Goal: Book appointment/travel/reservation

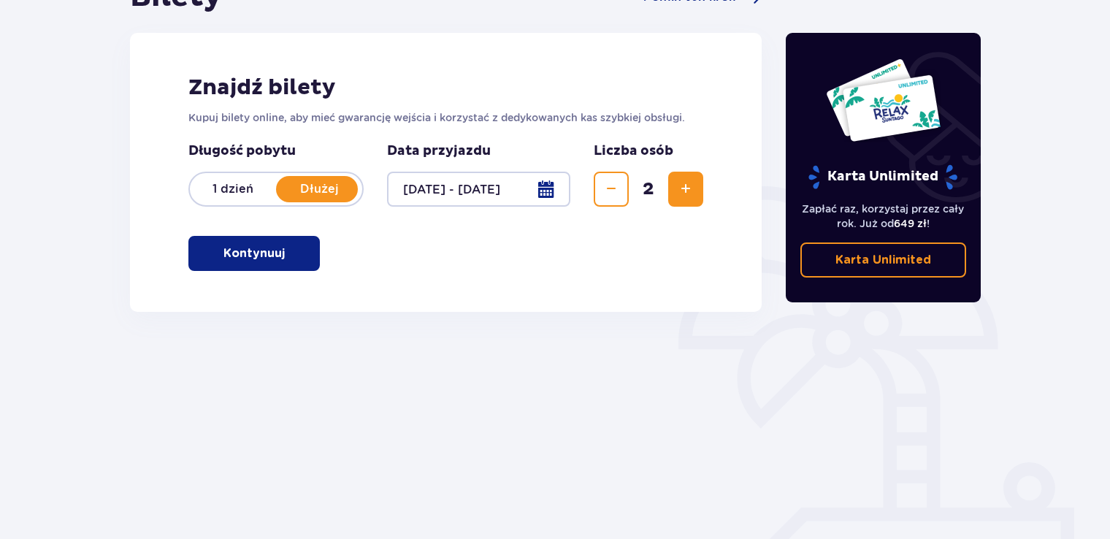
scroll to position [205, 0]
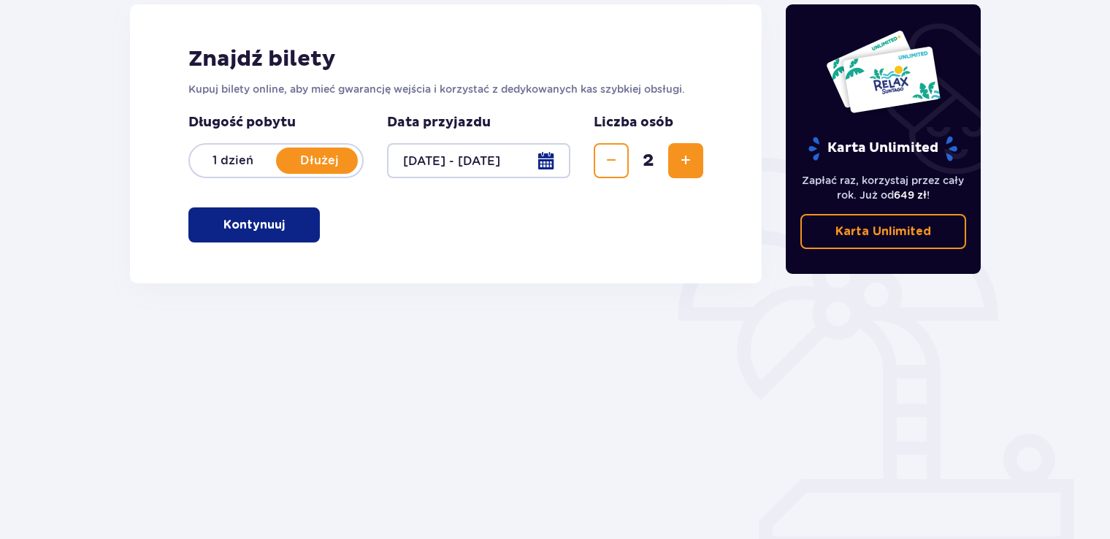
click at [279, 226] on span "button" at bounding box center [288, 225] width 18 height 18
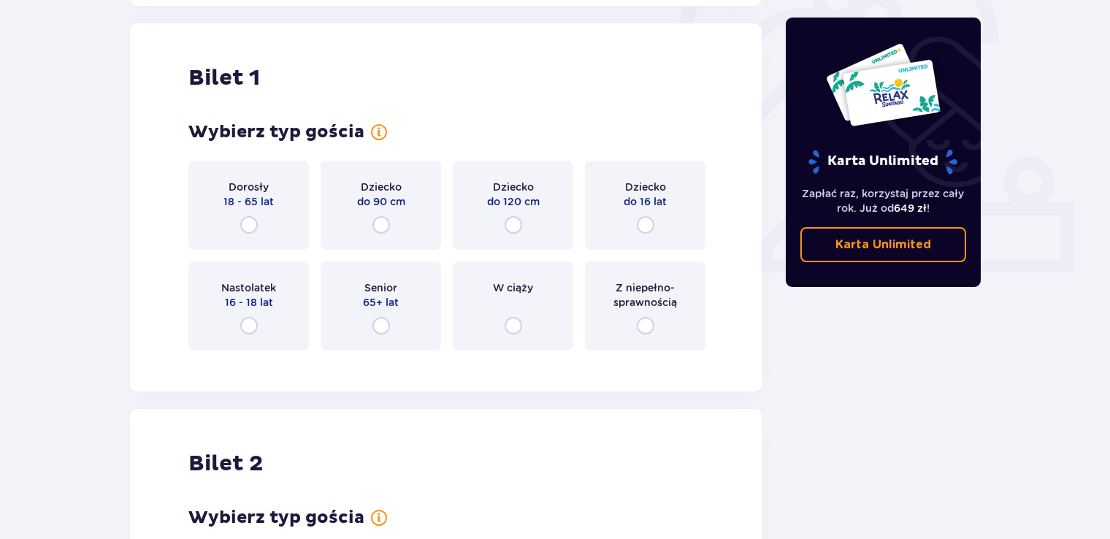
scroll to position [488, 0]
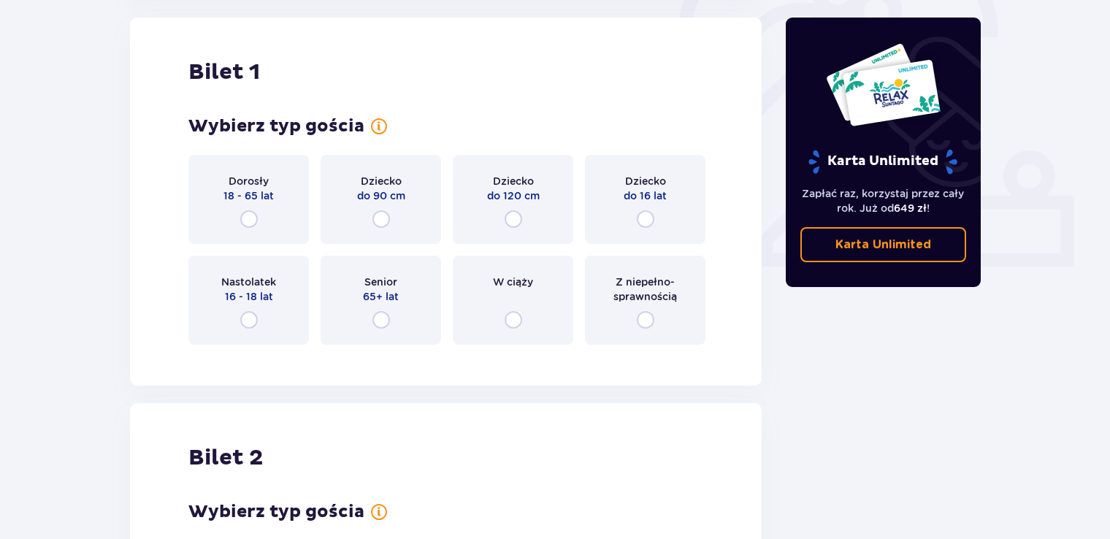
click at [245, 215] on input "radio" at bounding box center [249, 219] width 18 height 18
radio input "true"
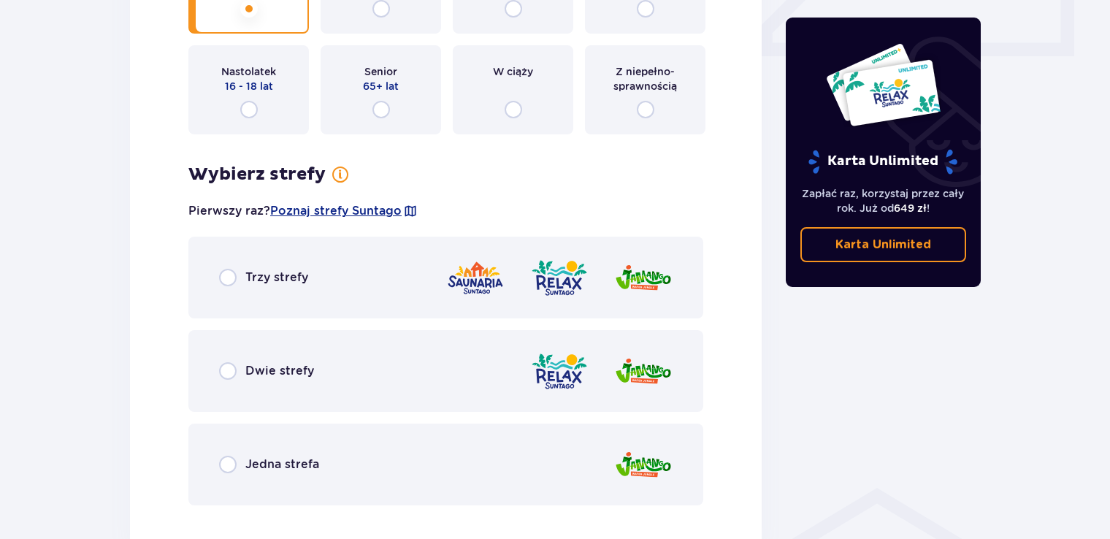
scroll to position [625, 0]
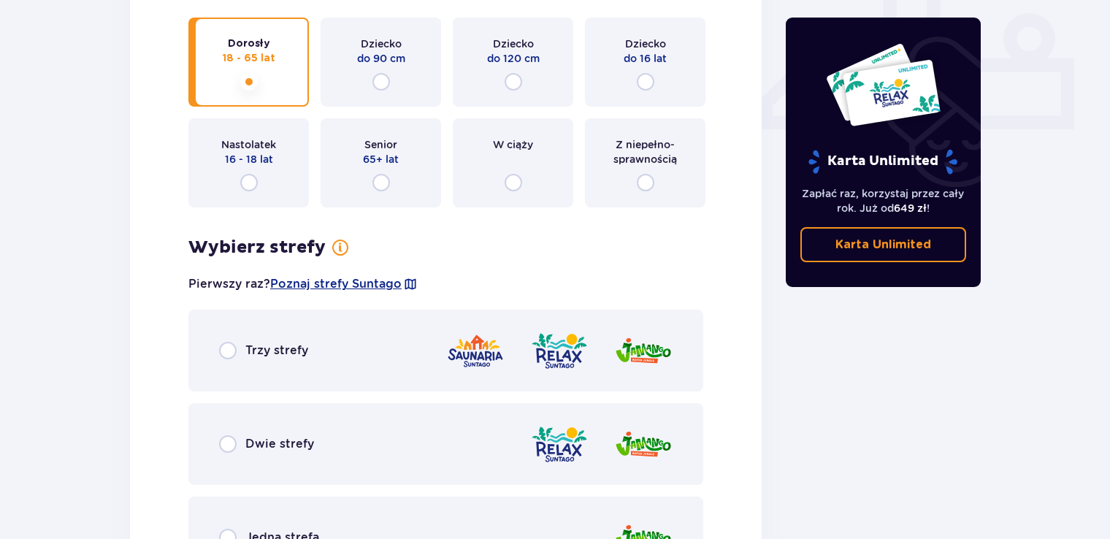
click at [640, 80] on input "radio" at bounding box center [646, 82] width 18 height 18
radio input "true"
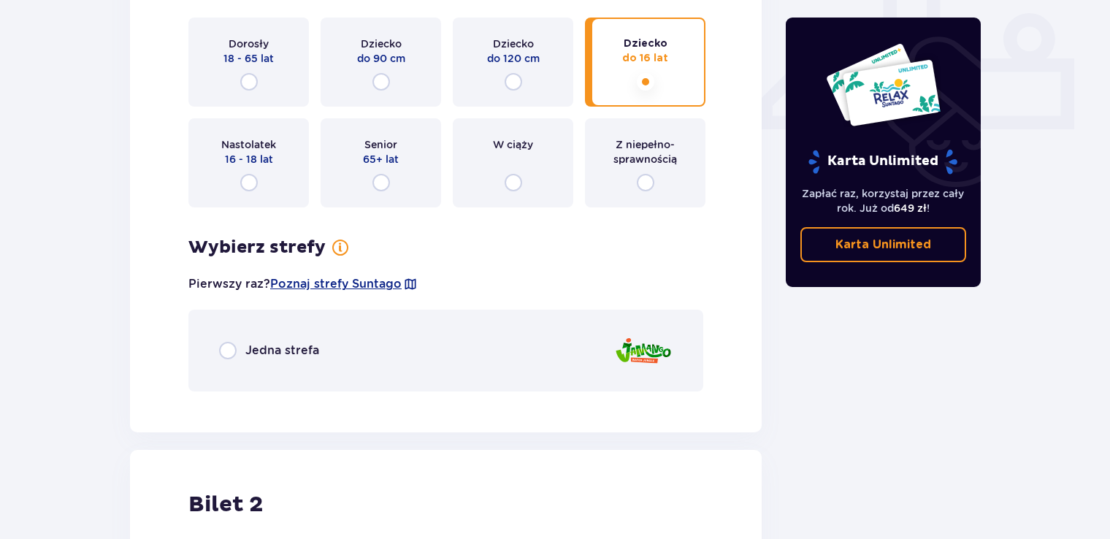
click at [246, 83] on input "radio" at bounding box center [249, 82] width 18 height 18
radio input "true"
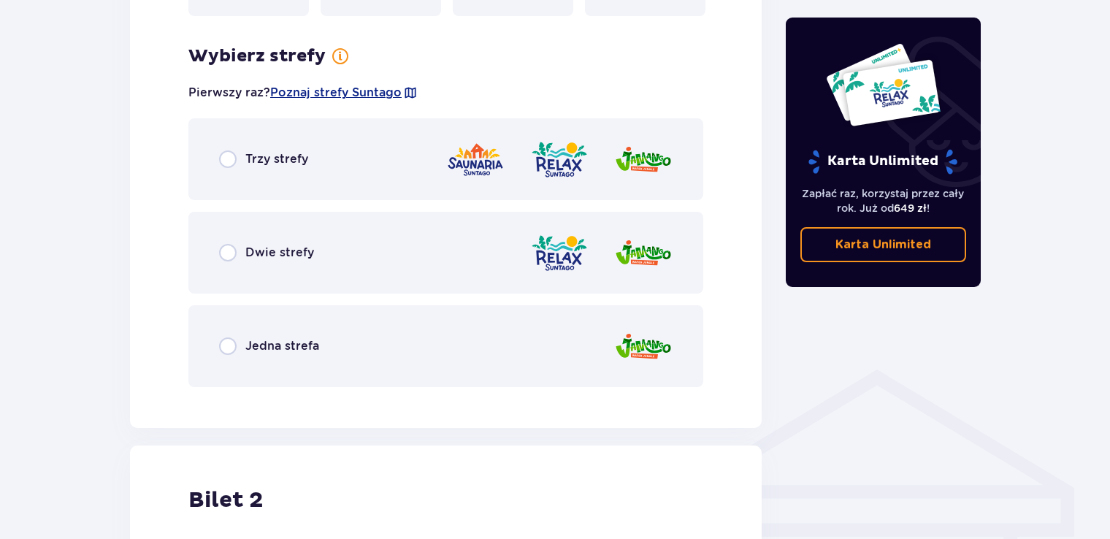
scroll to position [844, 0]
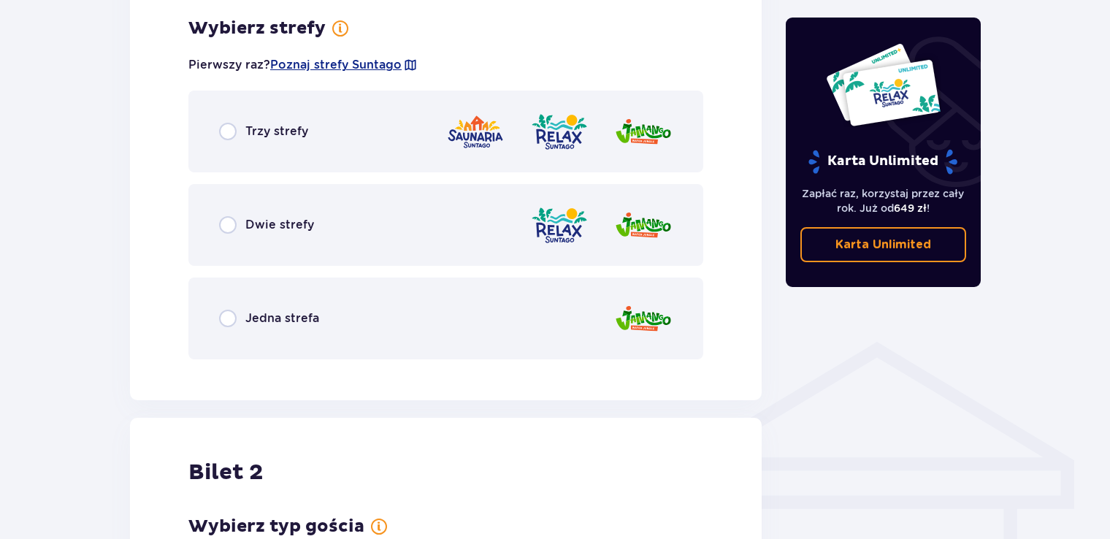
click at [225, 134] on input "radio" at bounding box center [228, 132] width 18 height 18
radio input "true"
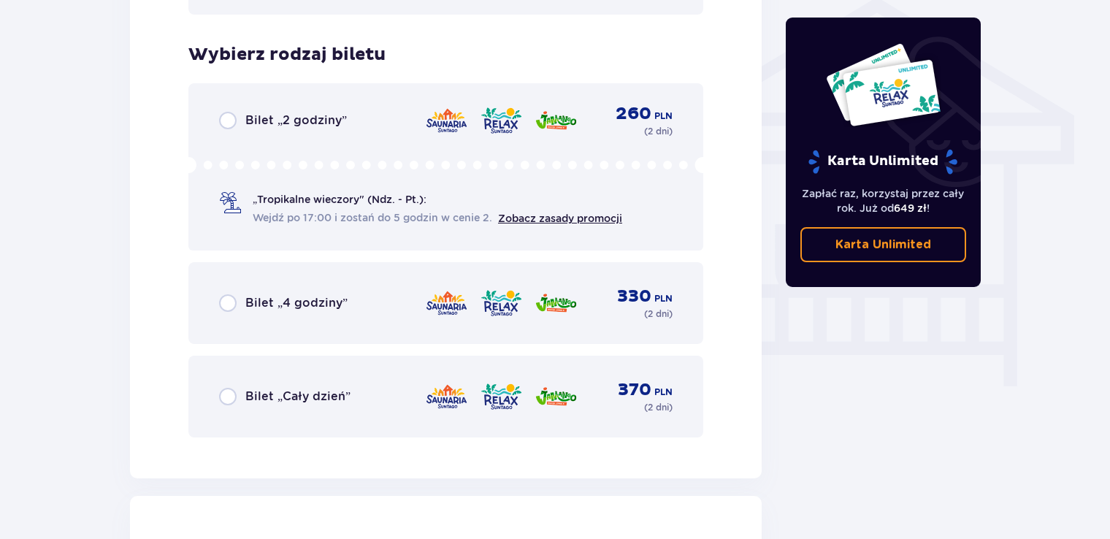
scroll to position [1216, 0]
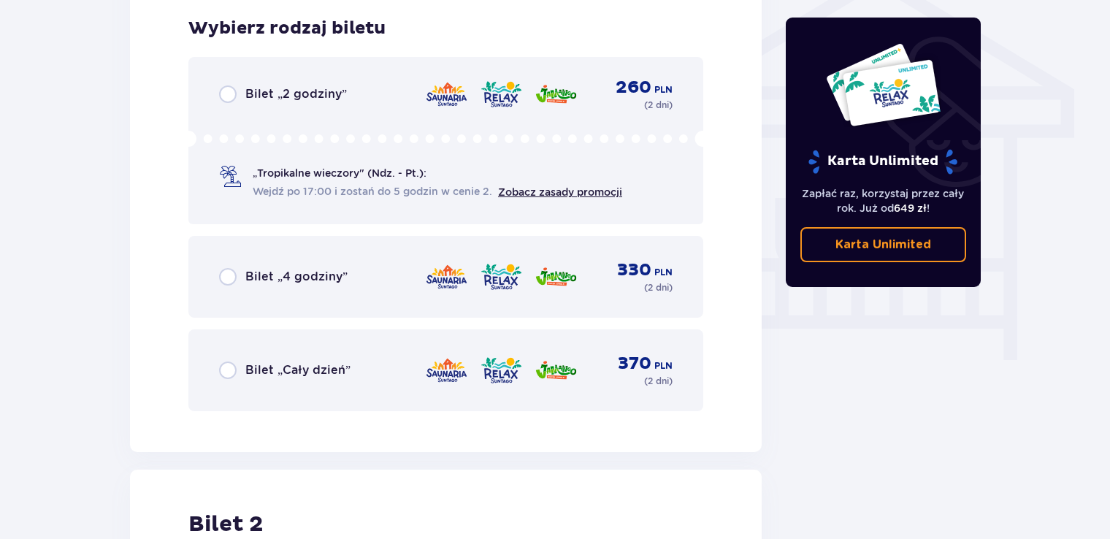
click at [226, 370] on input "radio" at bounding box center [228, 371] width 18 height 18
radio input "true"
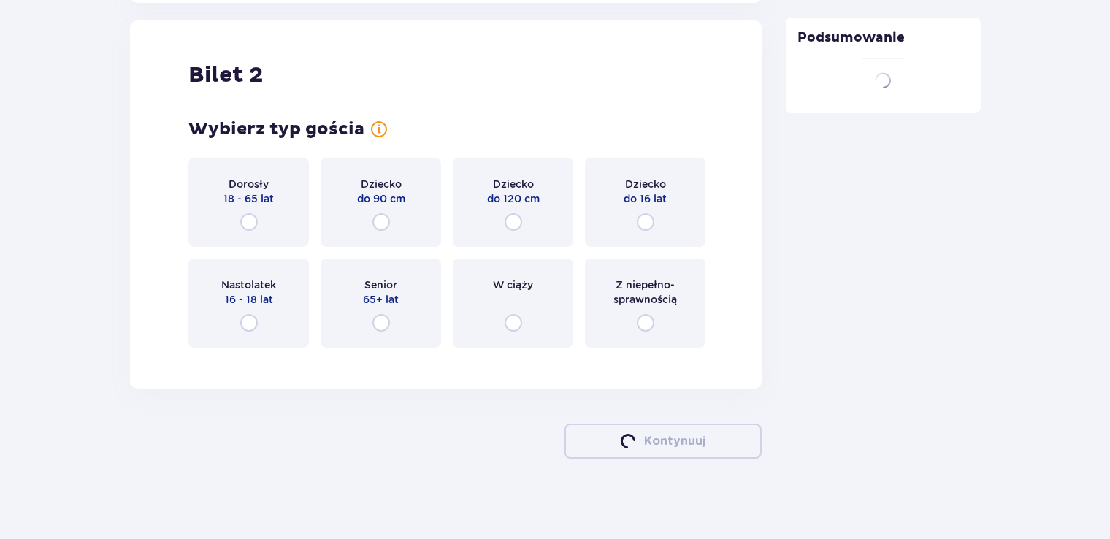
scroll to position [1667, 0]
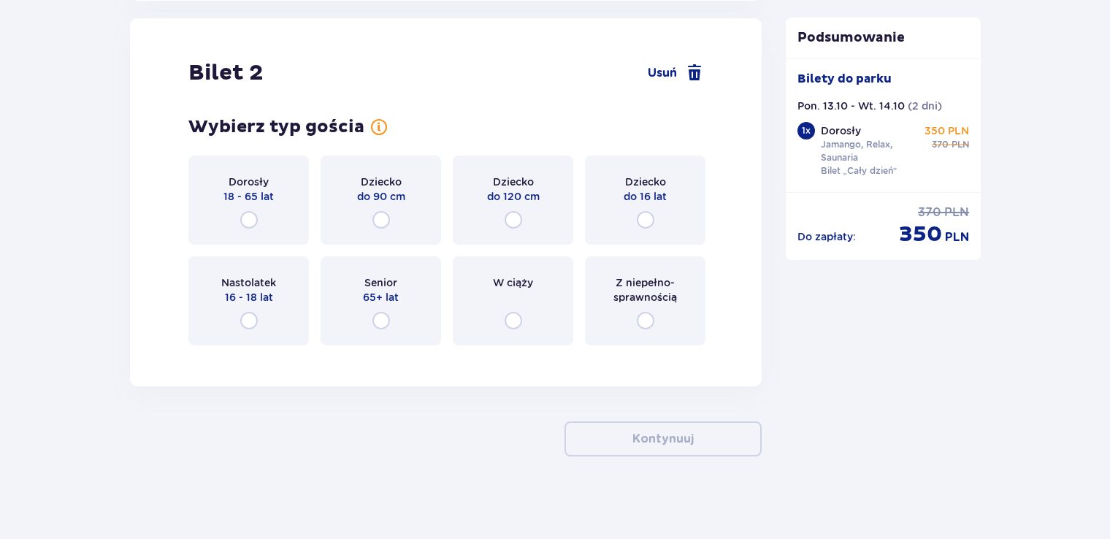
click at [647, 220] on input "radio" at bounding box center [646, 220] width 18 height 18
radio input "true"
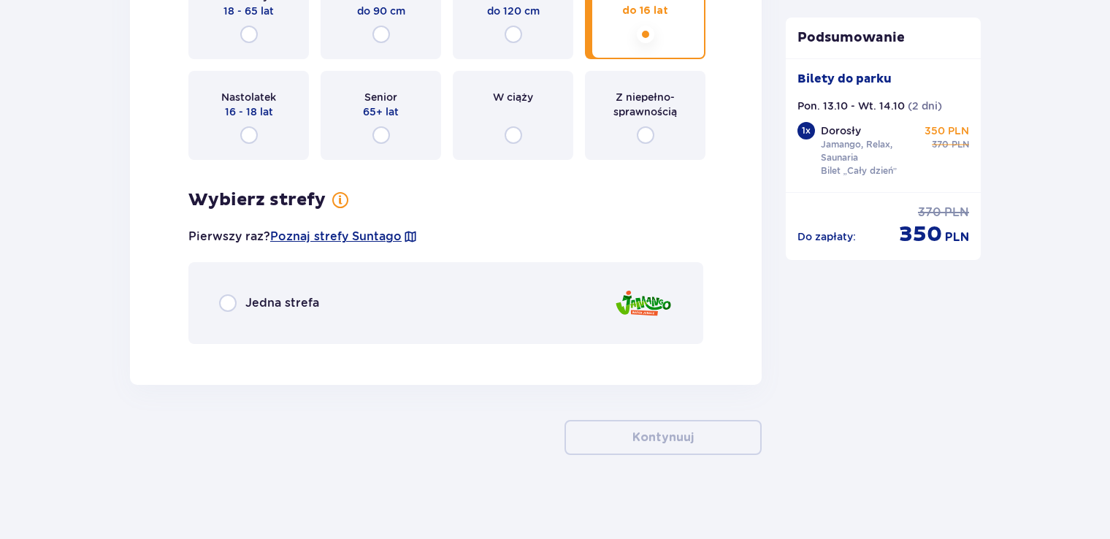
scroll to position [1856, 0]
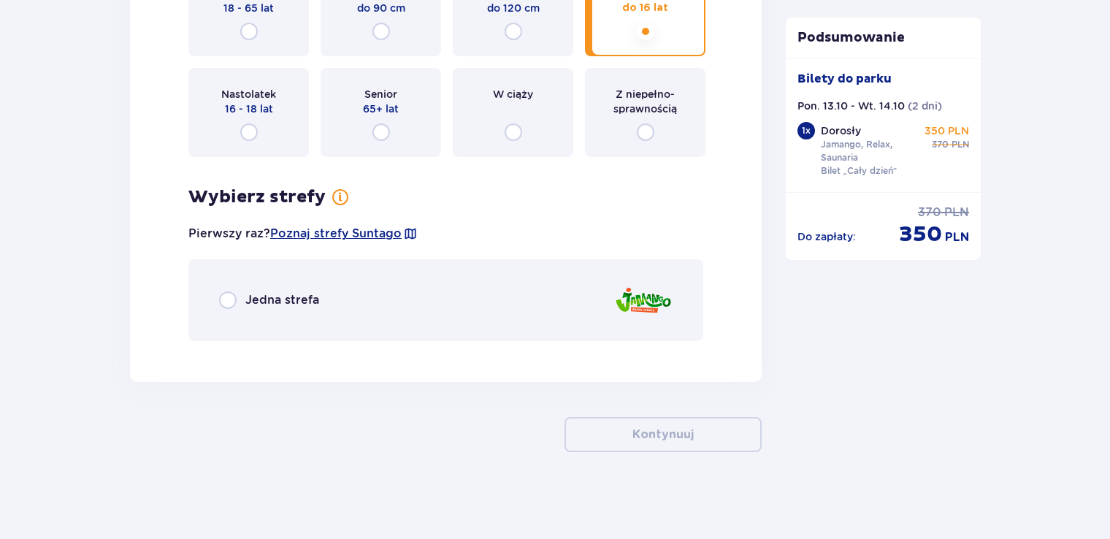
click at [228, 300] on input "radio" at bounding box center [228, 300] width 18 height 18
radio input "true"
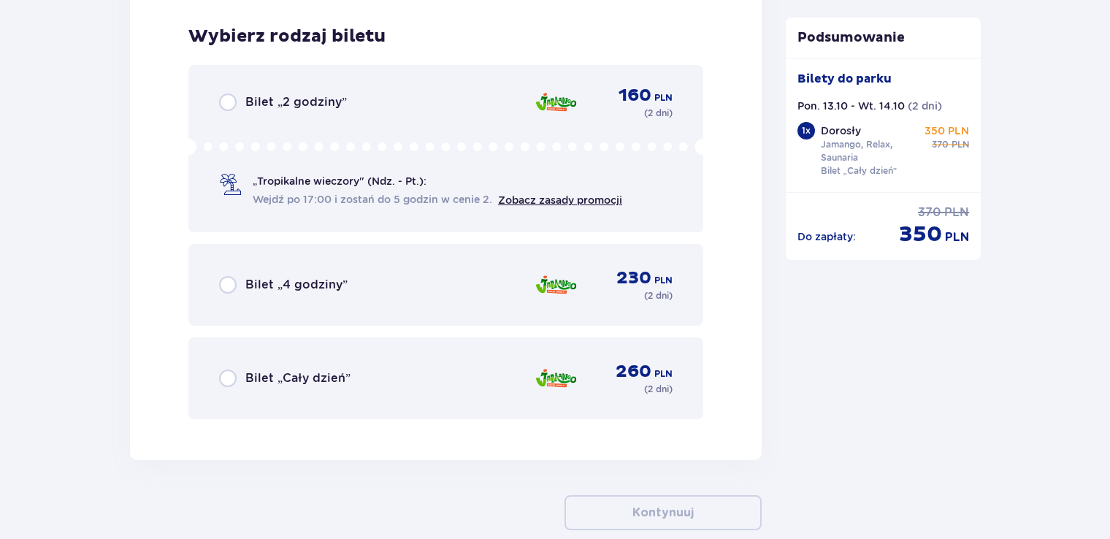
scroll to position [2208, 0]
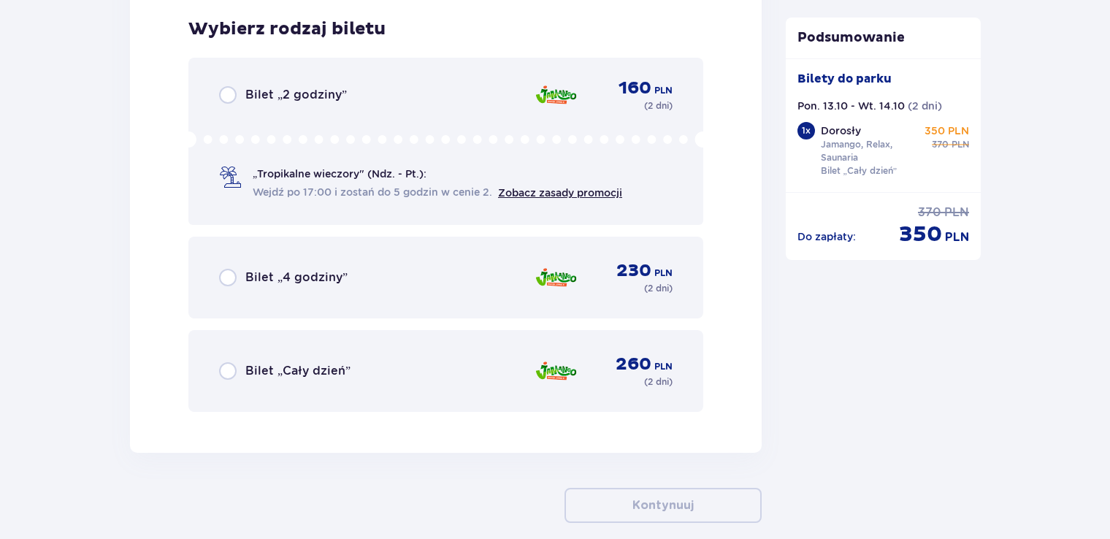
click at [230, 370] on input "radio" at bounding box center [228, 371] width 18 height 18
radio input "true"
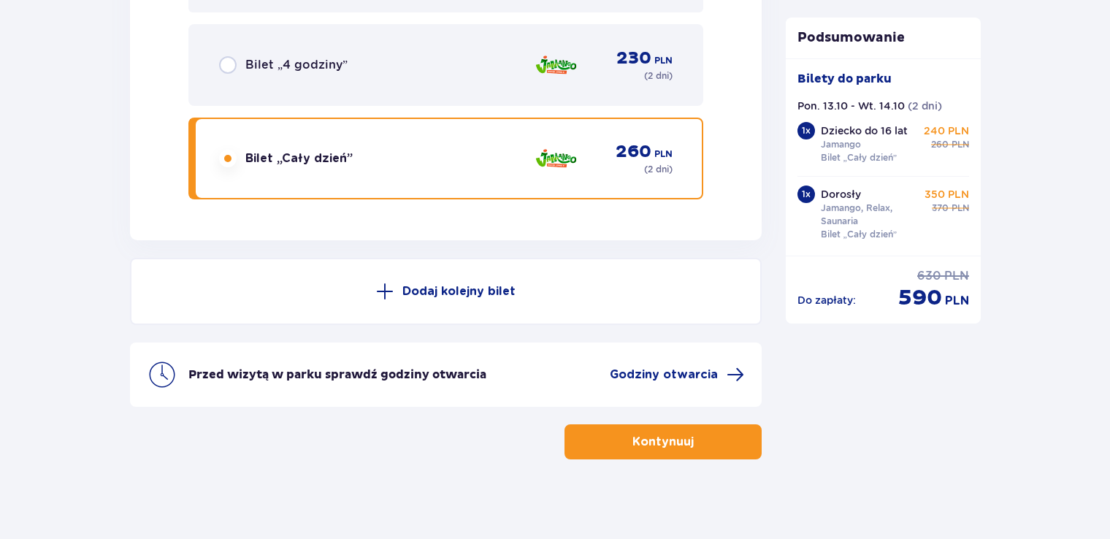
scroll to position [2426, 0]
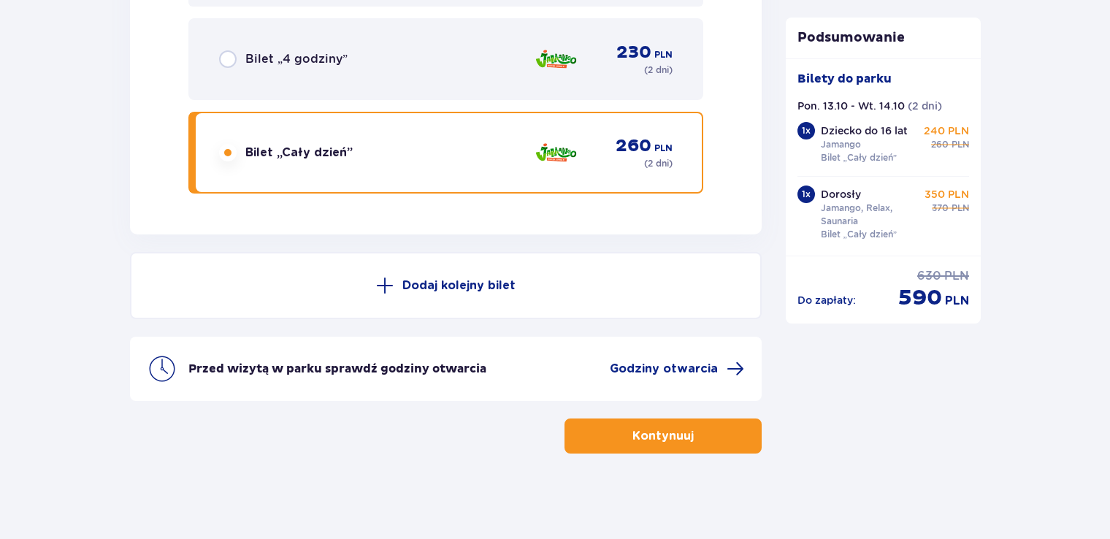
click at [384, 285] on span at bounding box center [385, 286] width 18 height 18
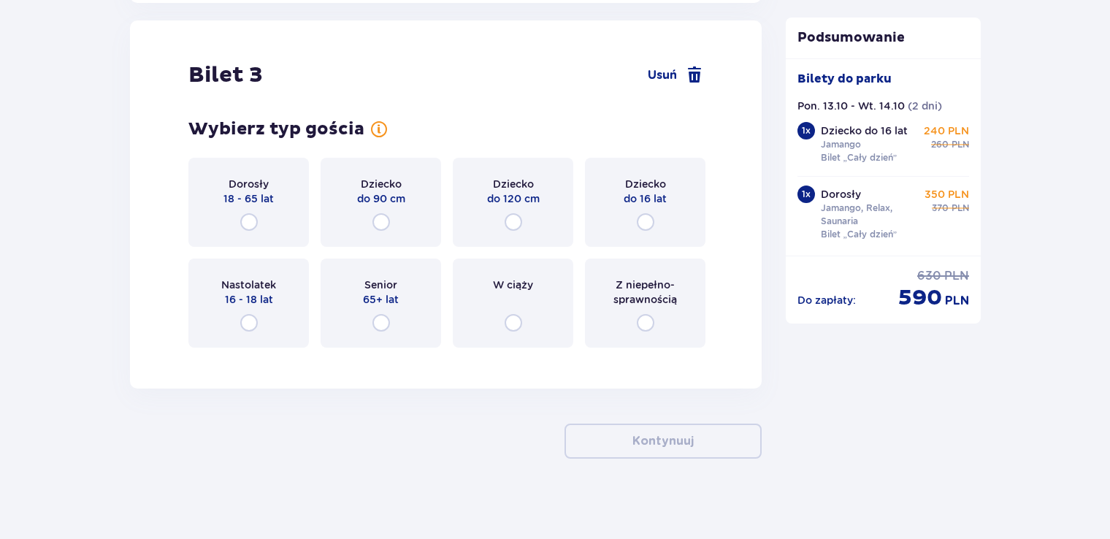
scroll to position [2834, 0]
click at [251, 223] on input "radio" at bounding box center [249, 222] width 18 height 18
radio input "true"
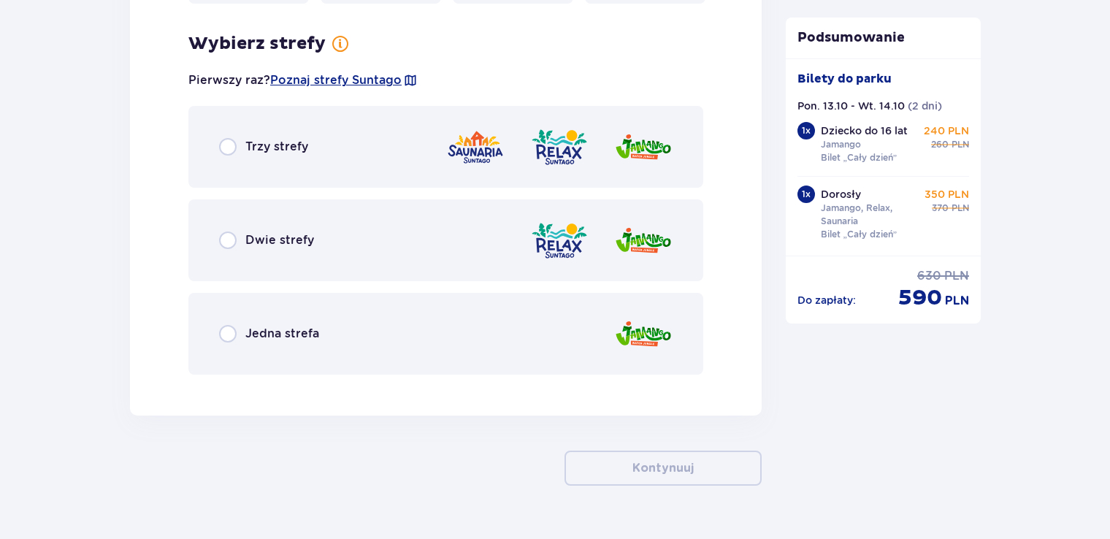
scroll to position [3192, 0]
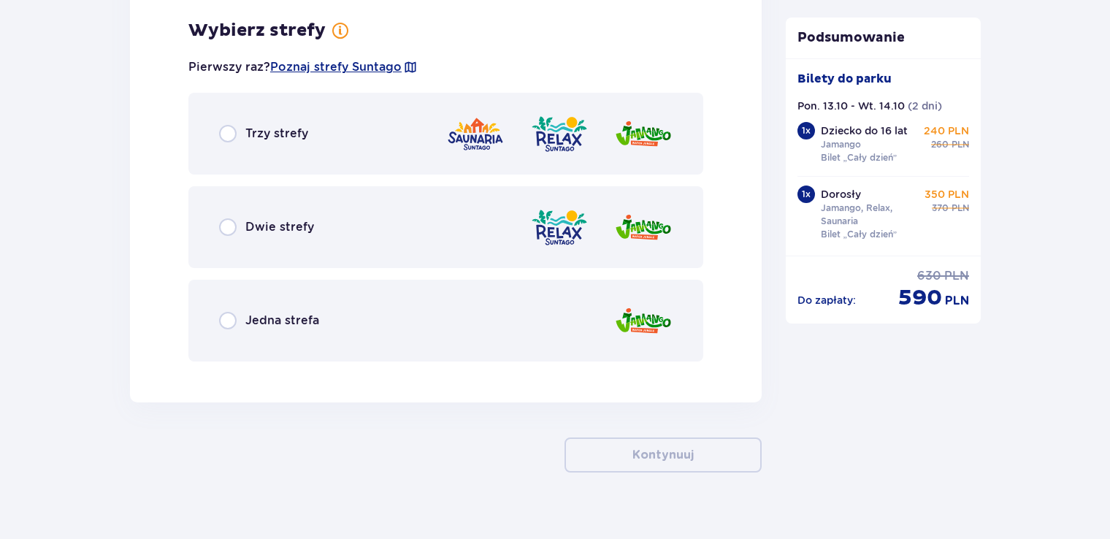
click at [231, 321] on input "radio" at bounding box center [228, 321] width 18 height 18
radio input "true"
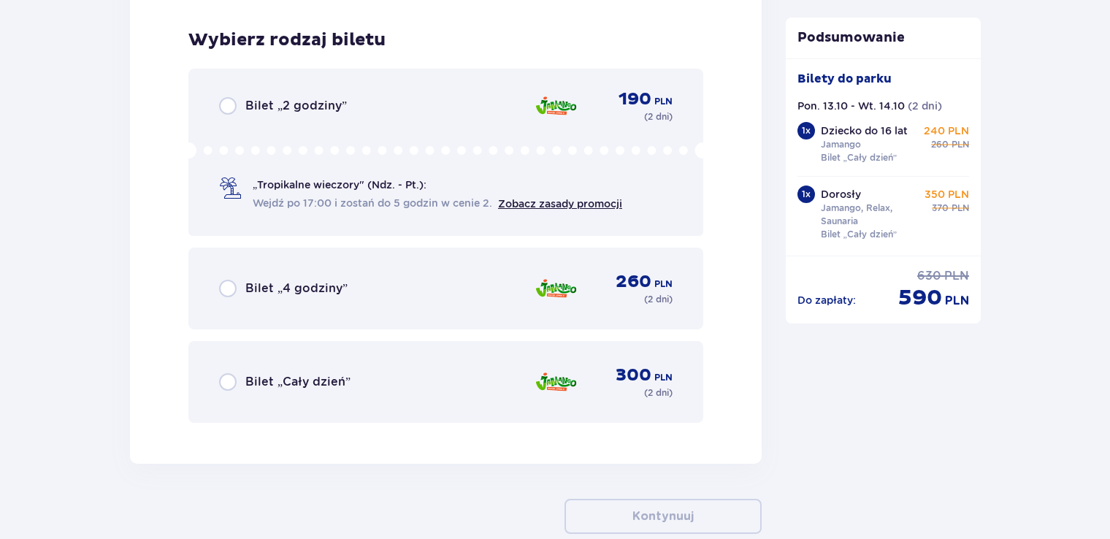
scroll to position [3563, 0]
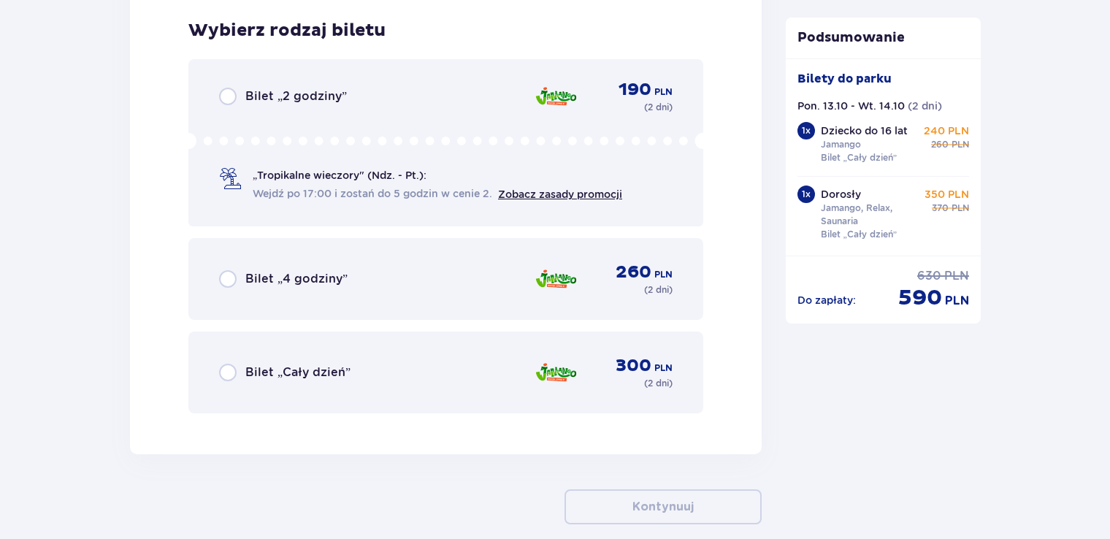
click at [226, 373] on input "radio" at bounding box center [228, 373] width 18 height 18
radio input "true"
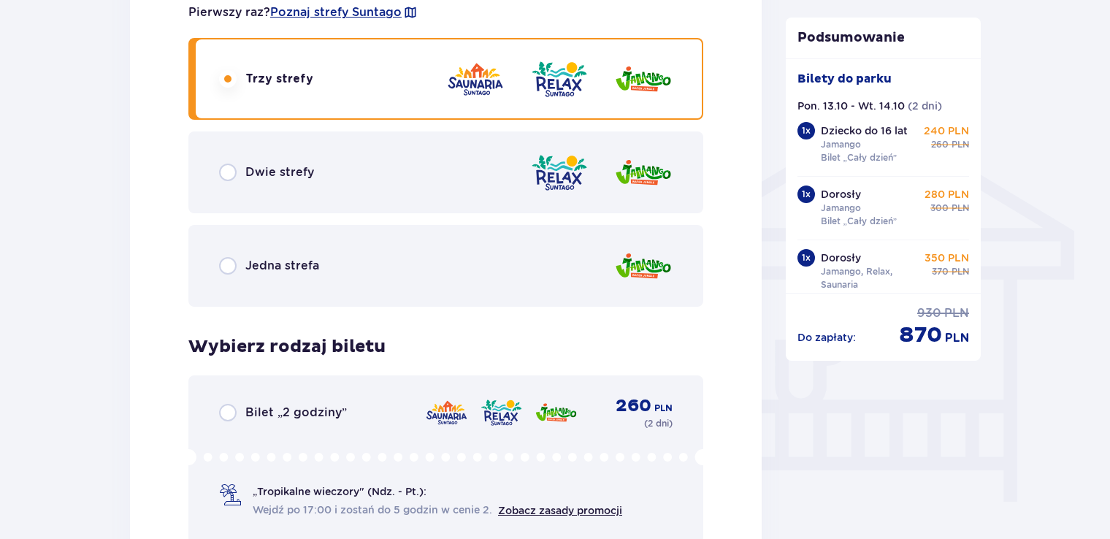
scroll to position [1005, 0]
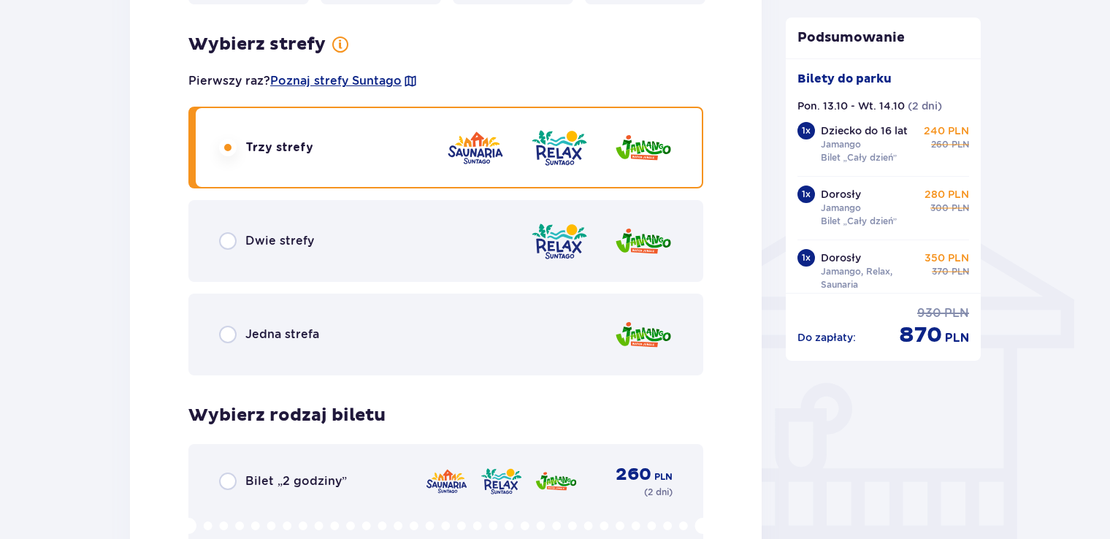
click at [227, 335] on input "radio" at bounding box center [228, 335] width 18 height 18
radio input "true"
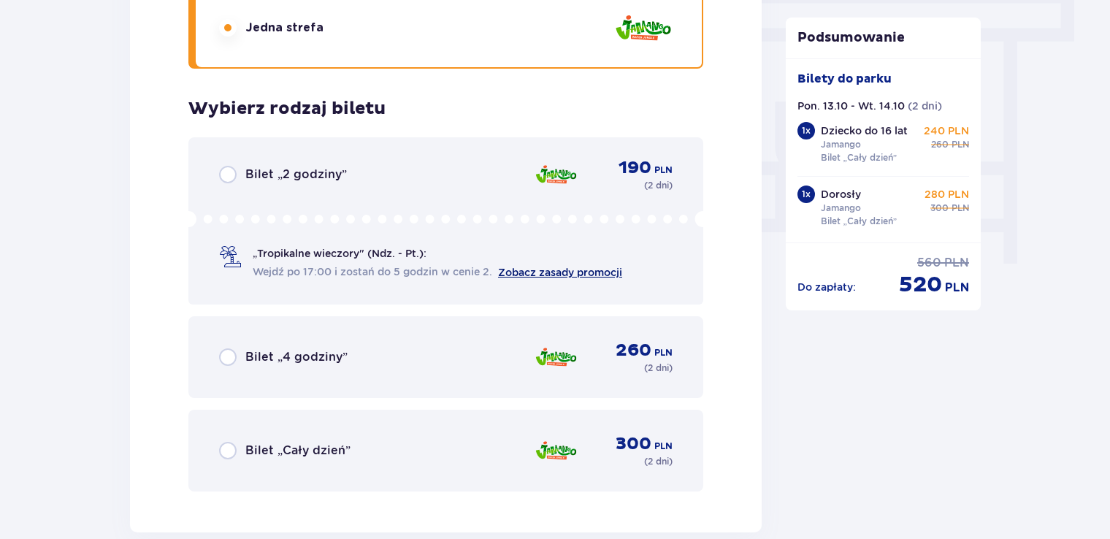
scroll to position [1370, 0]
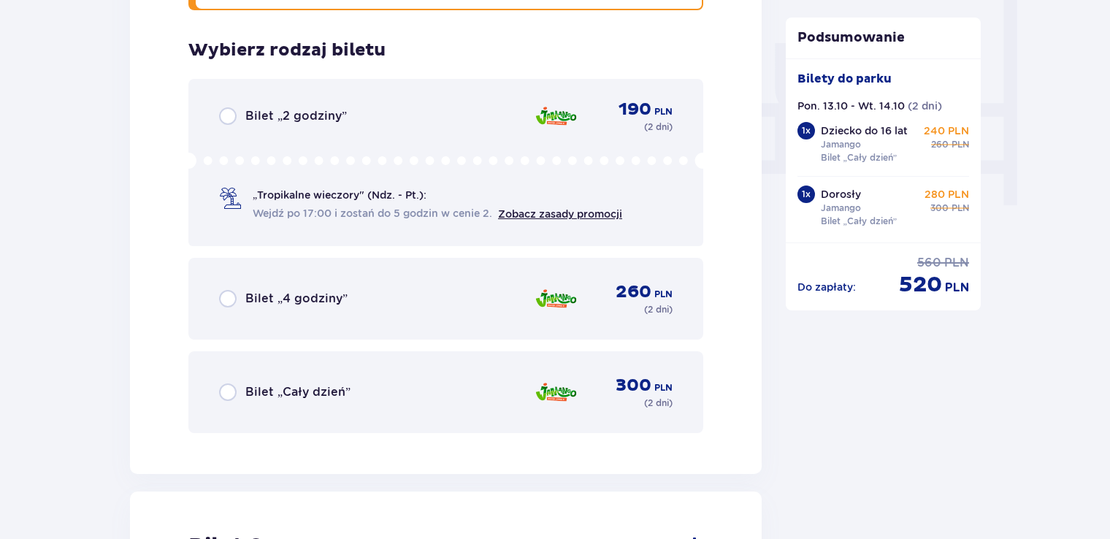
drag, startPoint x: 228, startPoint y: 394, endPoint x: 297, endPoint y: 394, distance: 68.7
click at [226, 393] on input "radio" at bounding box center [228, 393] width 18 height 18
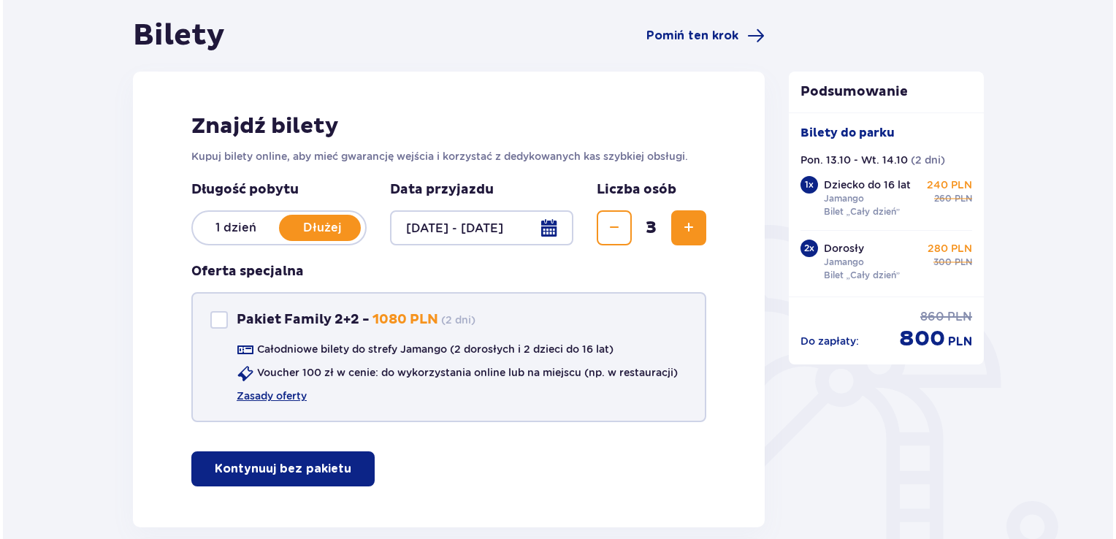
scroll to position [129, 0]
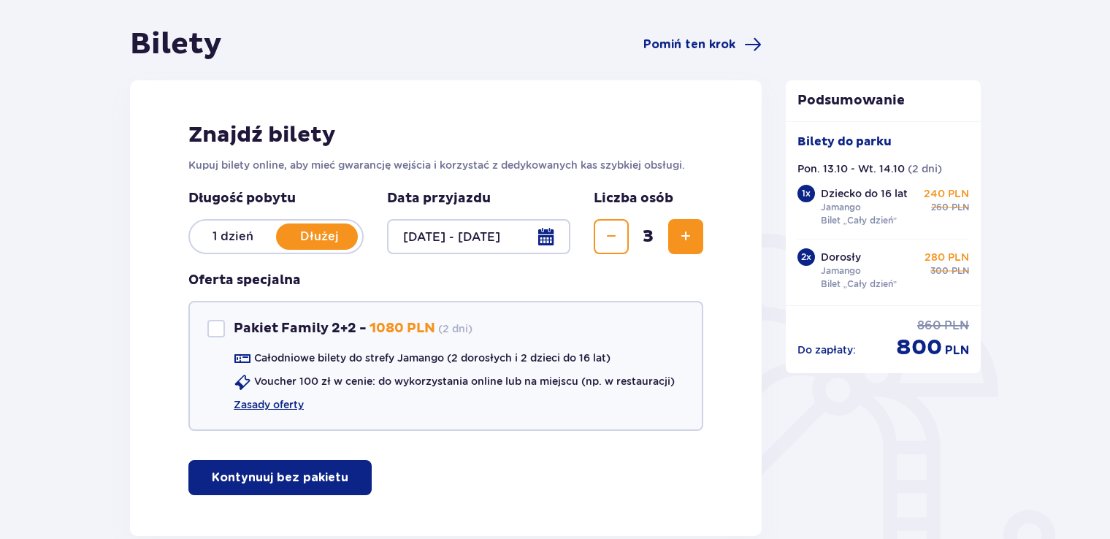
click at [549, 240] on div at bounding box center [478, 236] width 183 height 35
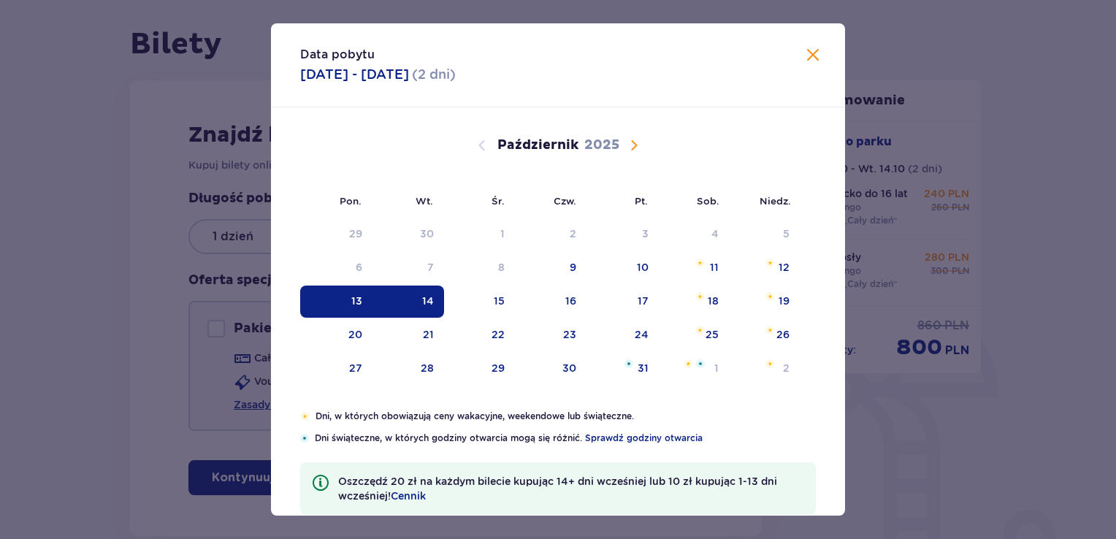
click at [634, 150] on span "Następny miesiąc" at bounding box center [634, 146] width 18 height 18
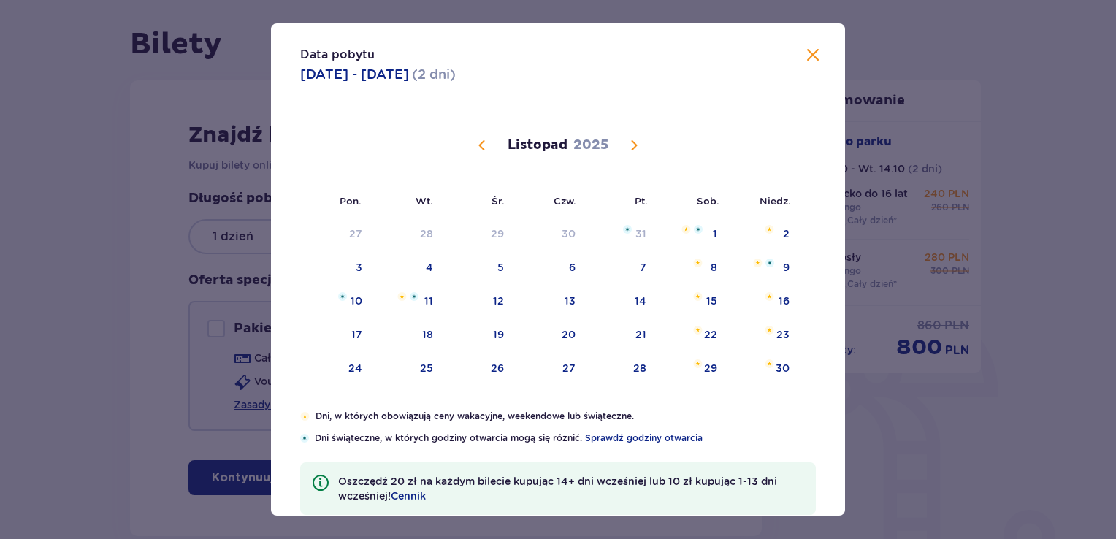
click at [634, 148] on span "Następny miesiąc" at bounding box center [634, 146] width 18 height 18
click at [633, 148] on span "Następny miesiąc" at bounding box center [634, 146] width 18 height 18
click at [479, 149] on span "Poprzedni miesiąc" at bounding box center [482, 146] width 18 height 18
click at [359, 330] on div "19" at bounding box center [355, 334] width 11 height 15
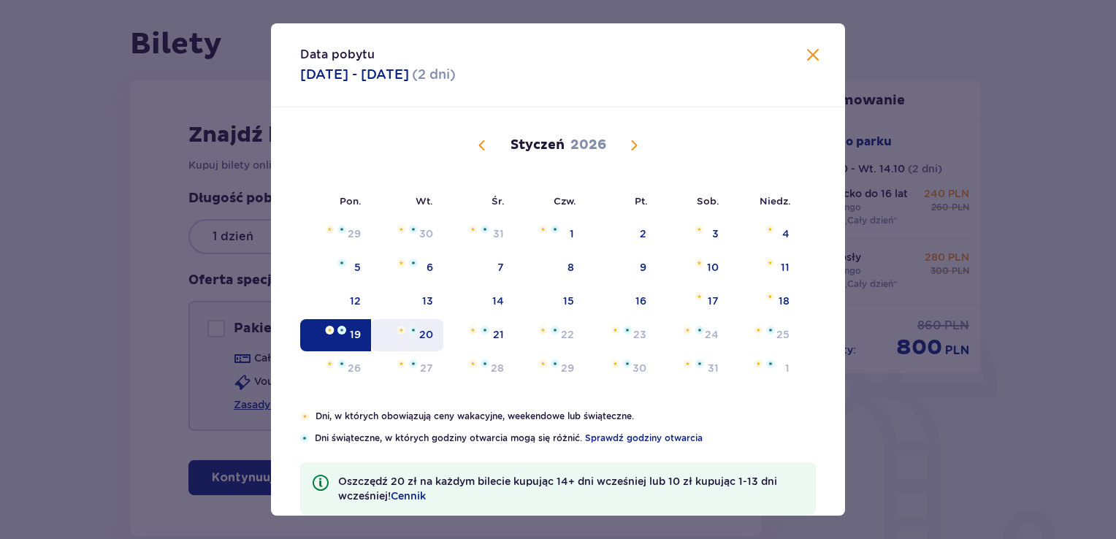
click at [420, 335] on div "20" at bounding box center [426, 334] width 14 height 15
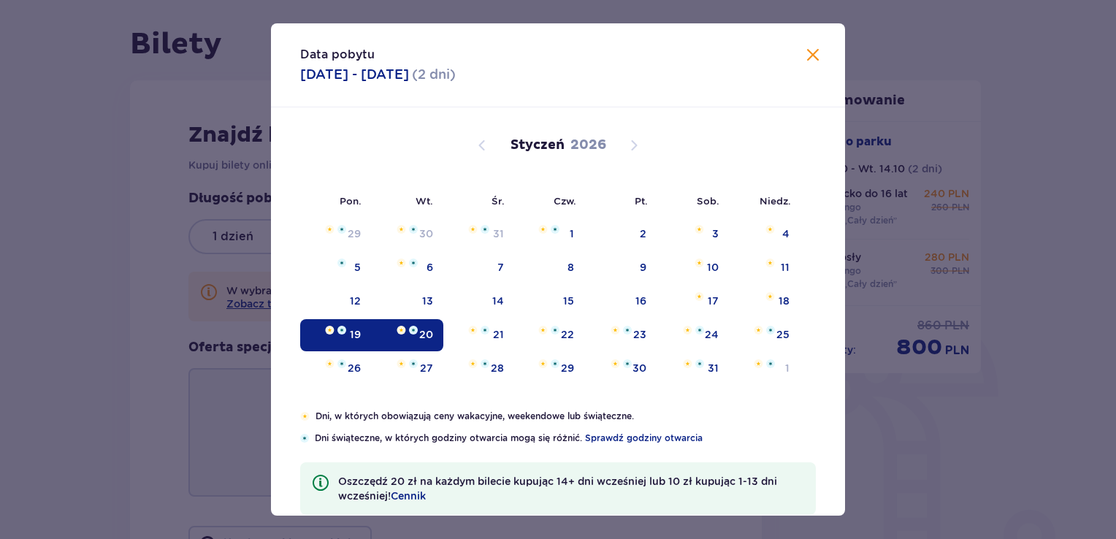
type input "[DATE] - [DATE]"
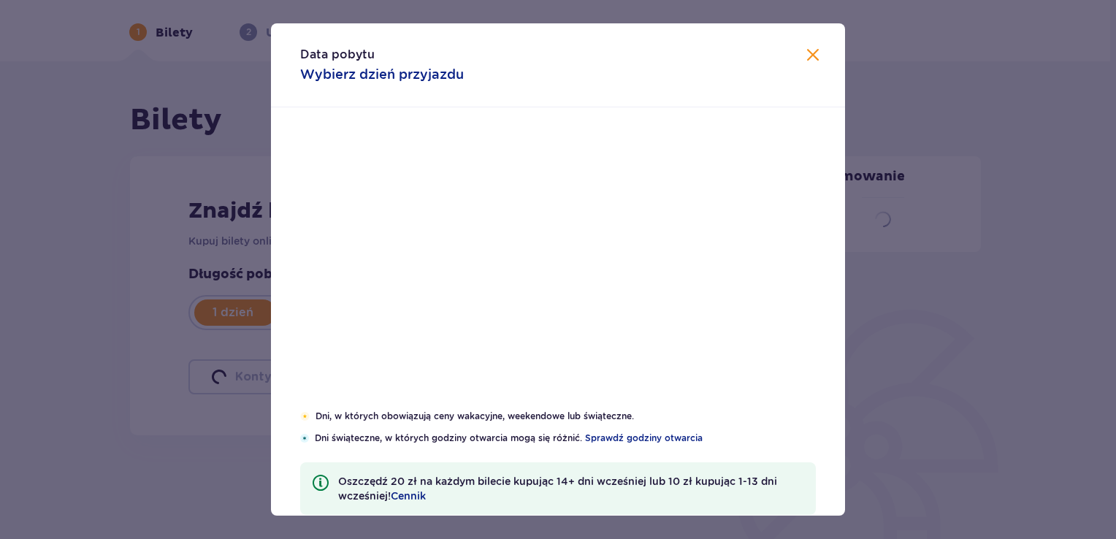
click at [487, 332] on div "Długość pobytu 1 dzień Dłużej Pobyt powyżej 1 dnia Data przyjazdu [GEOGRAPHIC_D…" at bounding box center [445, 307] width 515 height 82
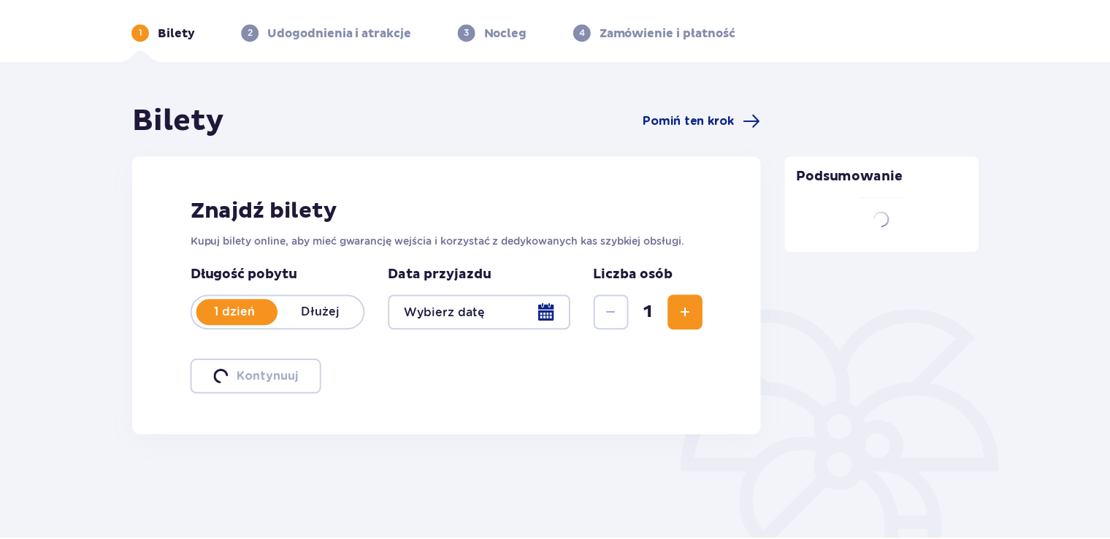
scroll to position [53, 0]
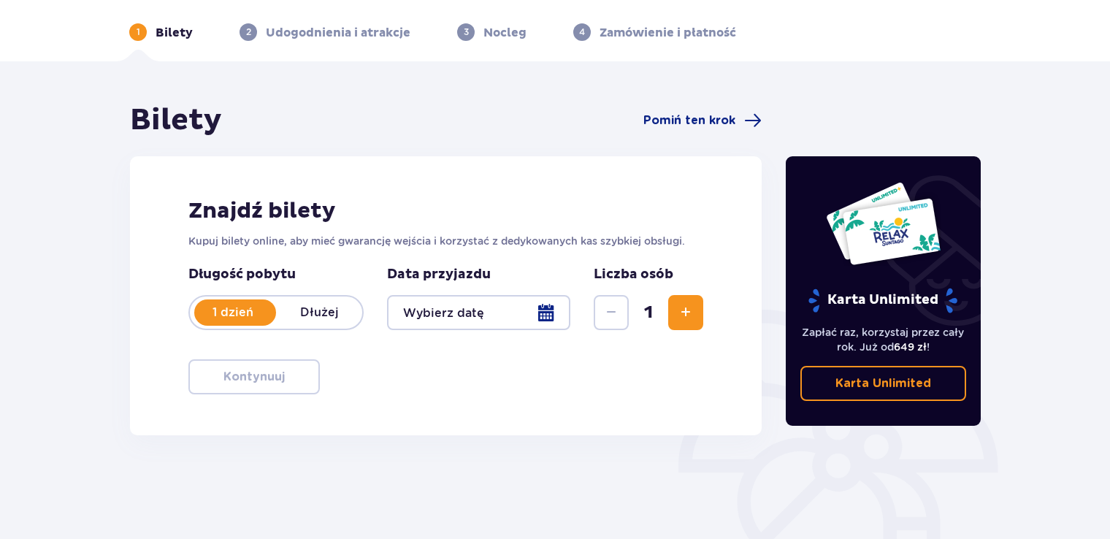
click at [687, 308] on span "Zwiększ" at bounding box center [686, 313] width 18 height 18
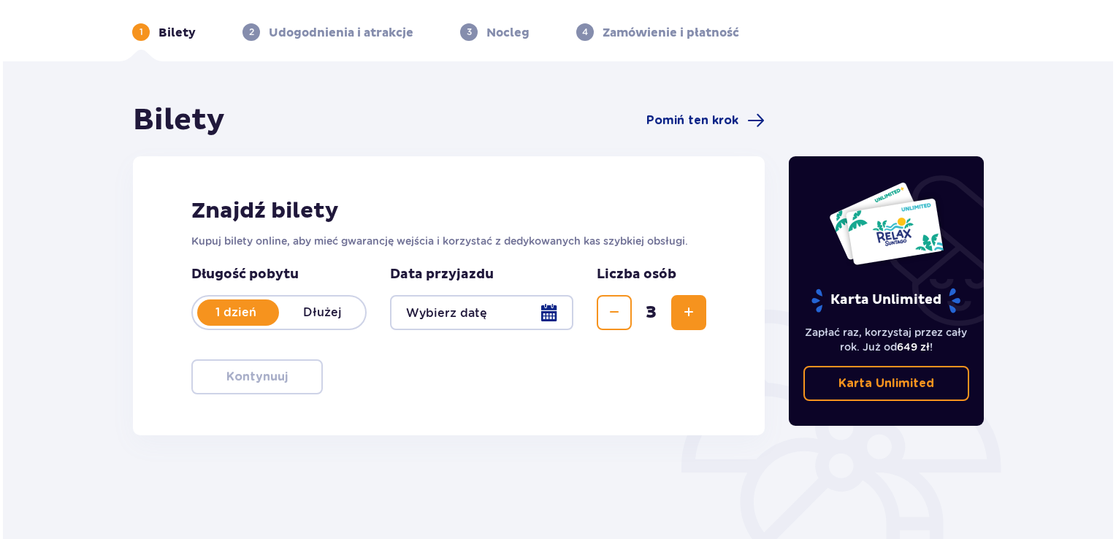
scroll to position [126, 0]
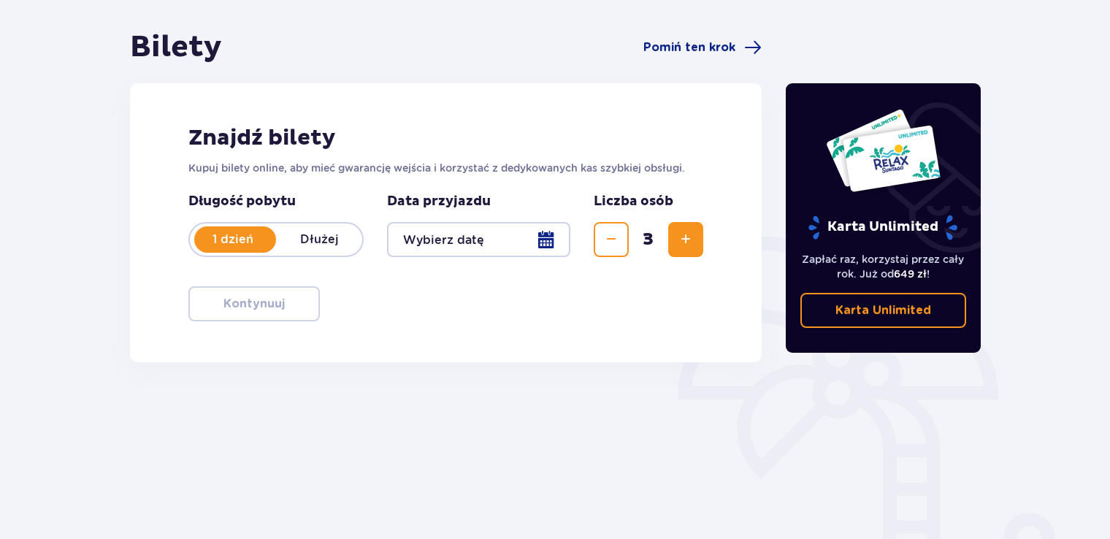
click at [547, 232] on div at bounding box center [478, 239] width 183 height 35
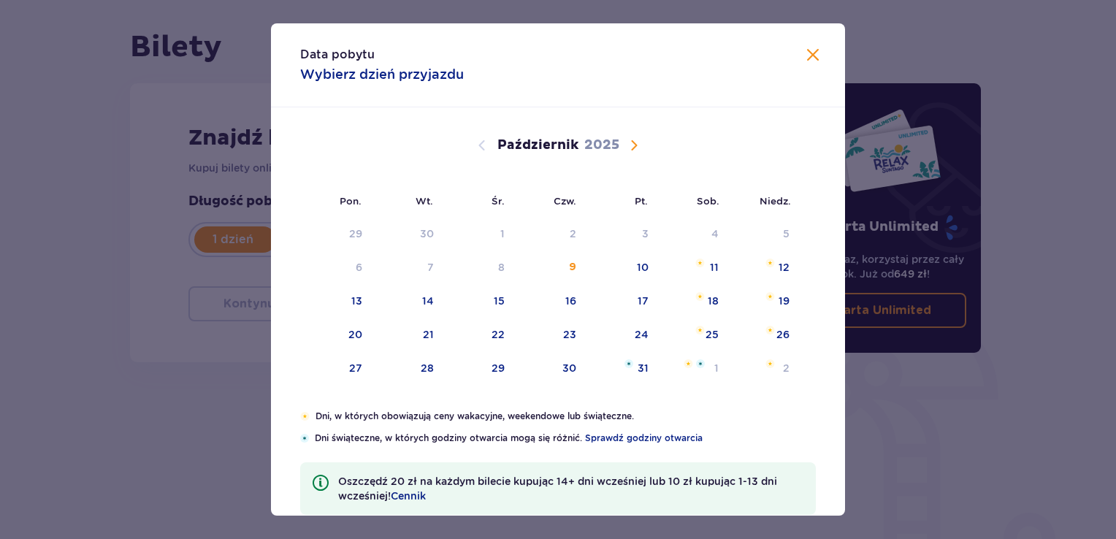
click at [632, 139] on span "Następny miesiąc" at bounding box center [634, 146] width 18 height 18
click at [635, 144] on span "Następny miesiąc" at bounding box center [634, 146] width 18 height 18
click at [634, 145] on span "Następny miesiąc" at bounding box center [634, 146] width 18 height 18
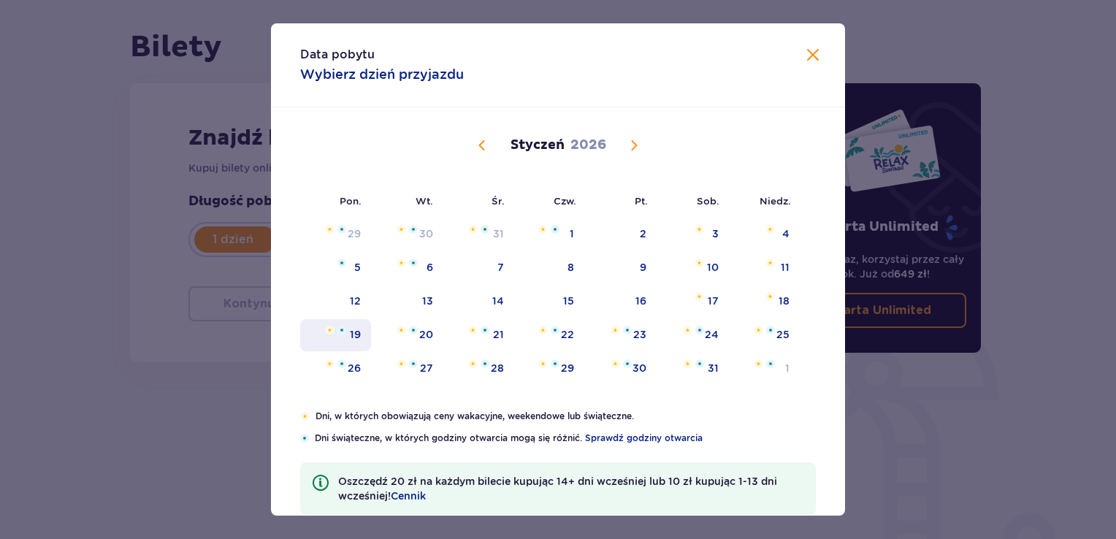
click at [359, 340] on div "19" at bounding box center [355, 334] width 11 height 15
type input "[DATE]"
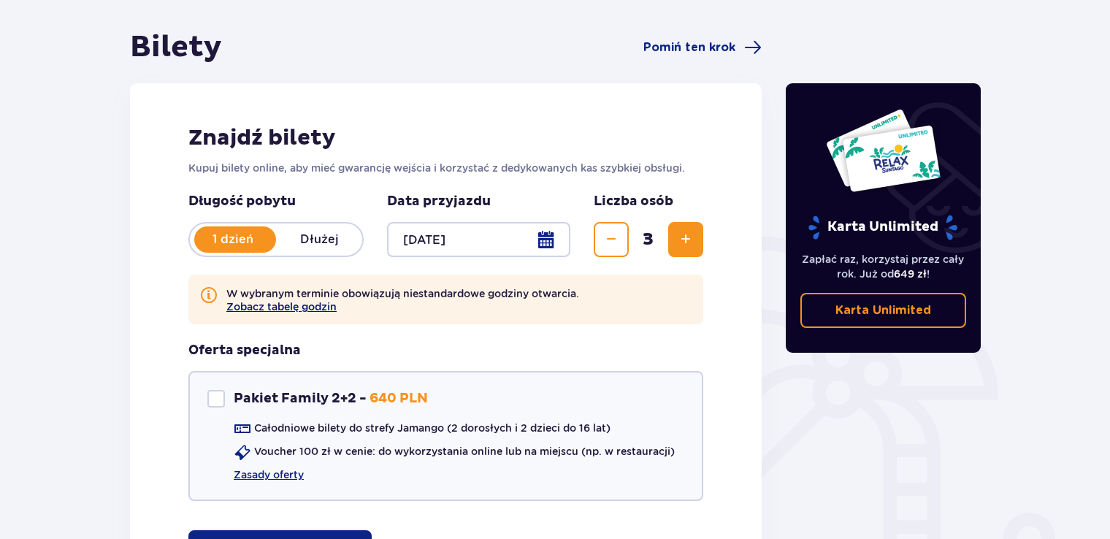
click at [312, 307] on button "Zobacz tabelę godzin" at bounding box center [281, 307] width 110 height 12
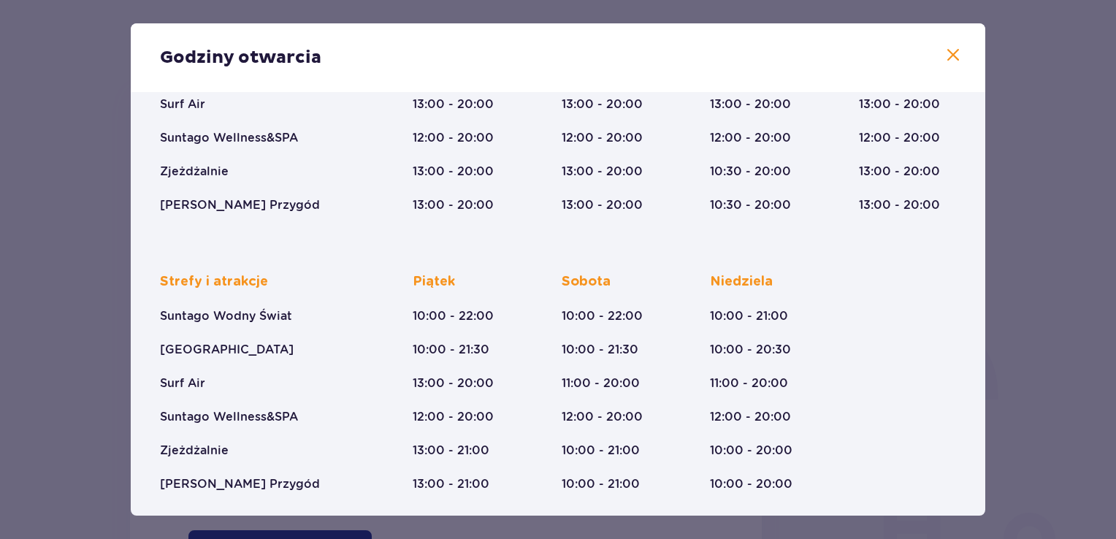
scroll to position [234, 0]
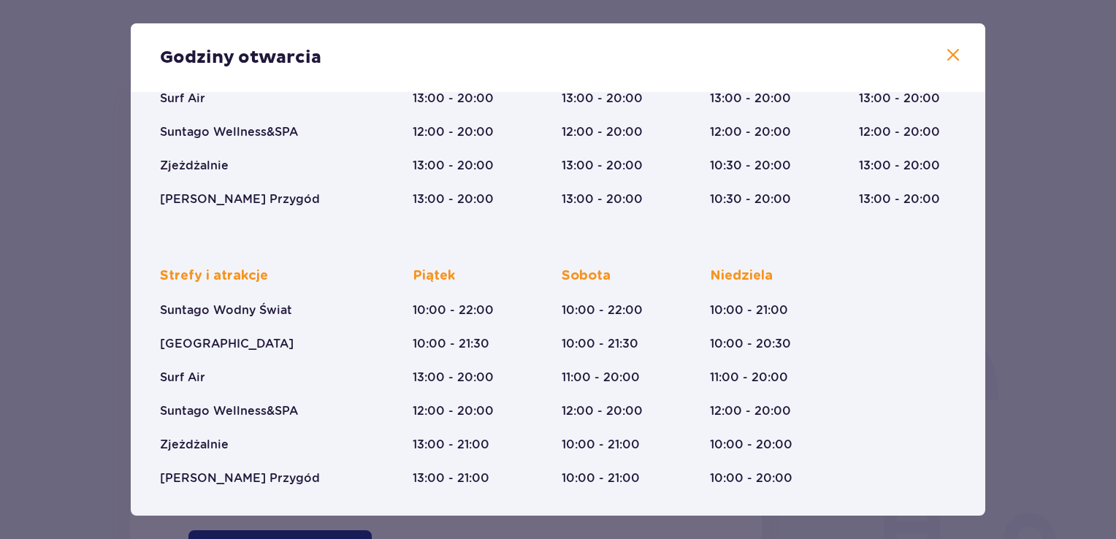
click at [952, 56] on span at bounding box center [954, 56] width 18 height 18
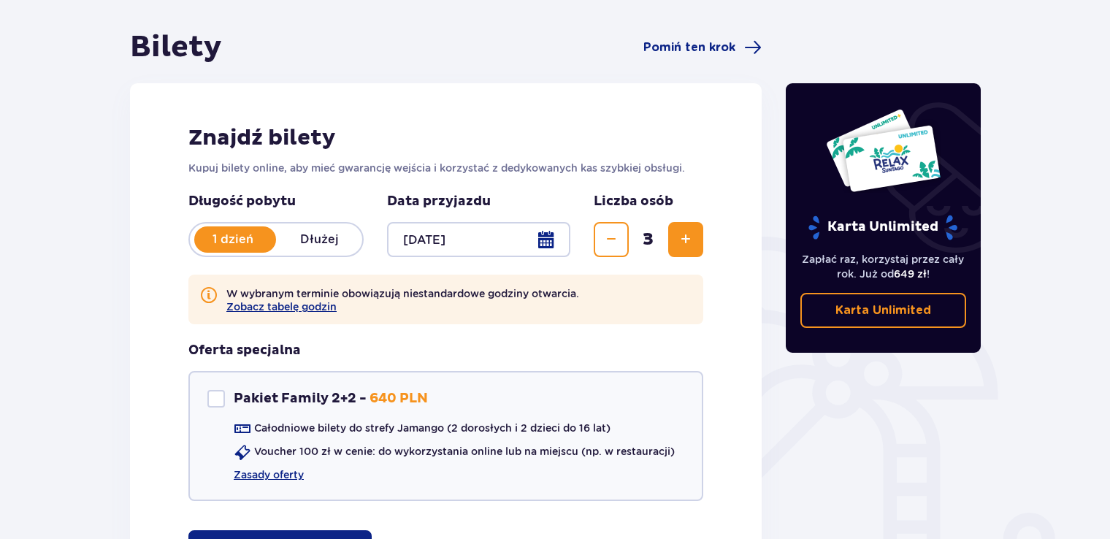
click at [324, 237] on p "Dłużej" at bounding box center [319, 240] width 86 height 16
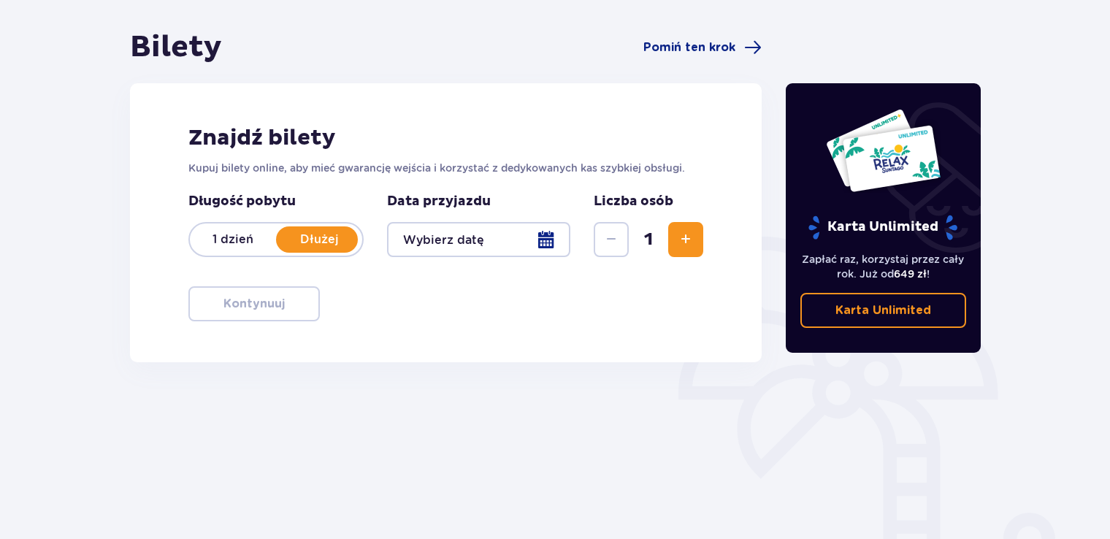
click at [541, 243] on div at bounding box center [478, 239] width 183 height 35
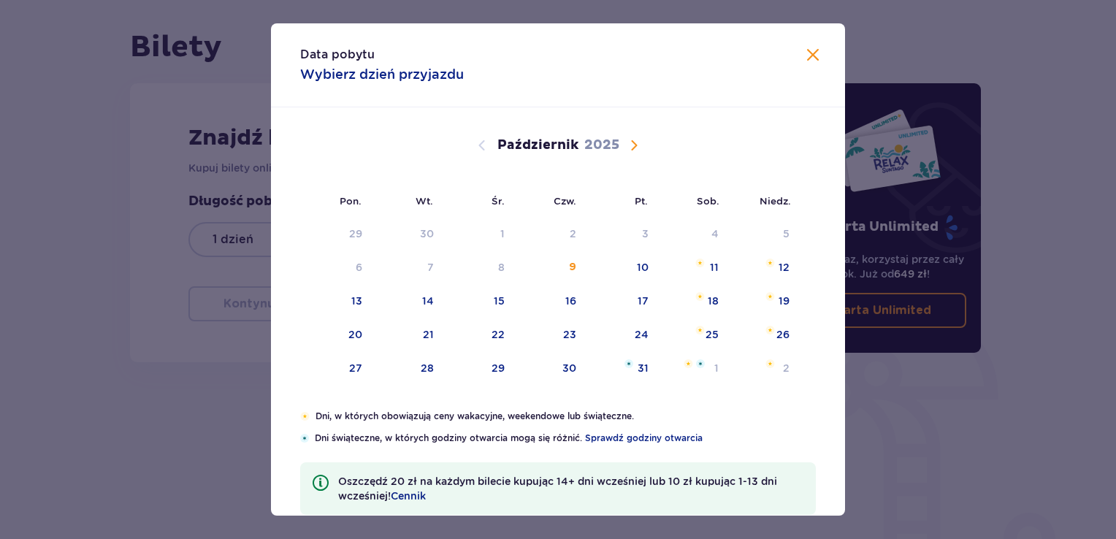
click at [629, 146] on span "Następny miesiąc" at bounding box center [634, 146] width 18 height 18
click at [631, 146] on span "Następny miesiąc" at bounding box center [634, 146] width 18 height 18
drag, startPoint x: 631, startPoint y: 145, endPoint x: 643, endPoint y: 141, distance: 12.2
click at [631, 144] on span "Następny miesiąc" at bounding box center [634, 146] width 18 height 18
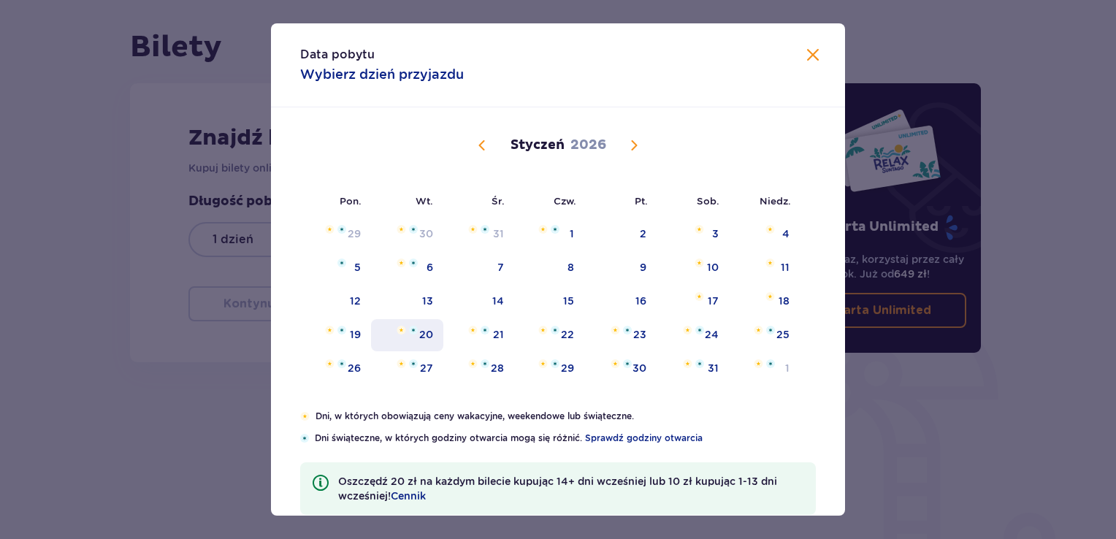
click at [417, 335] on div "20" at bounding box center [407, 335] width 72 height 32
click at [807, 58] on span "Zamknij" at bounding box center [813, 56] width 18 height 18
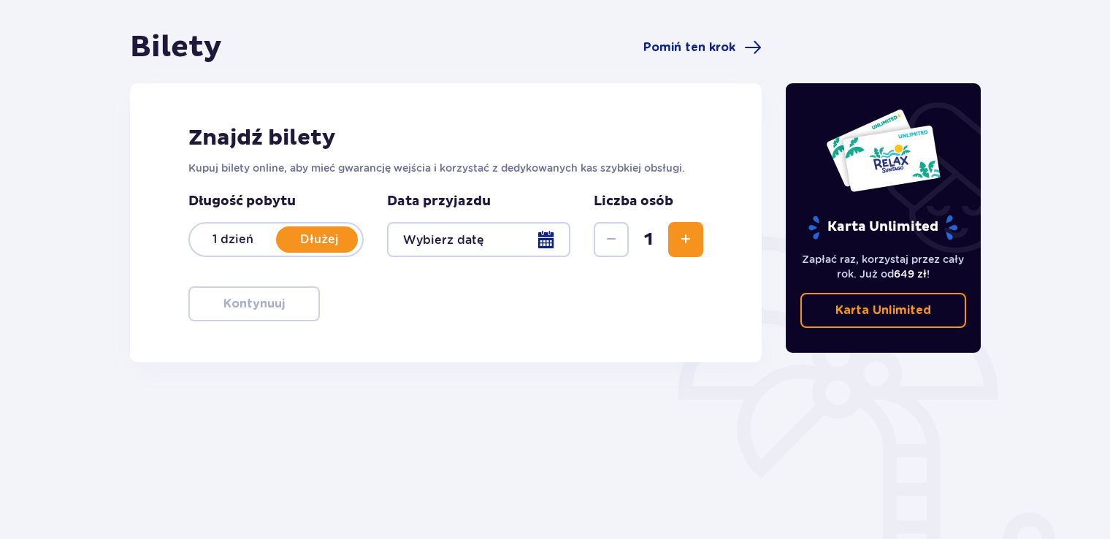
click at [693, 244] on span "Zwiększ" at bounding box center [686, 240] width 18 height 18
click at [320, 236] on p "Dłużej" at bounding box center [319, 240] width 86 height 16
click at [334, 240] on p "Dłużej" at bounding box center [319, 240] width 86 height 16
click at [538, 238] on div at bounding box center [478, 239] width 183 height 35
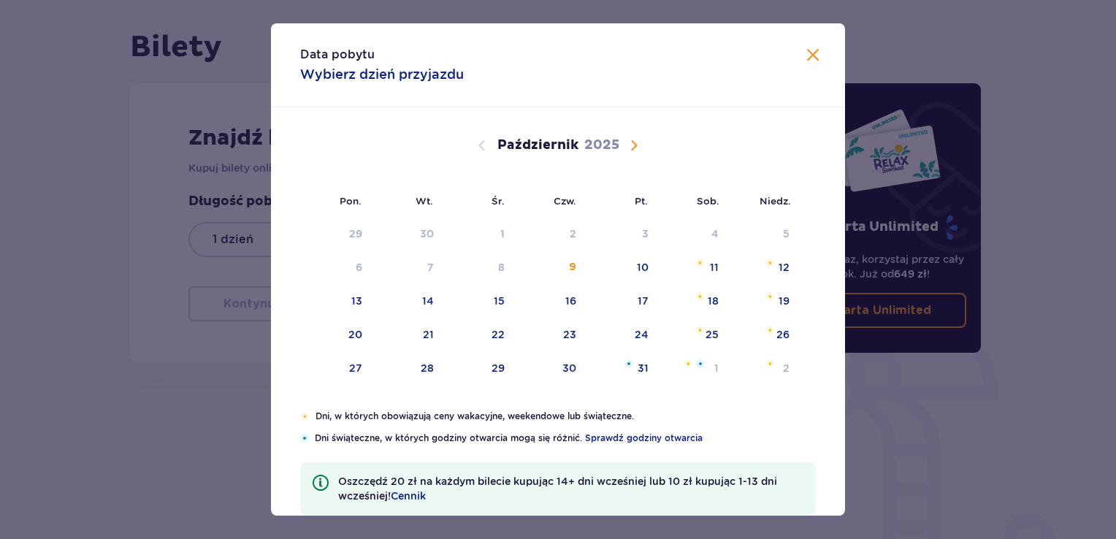
click at [627, 145] on span "Następny miesiąc" at bounding box center [634, 146] width 18 height 18
click at [628, 145] on span "Następny miesiąc" at bounding box center [634, 146] width 18 height 18
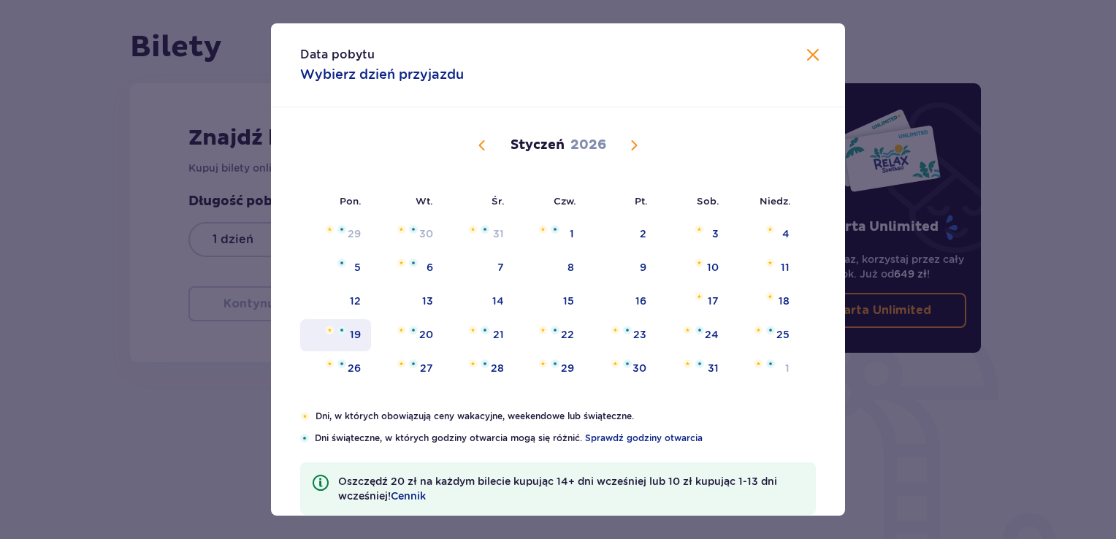
click at [357, 336] on div "19" at bounding box center [355, 334] width 11 height 15
click at [815, 54] on span "Zamknij" at bounding box center [813, 56] width 18 height 18
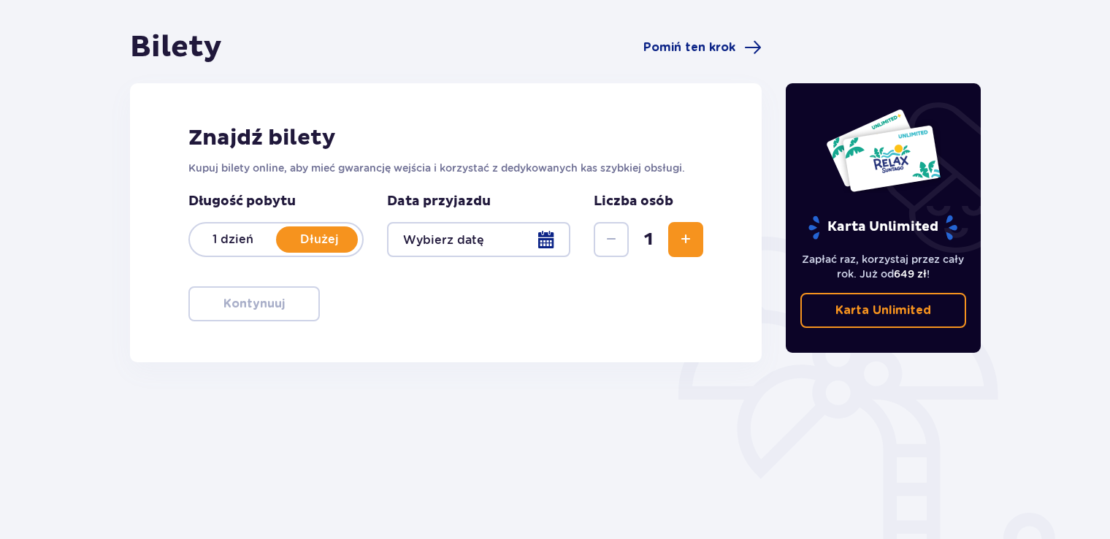
click at [691, 237] on span "Zwiększ" at bounding box center [686, 240] width 18 height 18
click at [690, 237] on span "Zwiększ" at bounding box center [686, 240] width 18 height 18
click at [326, 238] on p "Dłużej" at bounding box center [319, 240] width 86 height 16
click at [321, 241] on p "Dłużej" at bounding box center [319, 240] width 86 height 16
click at [546, 237] on div at bounding box center [478, 239] width 183 height 35
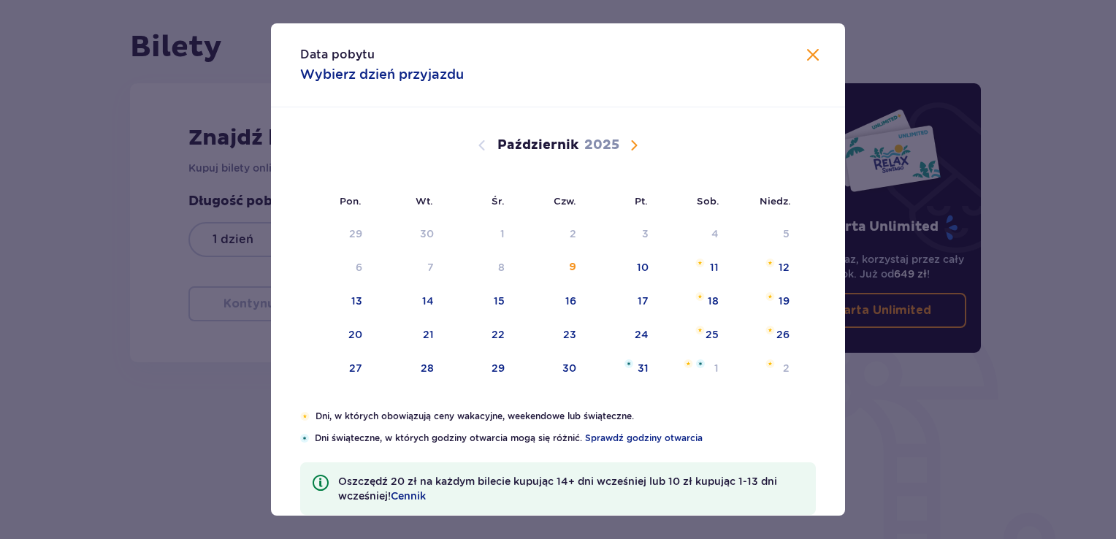
click at [633, 148] on span "Następny miesiąc" at bounding box center [634, 146] width 18 height 18
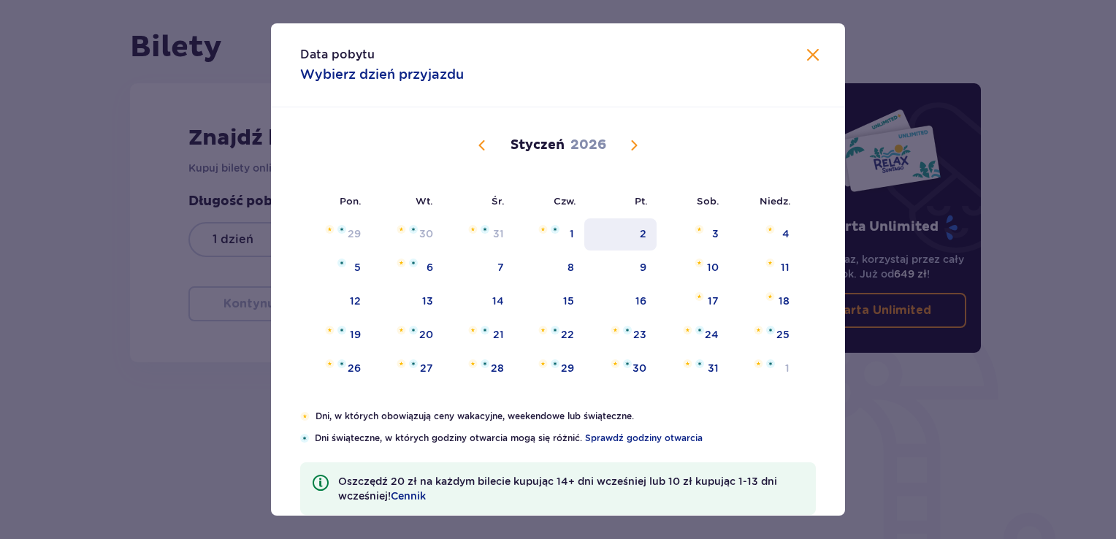
click at [644, 228] on div "2" at bounding box center [643, 233] width 7 height 15
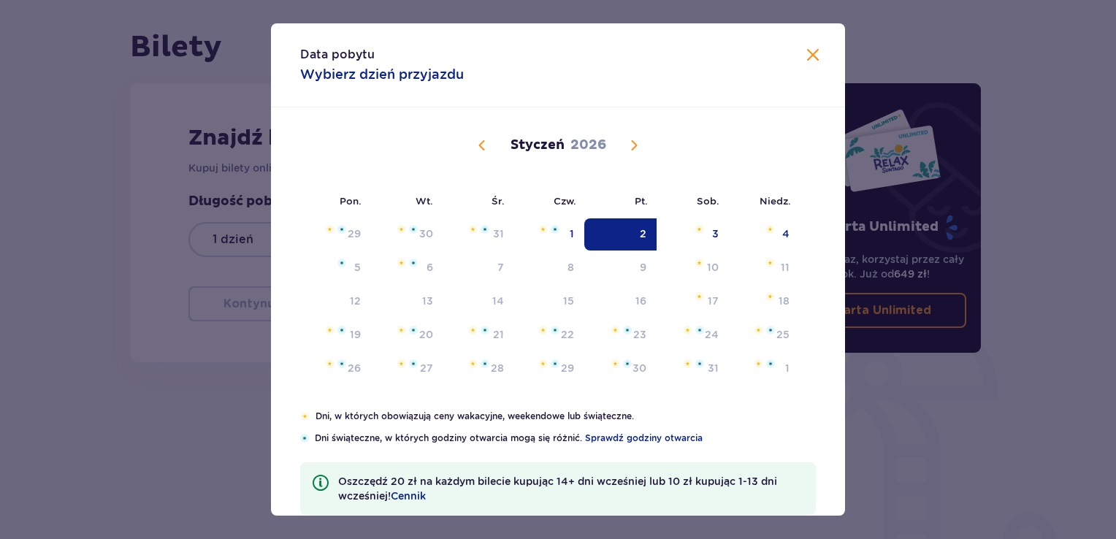
click at [629, 226] on div "2" at bounding box center [620, 234] width 72 height 32
type input "[DATE]"
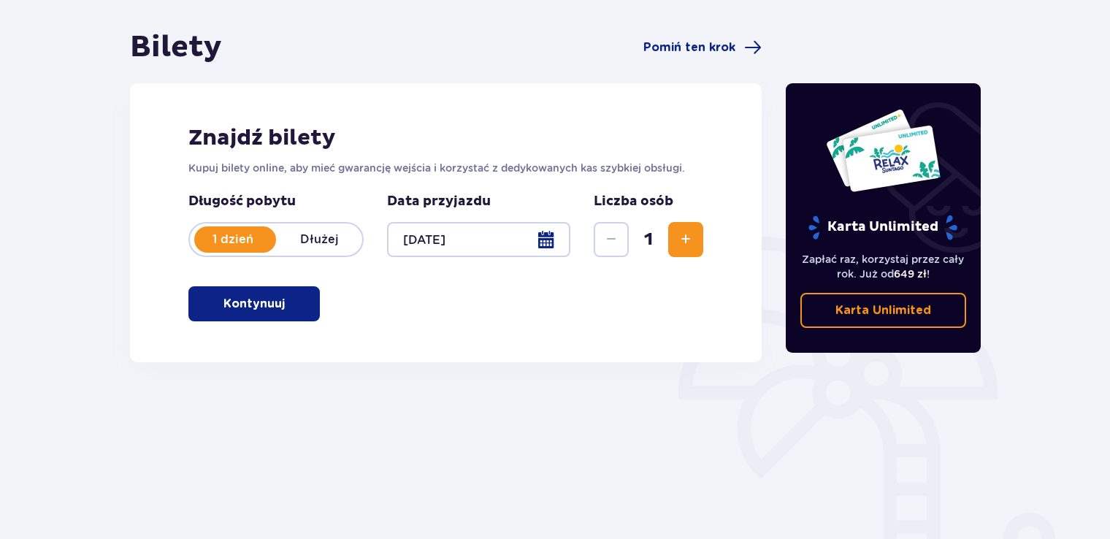
click at [687, 240] on span "Zwiększ" at bounding box center [686, 240] width 18 height 18
click at [689, 240] on span "Zwiększ" at bounding box center [686, 240] width 18 height 18
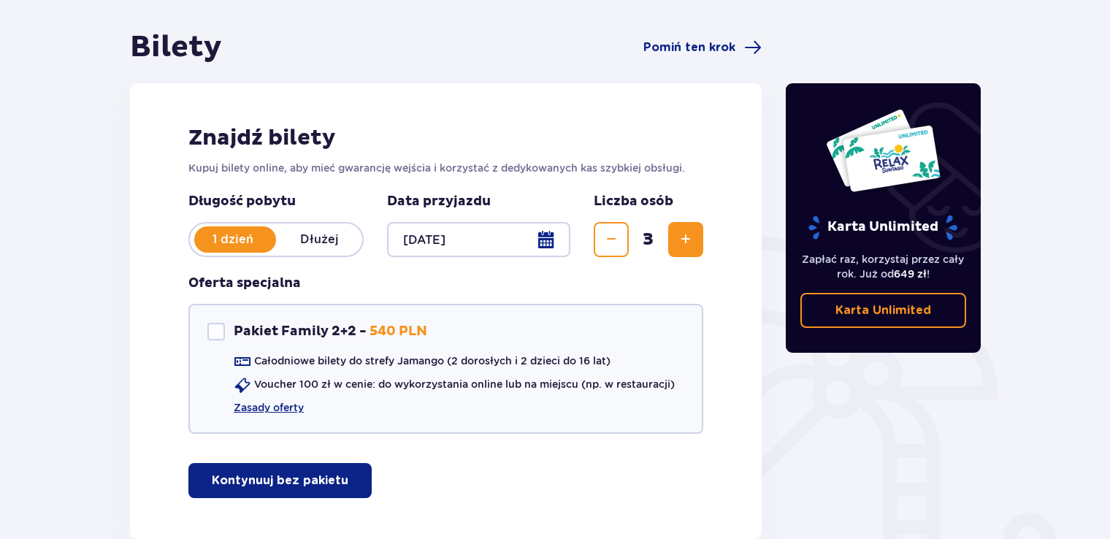
click at [322, 481] on p "Kontynuuj bez pakietu" at bounding box center [280, 481] width 137 height 16
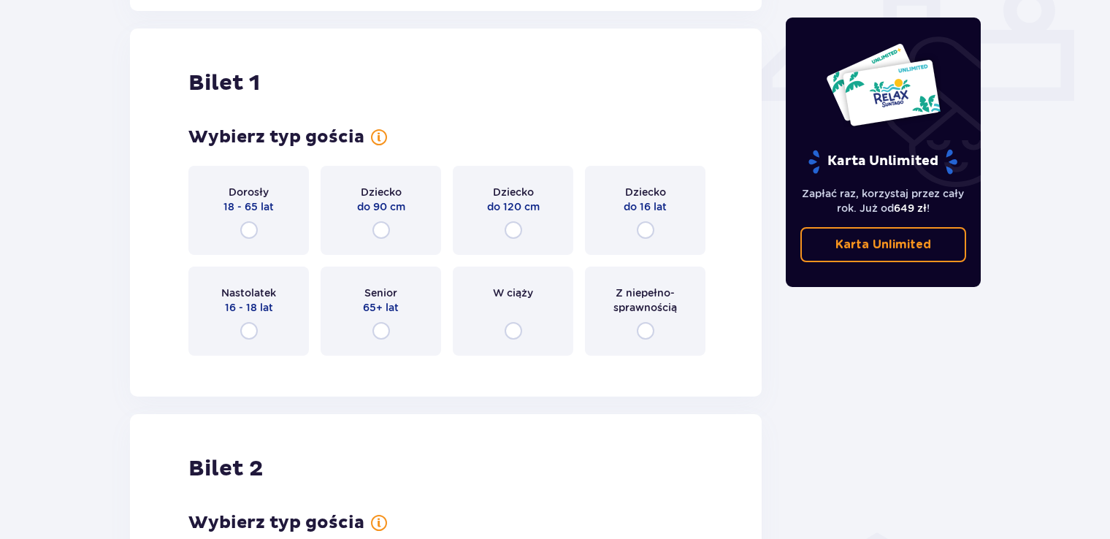
scroll to position [664, 0]
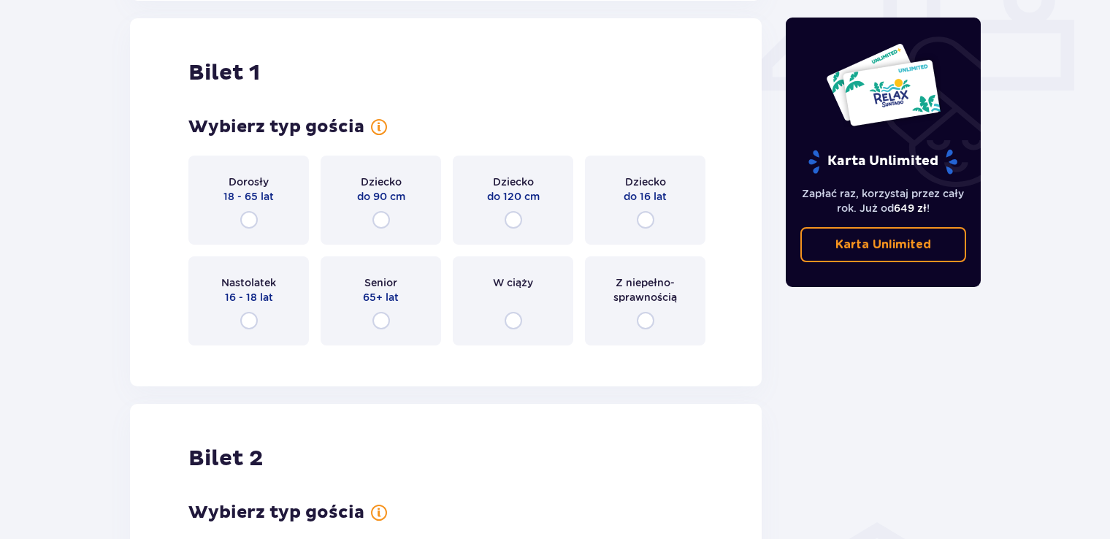
click at [248, 217] on input "radio" at bounding box center [249, 220] width 18 height 18
radio input "true"
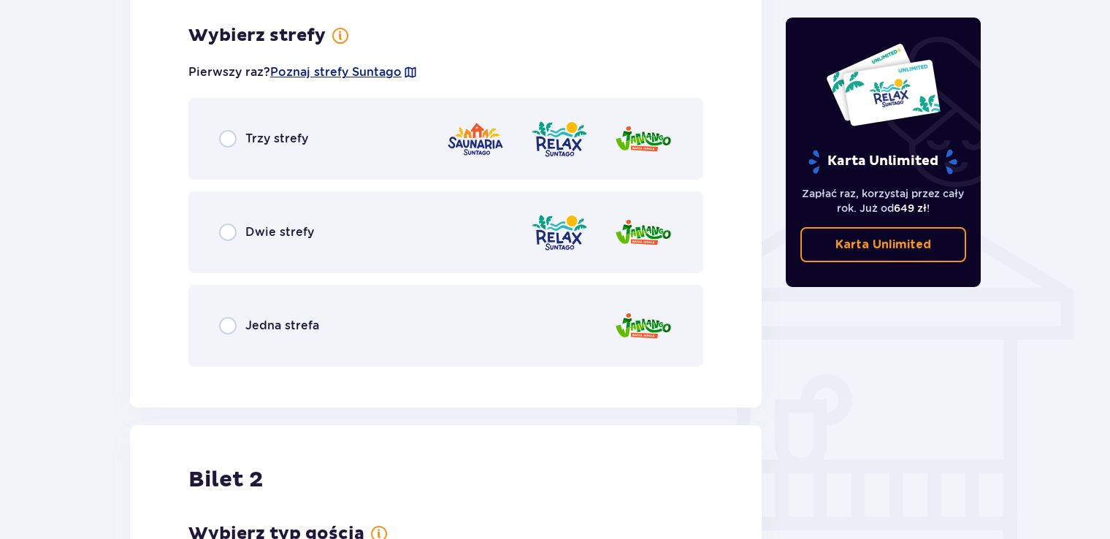
scroll to position [1021, 0]
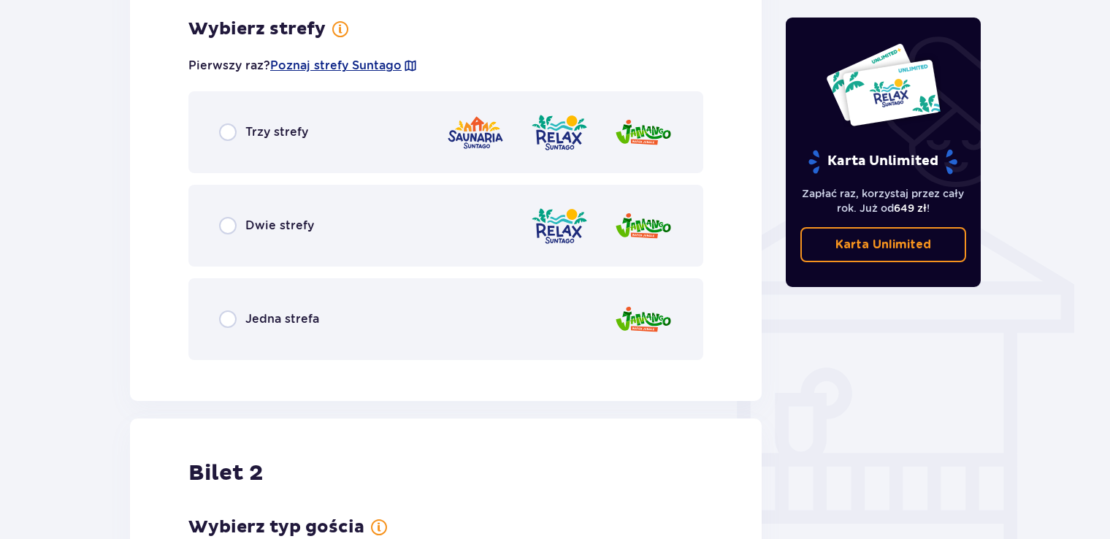
click at [225, 319] on input "radio" at bounding box center [228, 319] width 18 height 18
radio input "true"
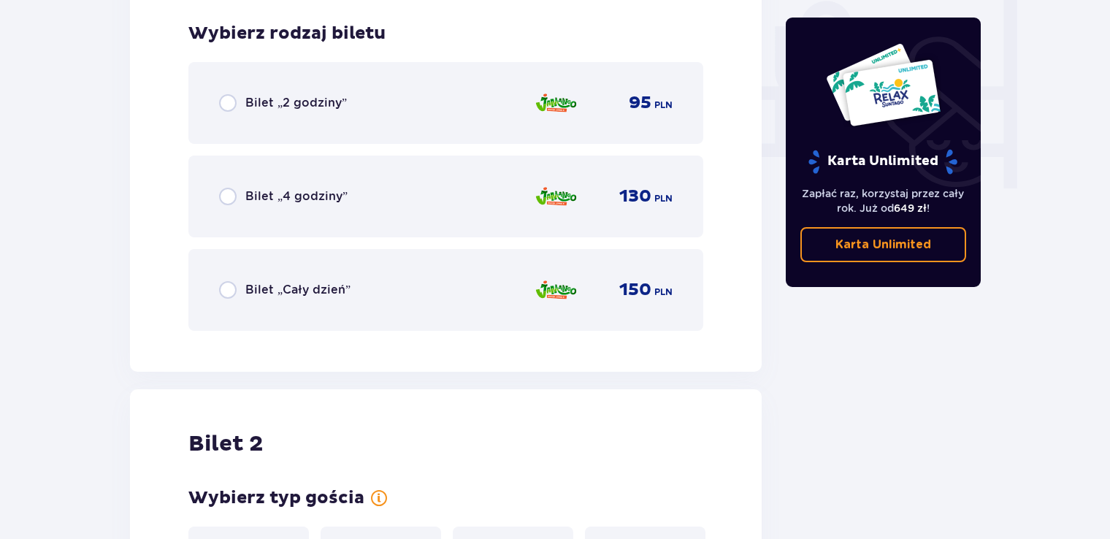
scroll to position [1392, 0]
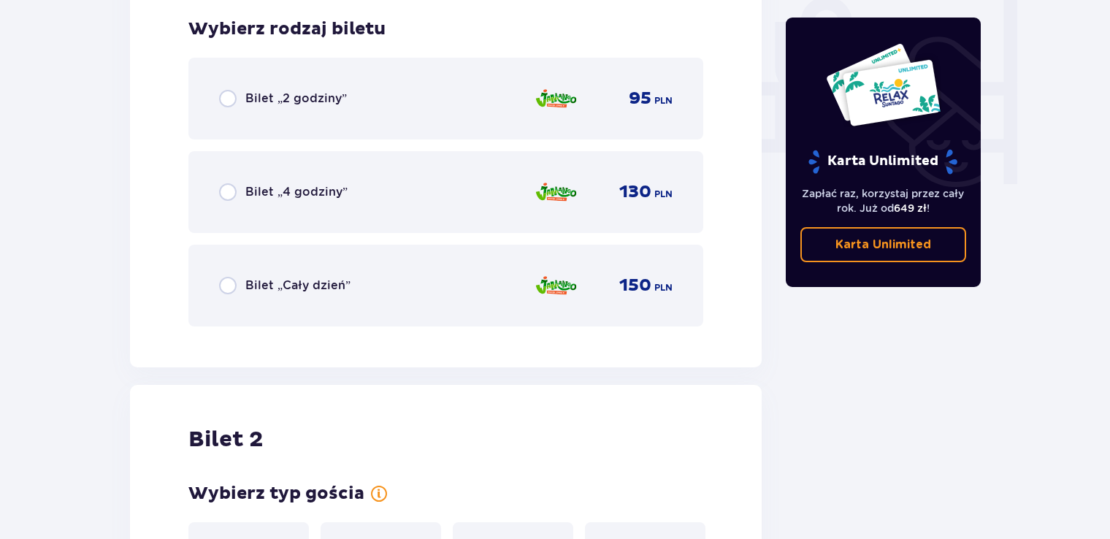
click at [229, 283] on input "radio" at bounding box center [228, 286] width 18 height 18
radio input "true"
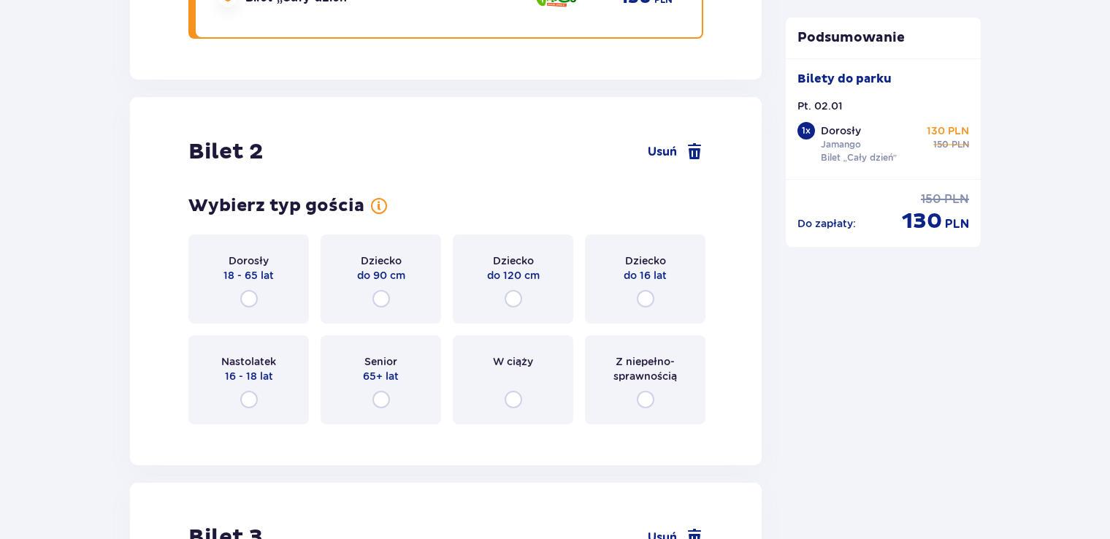
scroll to position [1758, 0]
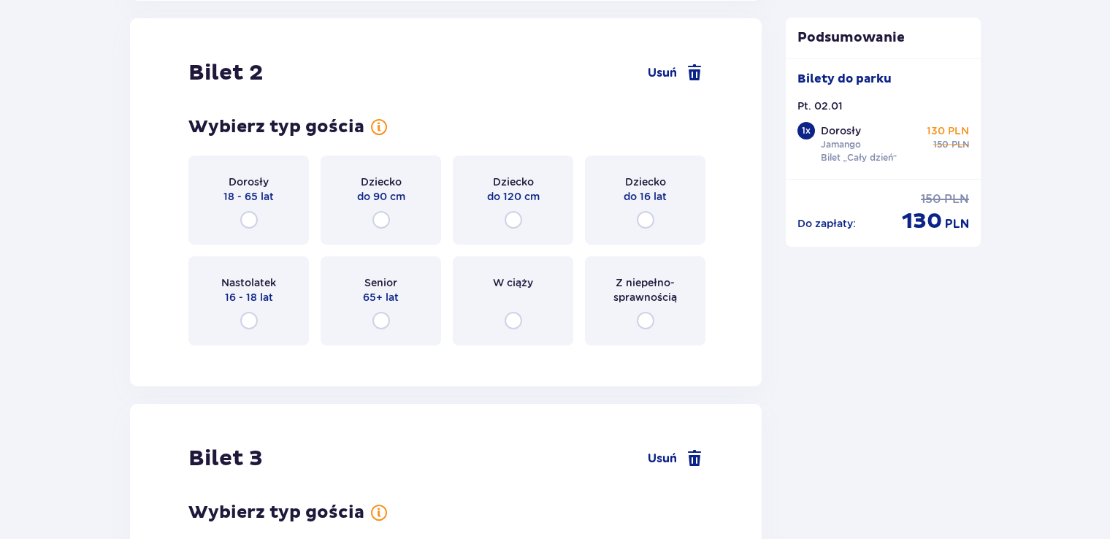
click at [248, 217] on input "radio" at bounding box center [249, 220] width 18 height 18
radio input "true"
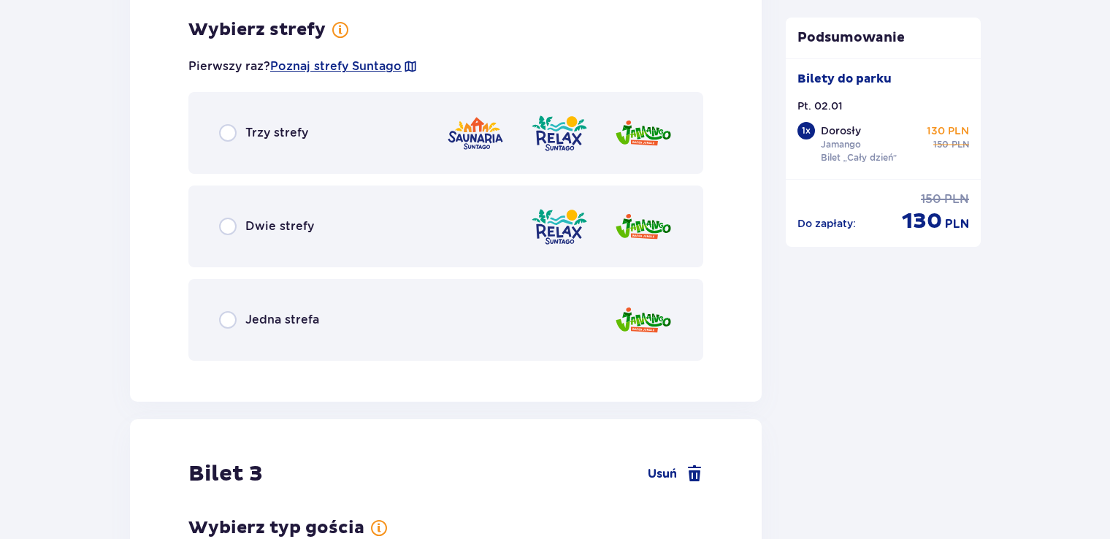
scroll to position [2115, 0]
click at [230, 318] on input "radio" at bounding box center [228, 319] width 18 height 18
radio input "true"
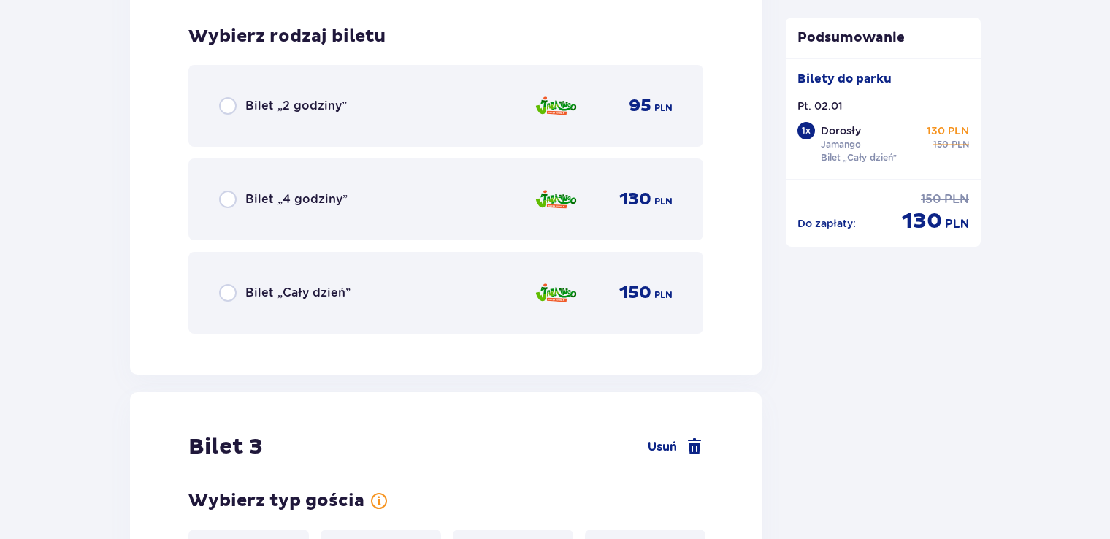
scroll to position [2486, 0]
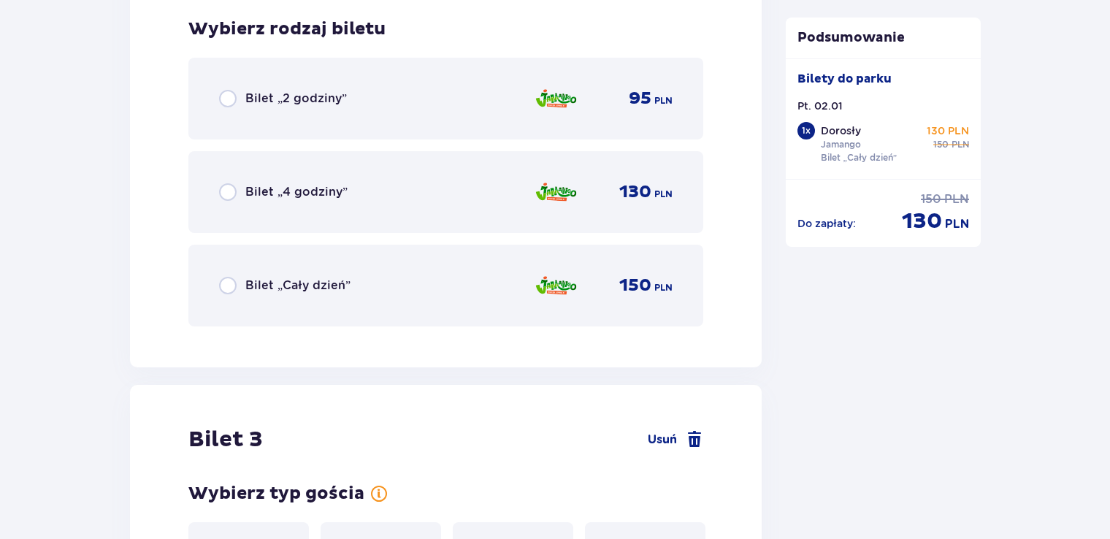
click at [228, 284] on input "radio" at bounding box center [228, 286] width 18 height 18
radio input "true"
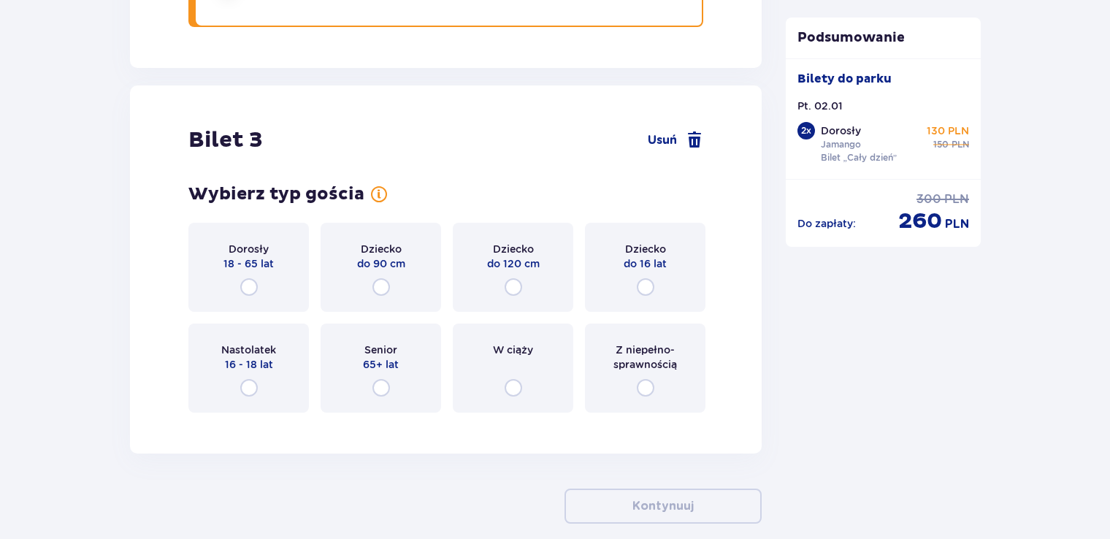
scroll to position [2853, 0]
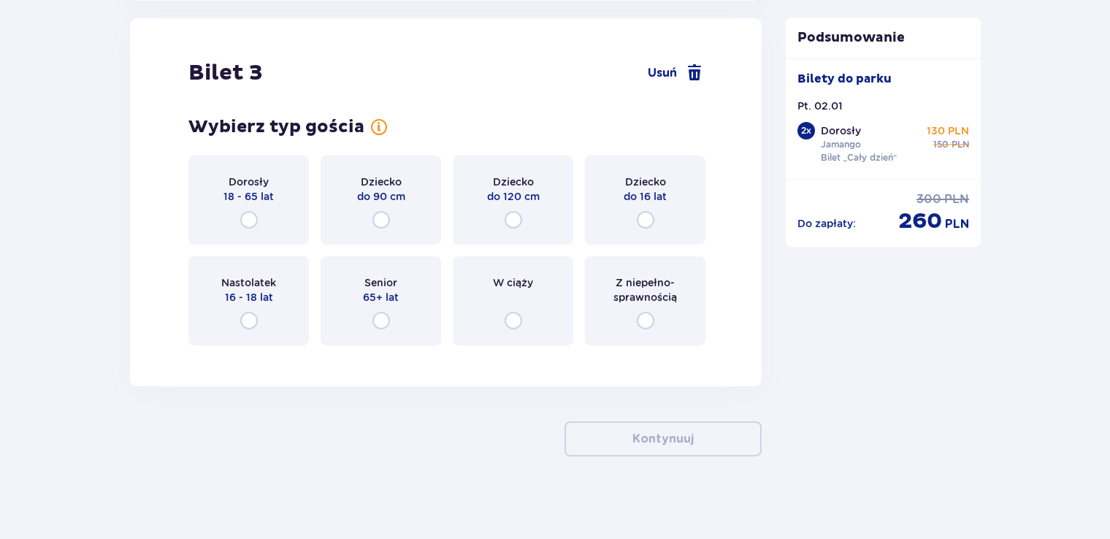
click at [650, 215] on input "radio" at bounding box center [646, 220] width 18 height 18
radio input "true"
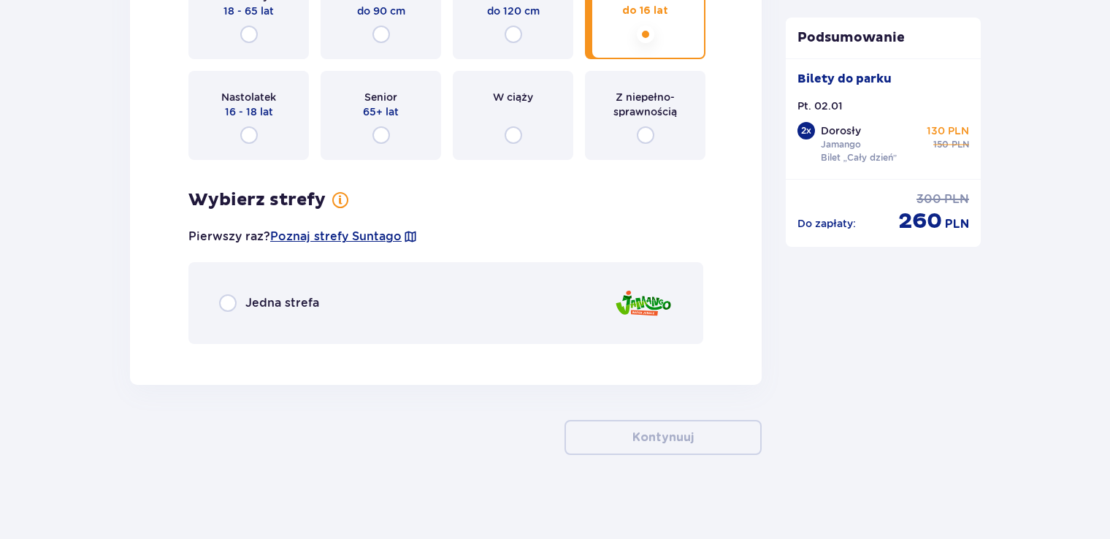
scroll to position [3041, 0]
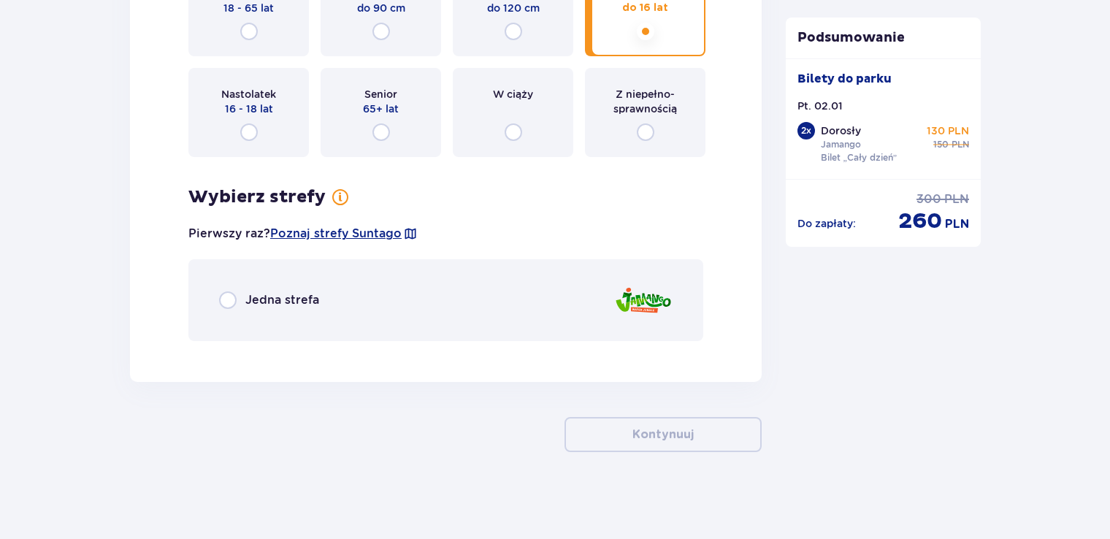
drag, startPoint x: 230, startPoint y: 299, endPoint x: 248, endPoint y: 298, distance: 18.3
click at [230, 296] on input "radio" at bounding box center [228, 300] width 18 height 18
radio input "true"
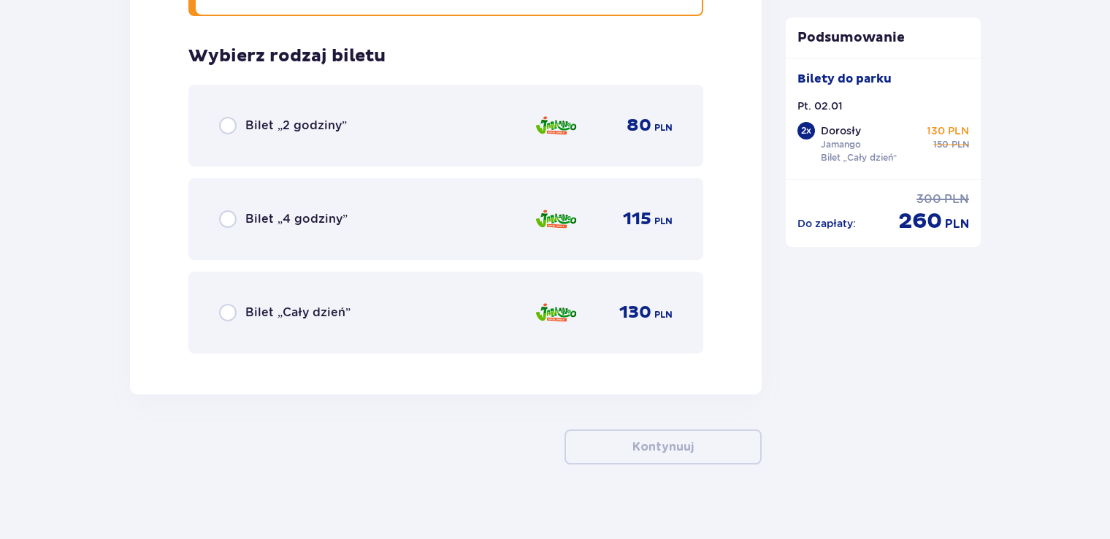
scroll to position [3378, 0]
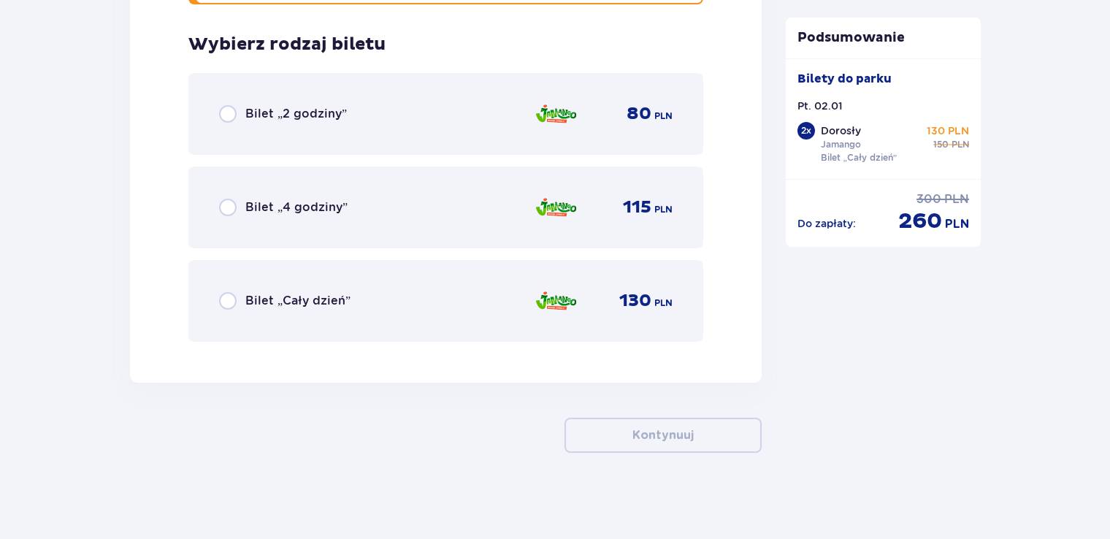
click at [228, 300] on input "radio" at bounding box center [228, 301] width 18 height 18
radio input "true"
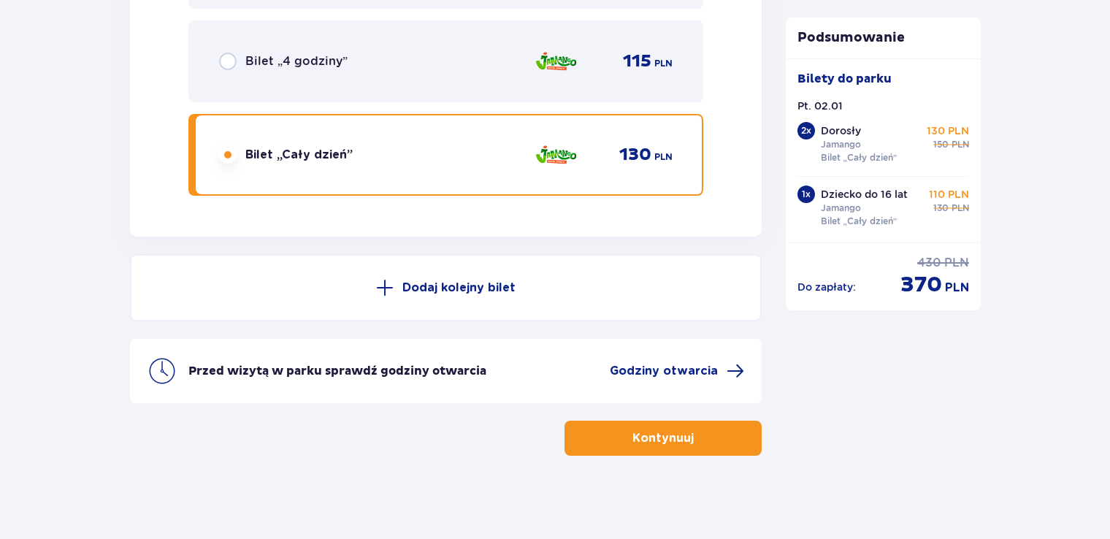
scroll to position [3527, 0]
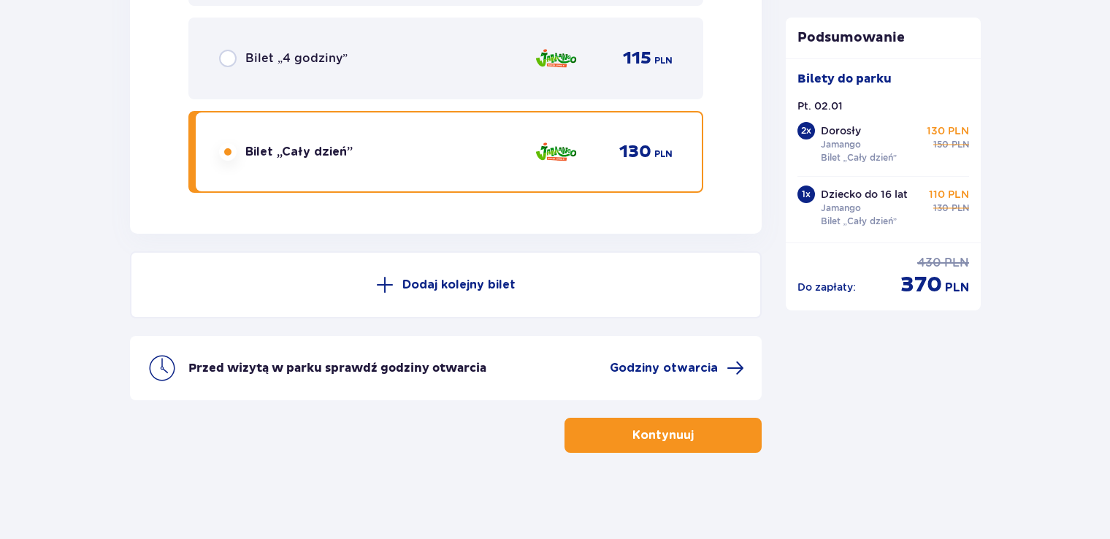
click at [684, 429] on button "Kontynuuj" at bounding box center [663, 435] width 197 height 35
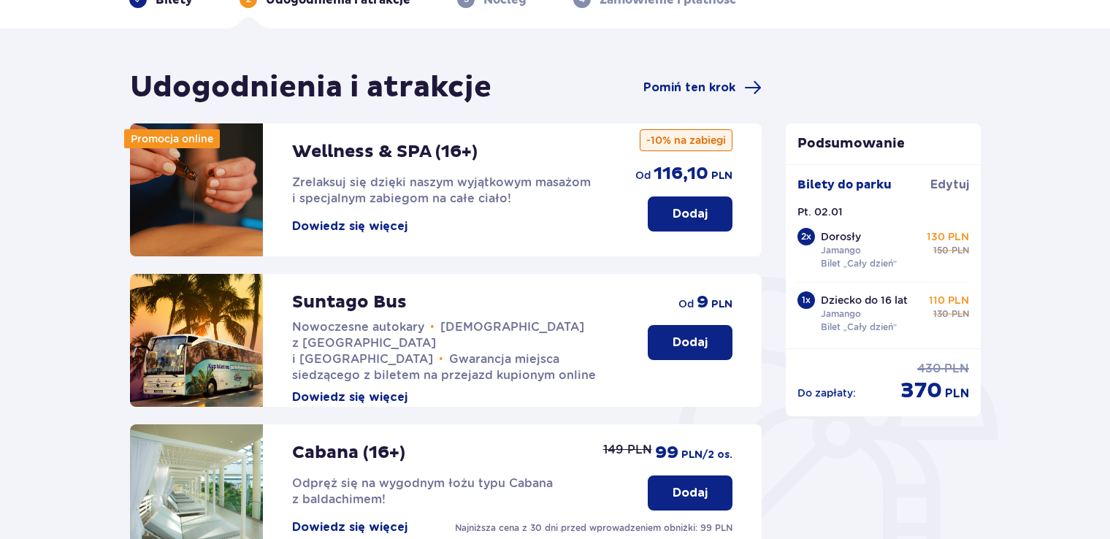
scroll to position [73, 0]
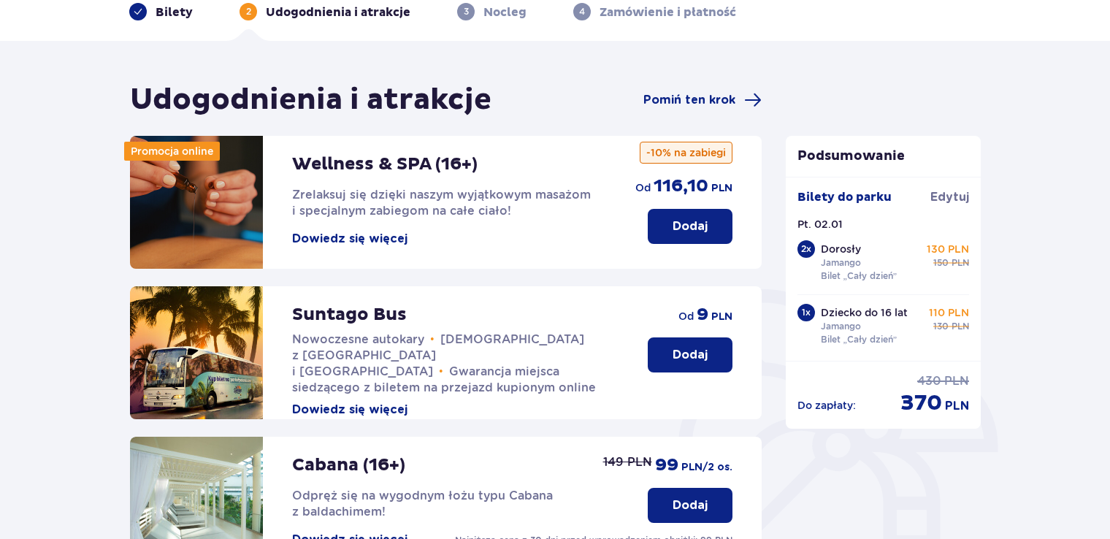
click at [468, 9] on span "3" at bounding box center [466, 12] width 18 height 18
click at [753, 98] on span at bounding box center [753, 100] width 18 height 18
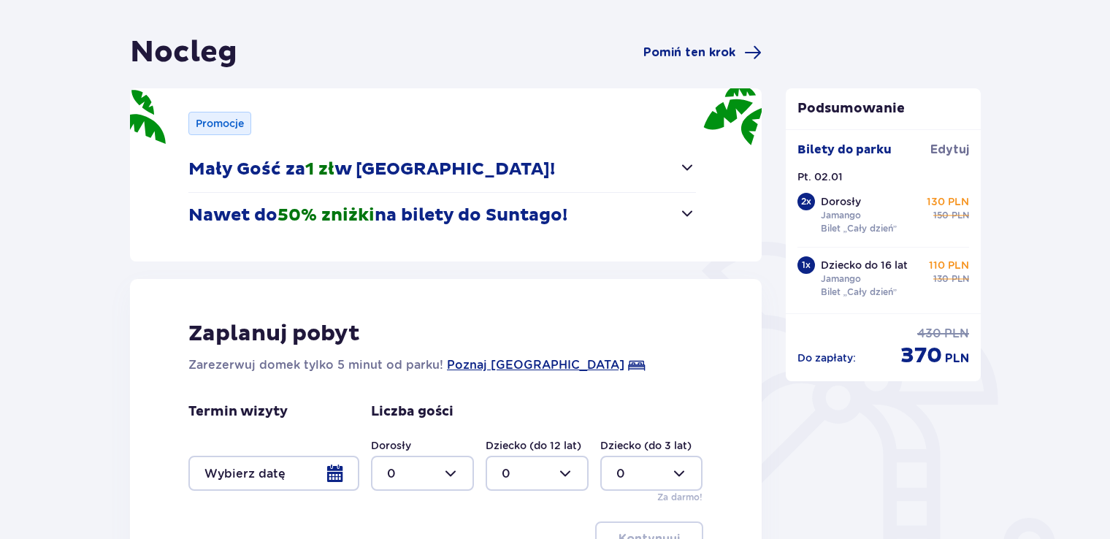
scroll to position [146, 0]
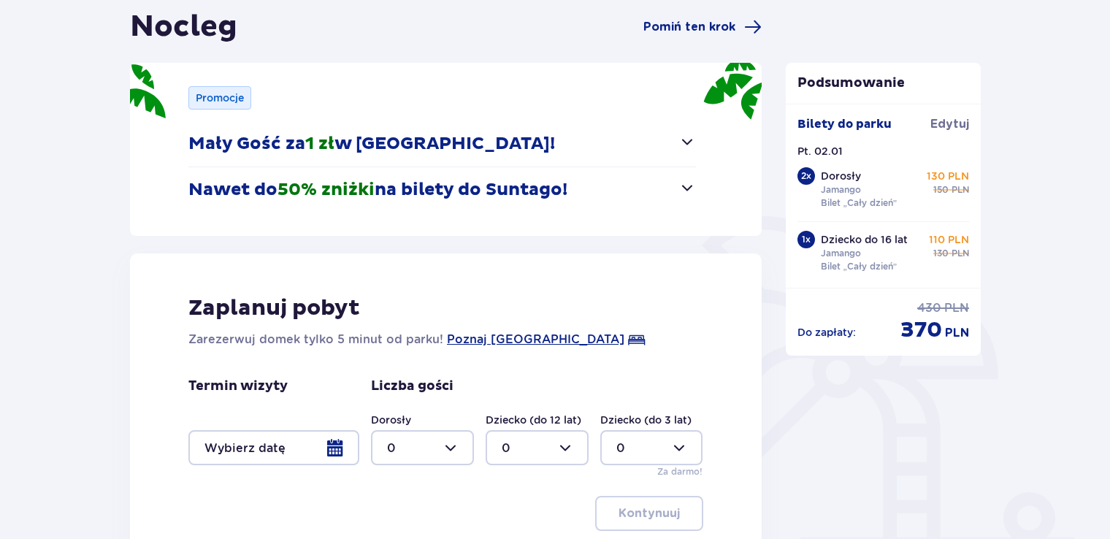
click at [335, 449] on div at bounding box center [273, 447] width 171 height 35
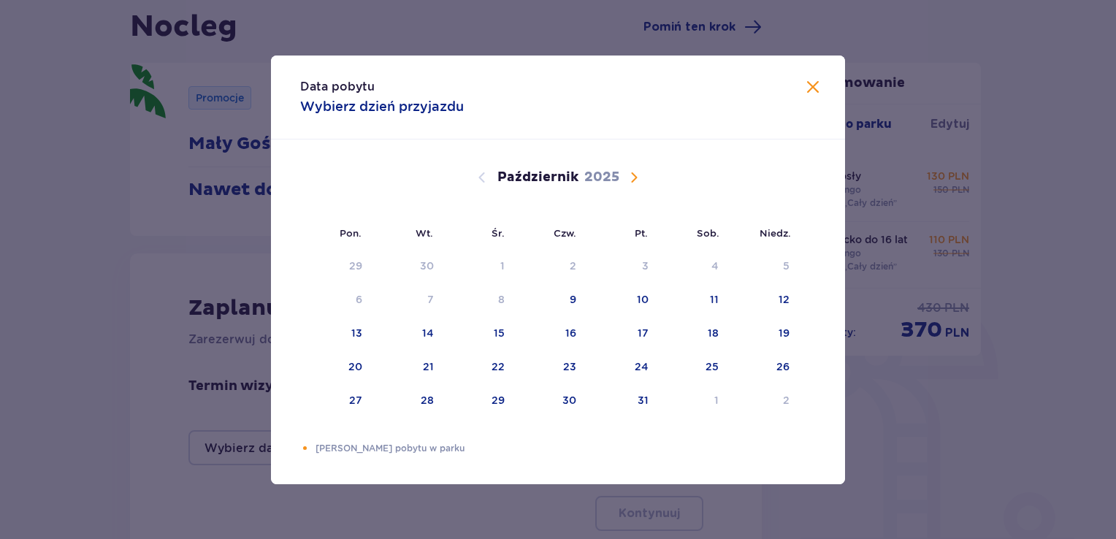
click at [631, 175] on span "Następny miesiąc" at bounding box center [634, 178] width 18 height 18
click at [632, 175] on span "Następny miesiąc" at bounding box center [634, 178] width 18 height 18
click at [633, 174] on span "Następny miesiąc" at bounding box center [634, 178] width 18 height 18
click at [645, 268] on div "2" at bounding box center [643, 266] width 7 height 15
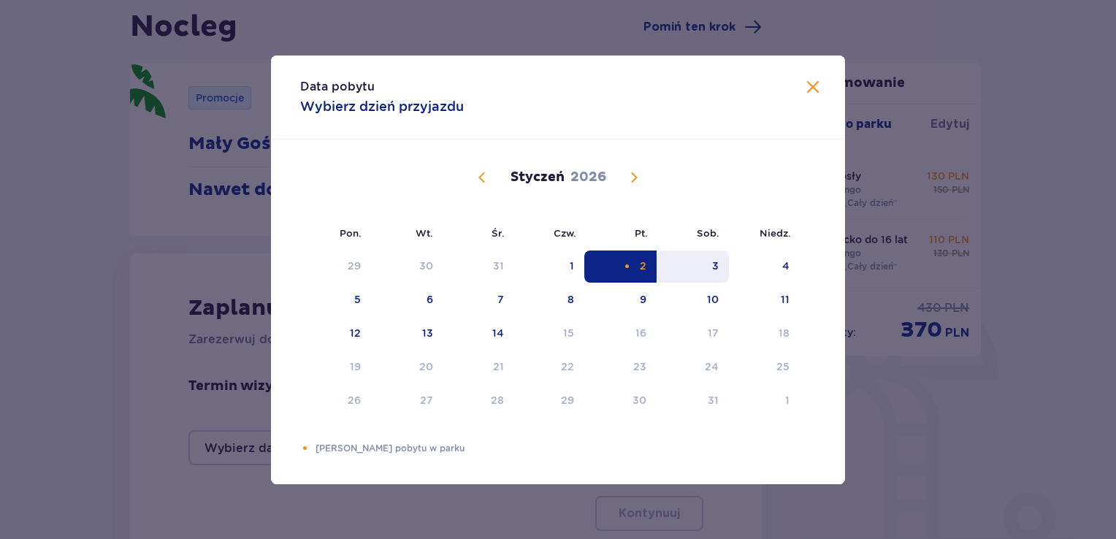
click at [717, 264] on div "3" at bounding box center [715, 266] width 7 height 15
type input "[DATE] - [DATE]"
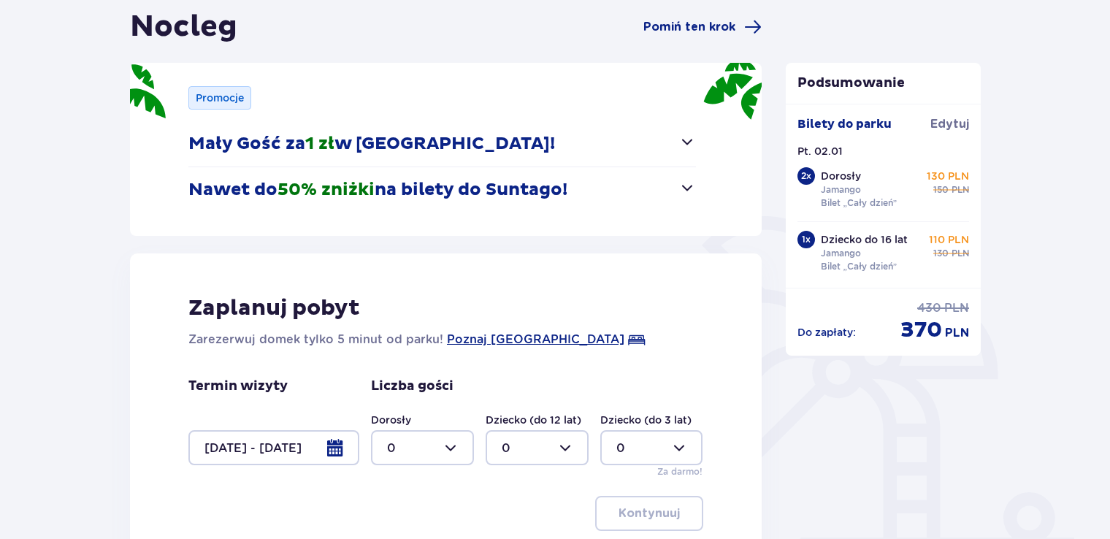
click at [453, 450] on div at bounding box center [422, 447] width 103 height 35
click at [400, 362] on div "2" at bounding box center [422, 366] width 71 height 16
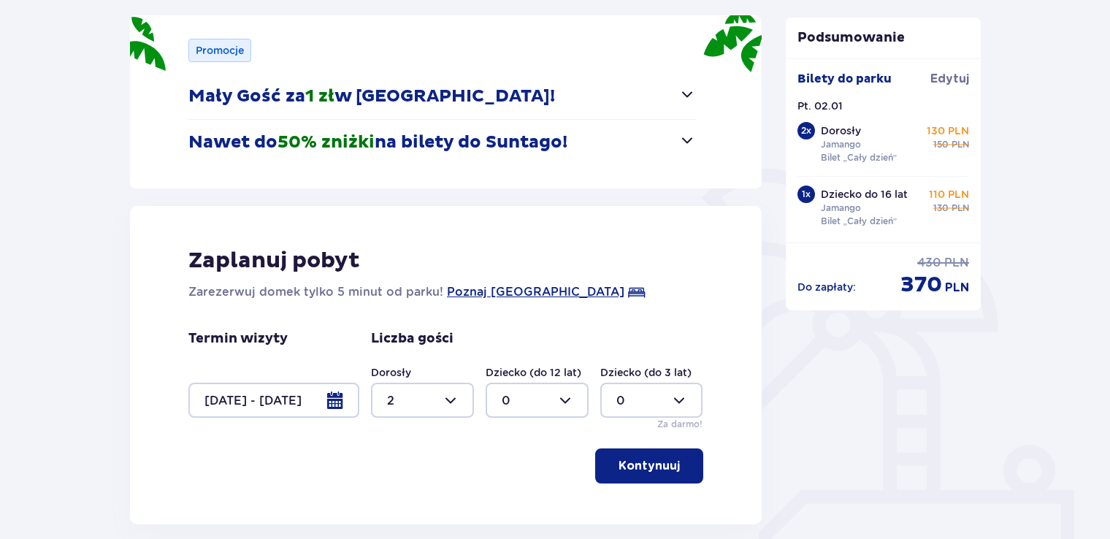
scroll to position [219, 0]
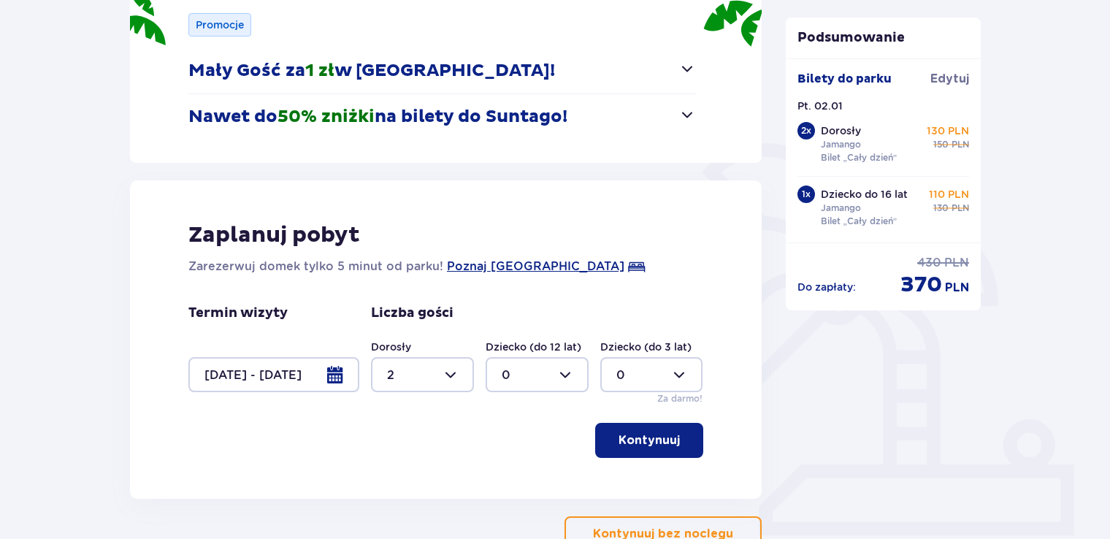
click at [452, 375] on div at bounding box center [422, 374] width 103 height 35
click at [394, 324] on div "3" at bounding box center [422, 324] width 71 height 16
type input "3"
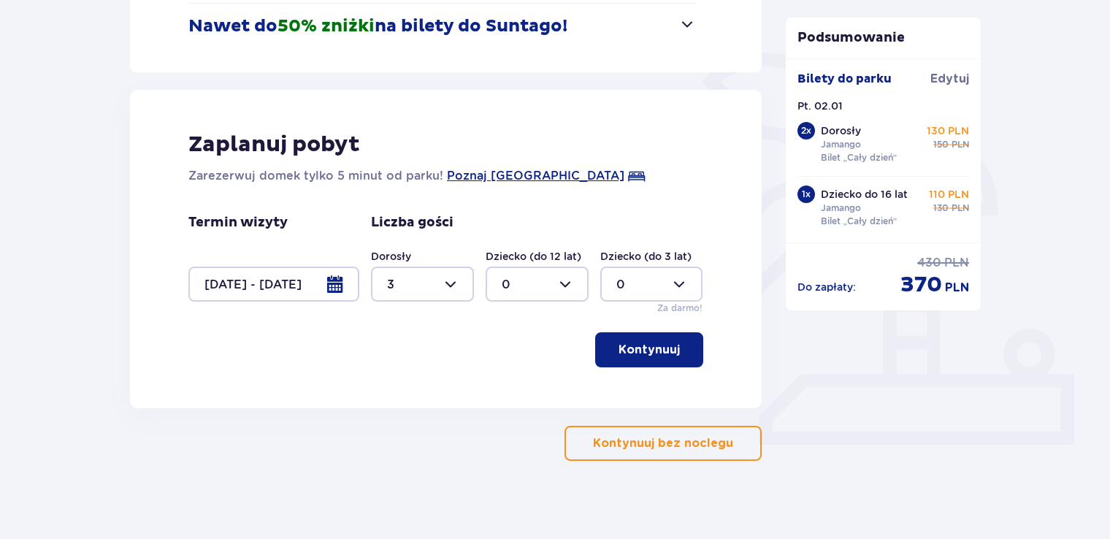
scroll to position [319, 0]
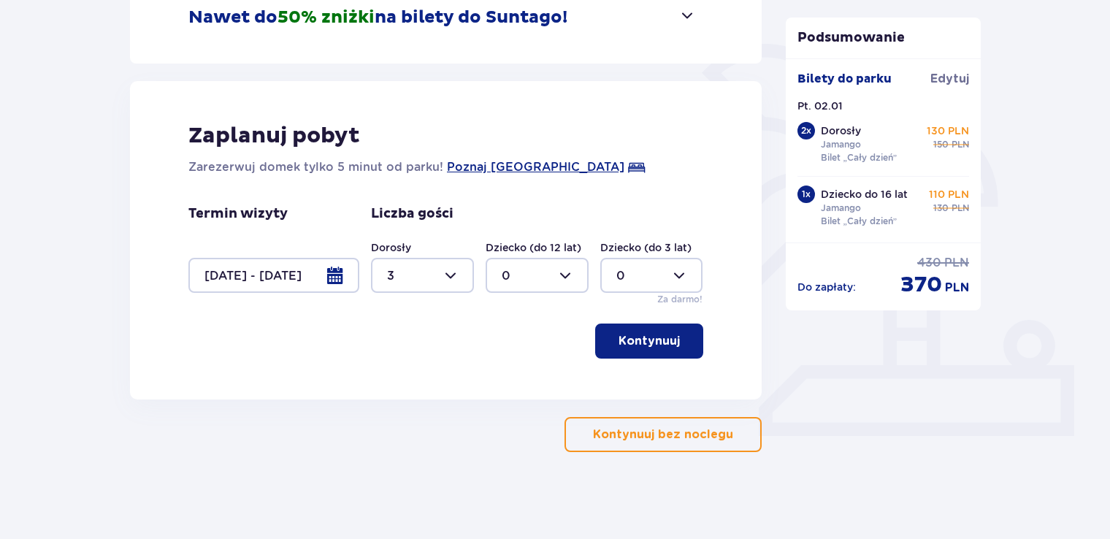
click at [648, 336] on p "Kontynuuj" at bounding box center [649, 341] width 61 height 16
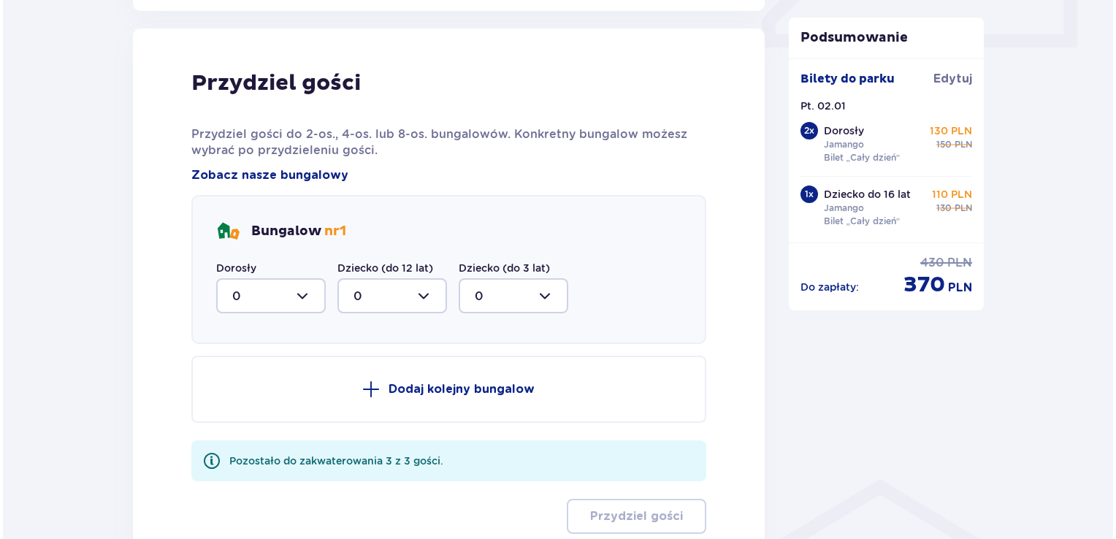
scroll to position [717, 0]
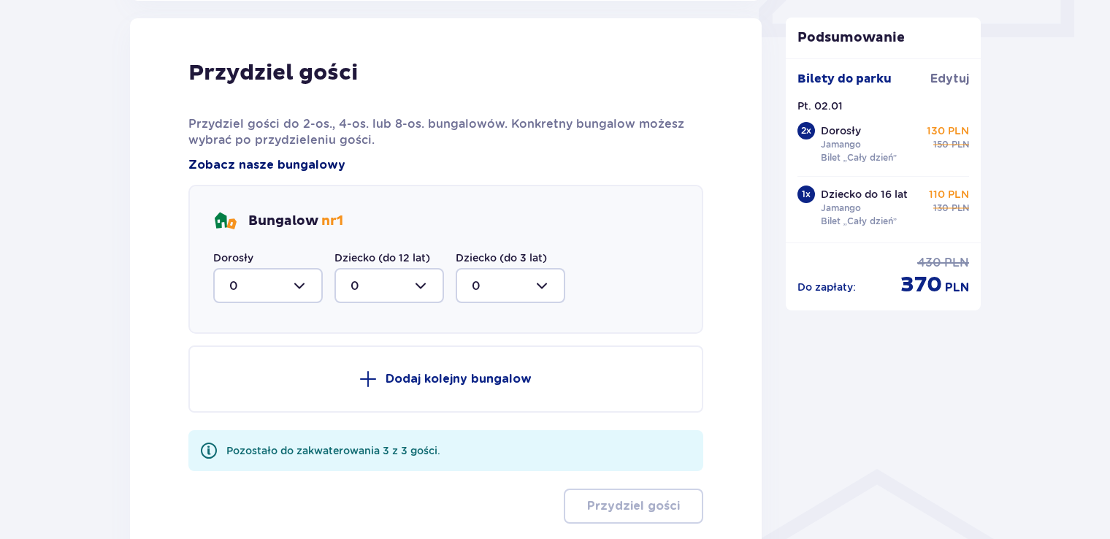
click at [290, 164] on span "Zobacz nasze bungalowy" at bounding box center [266, 165] width 157 height 16
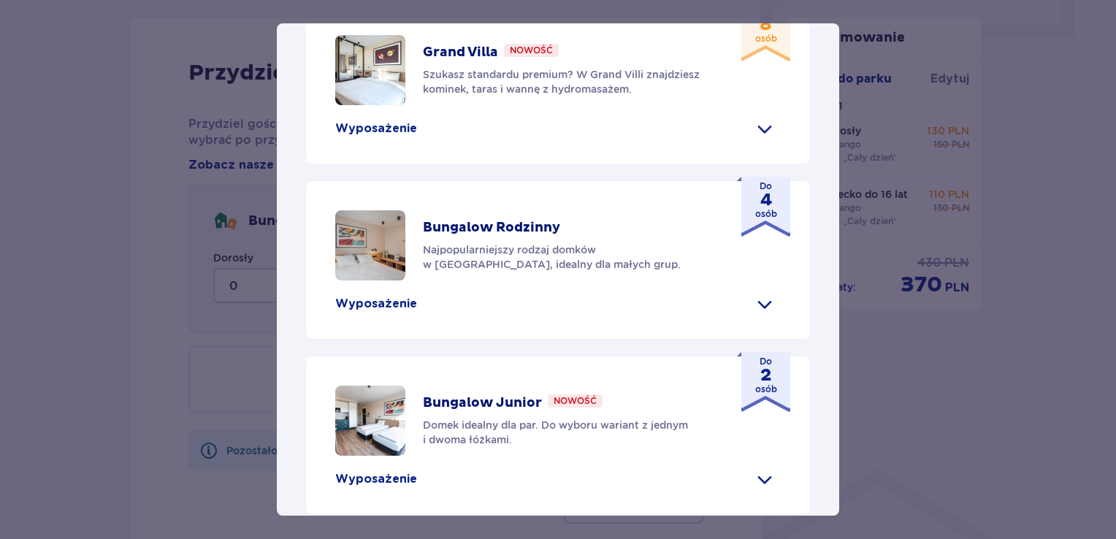
scroll to position [511, 0]
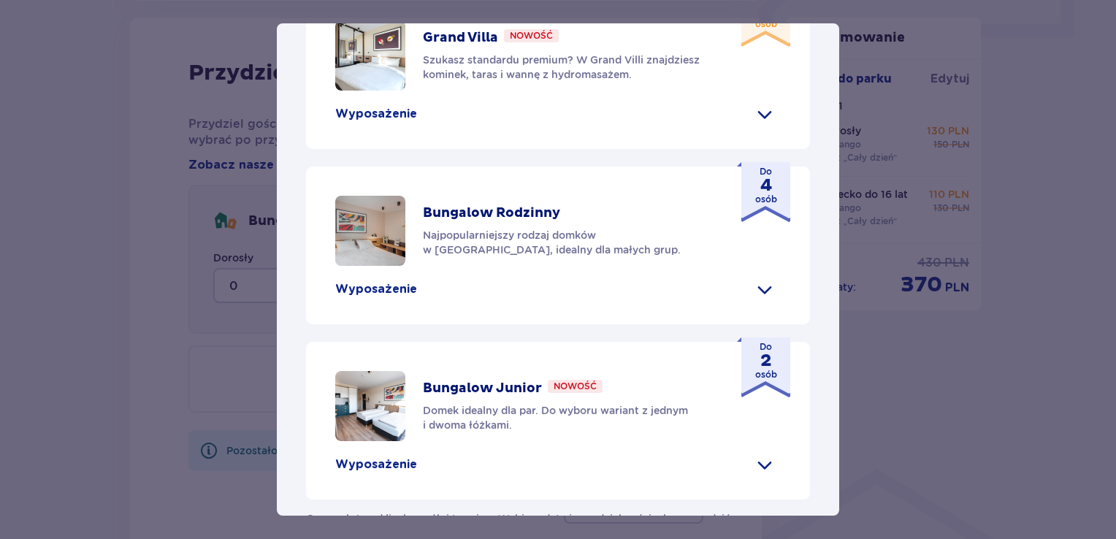
click at [375, 297] on p "Wyposażenie" at bounding box center [376, 289] width 82 height 16
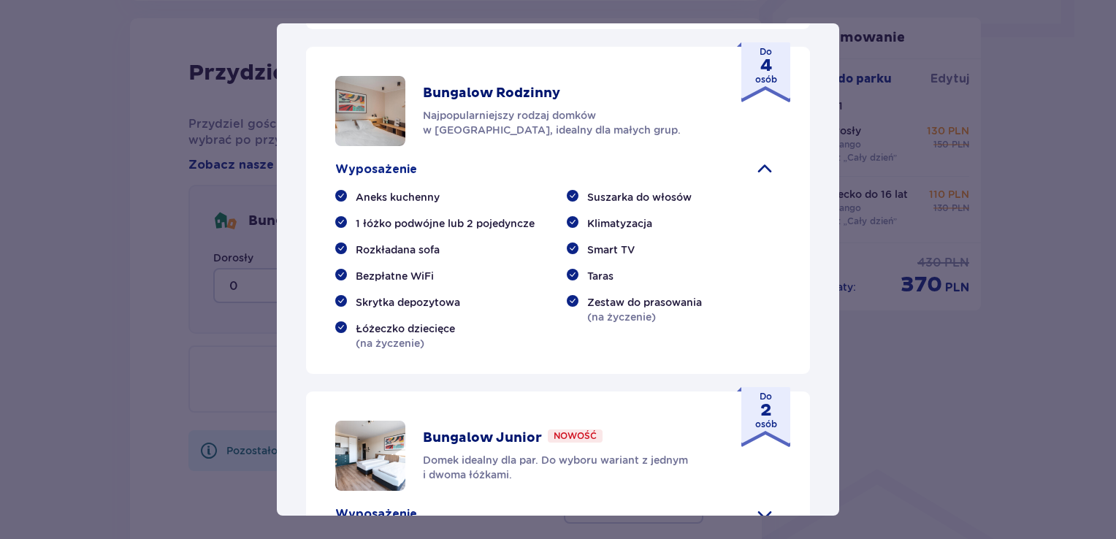
scroll to position [657, 0]
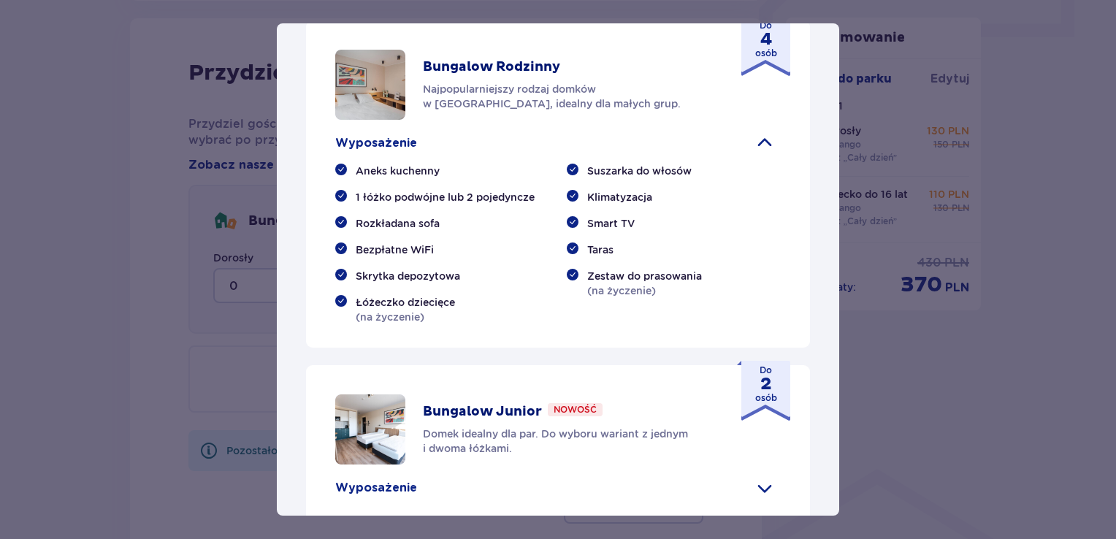
click at [757, 155] on span at bounding box center [764, 142] width 23 height 23
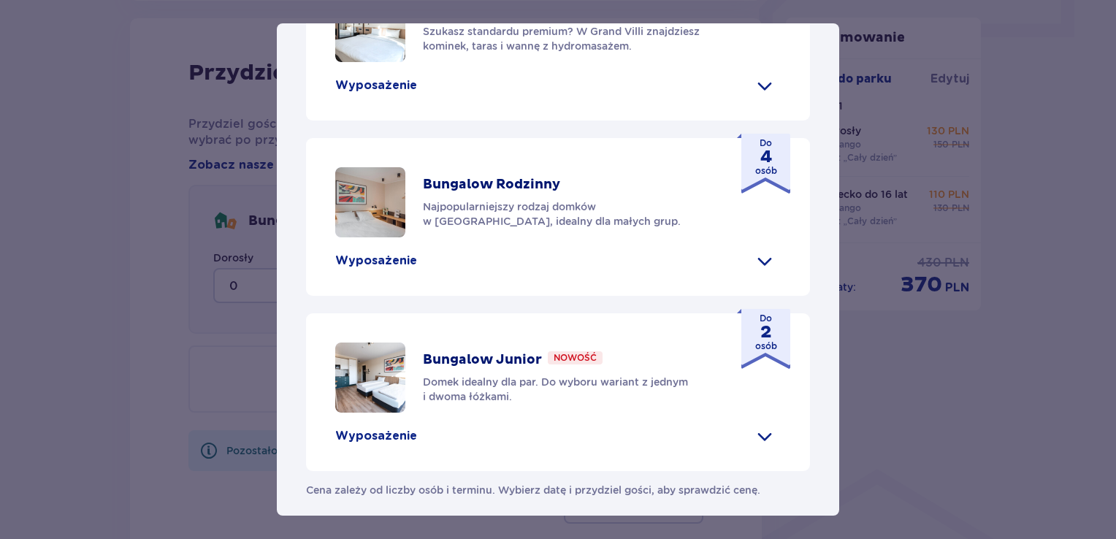
scroll to position [514, 0]
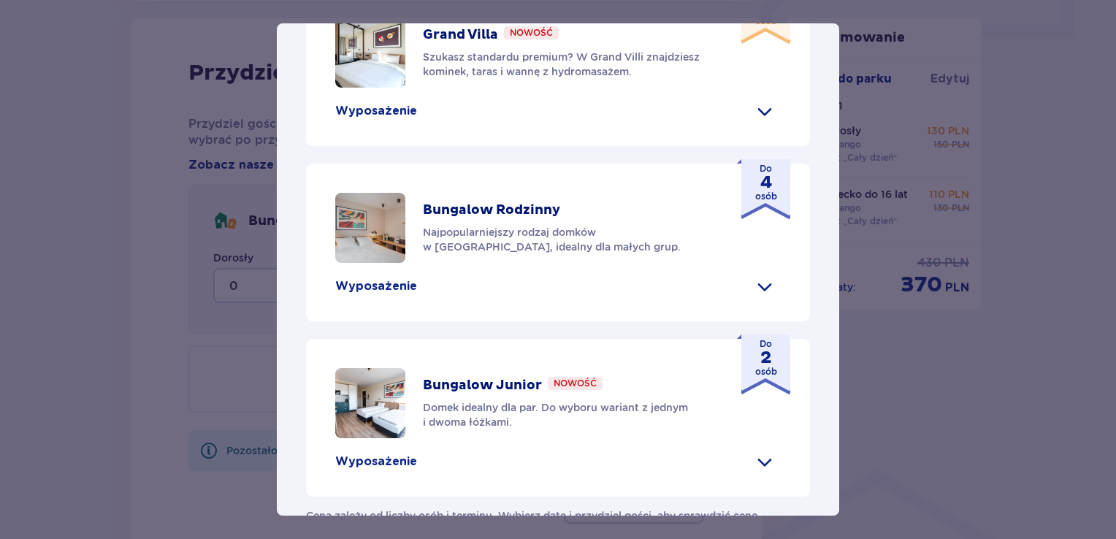
click at [378, 263] on img at bounding box center [370, 228] width 70 height 70
click at [511, 219] on p "Bungalow Rodzinny" at bounding box center [491, 211] width 137 height 18
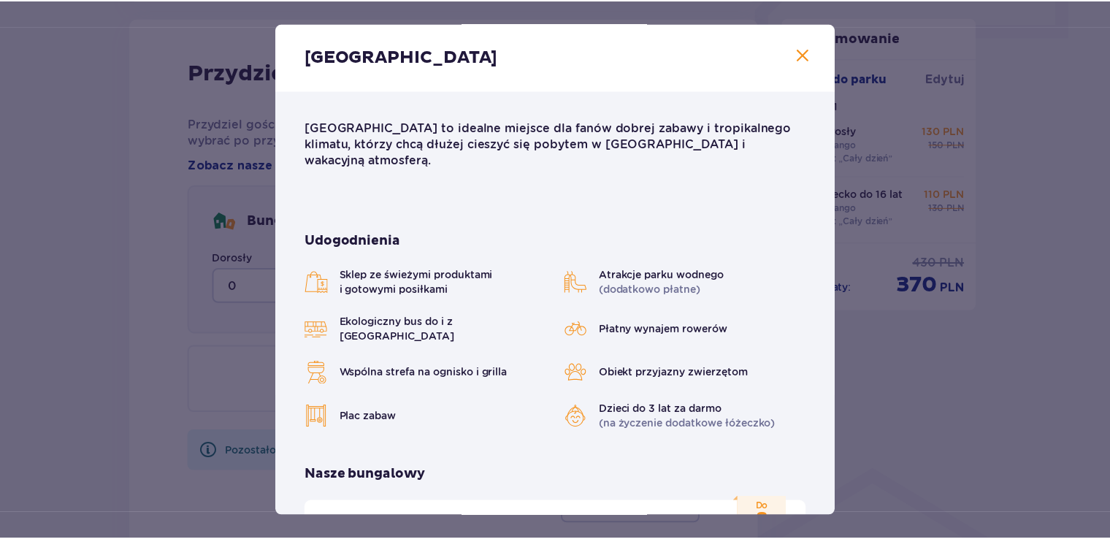
scroll to position [0, 0]
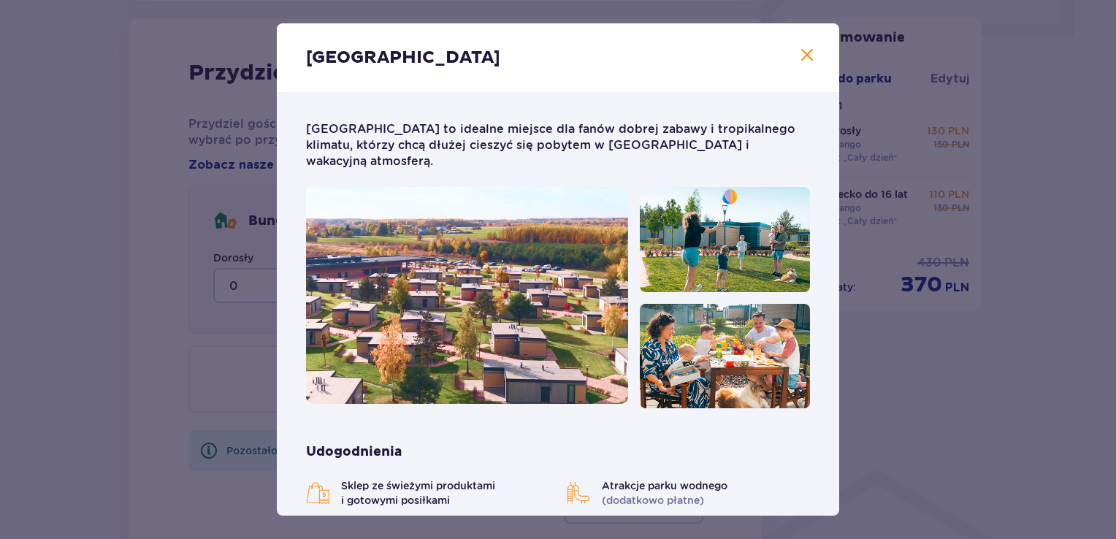
click at [802, 57] on span "Zamknij" at bounding box center [807, 56] width 18 height 18
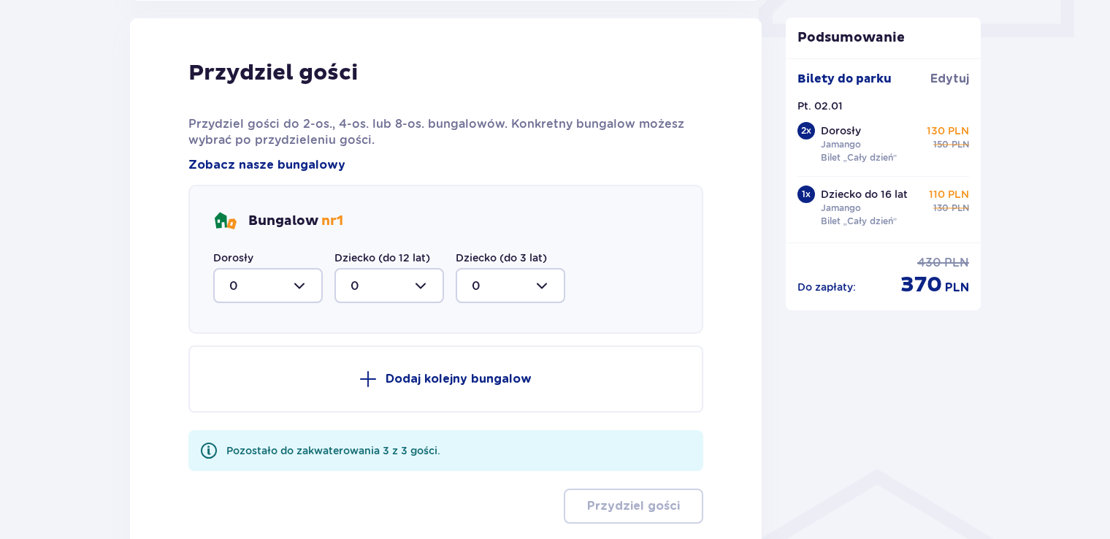
click at [300, 285] on div at bounding box center [268, 285] width 110 height 35
click at [237, 416] on div "3" at bounding box center [267, 422] width 77 height 16
type input "3"
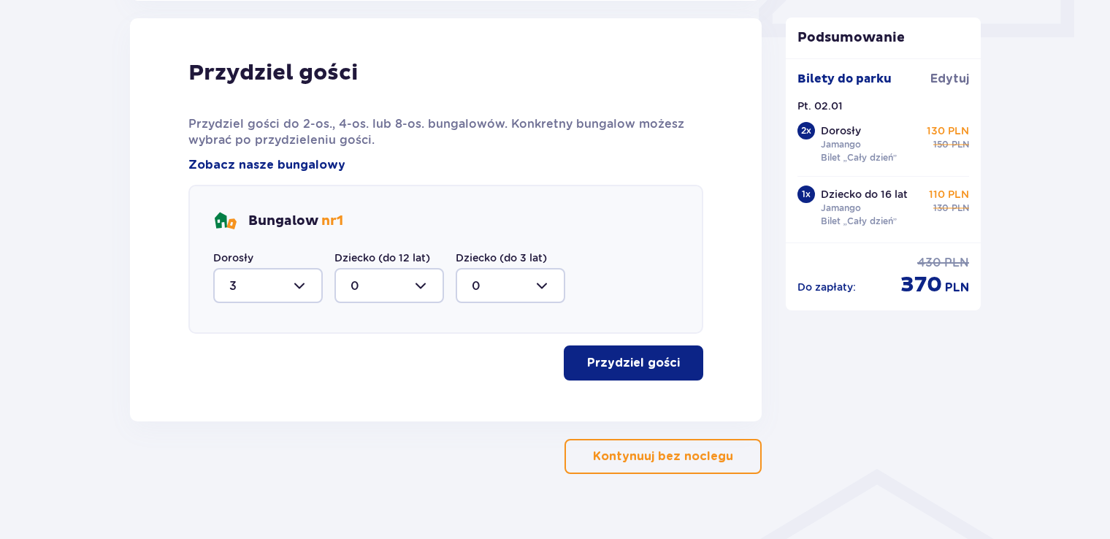
click at [660, 359] on p "Przydziel gości" at bounding box center [633, 363] width 93 height 16
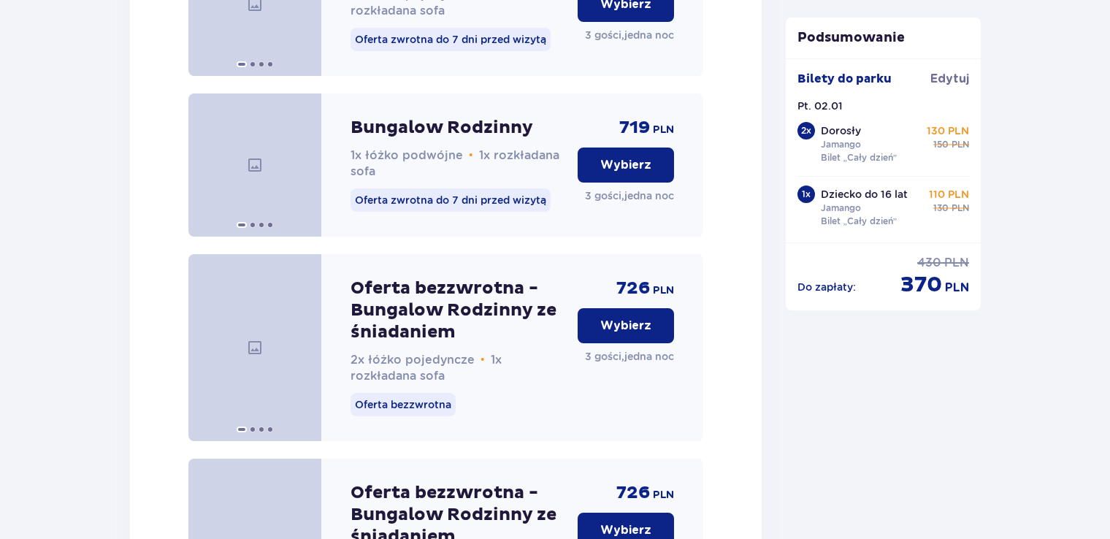
scroll to position [1762, 0]
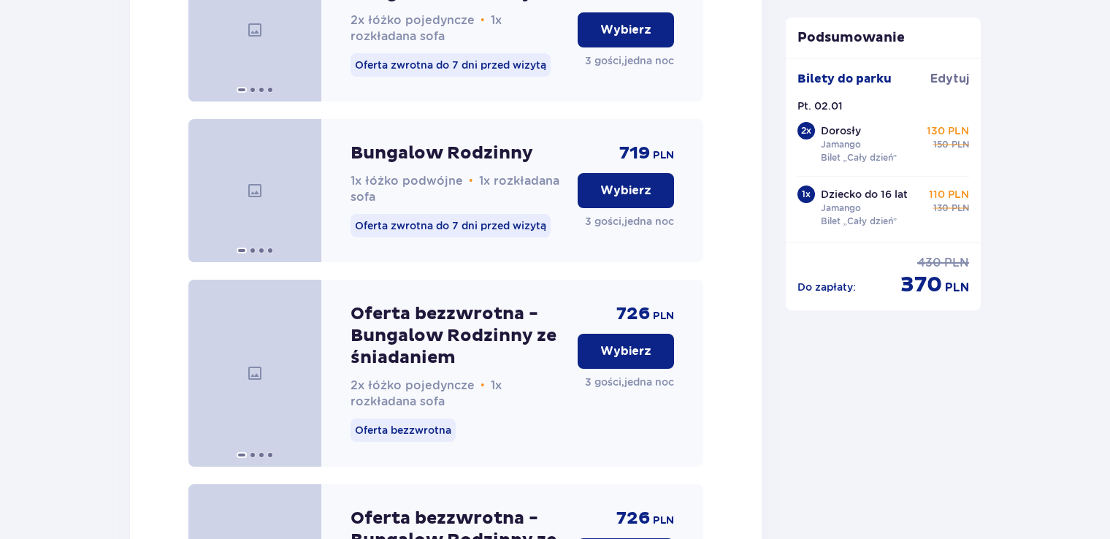
click at [632, 359] on p "Wybierz" at bounding box center [625, 351] width 51 height 16
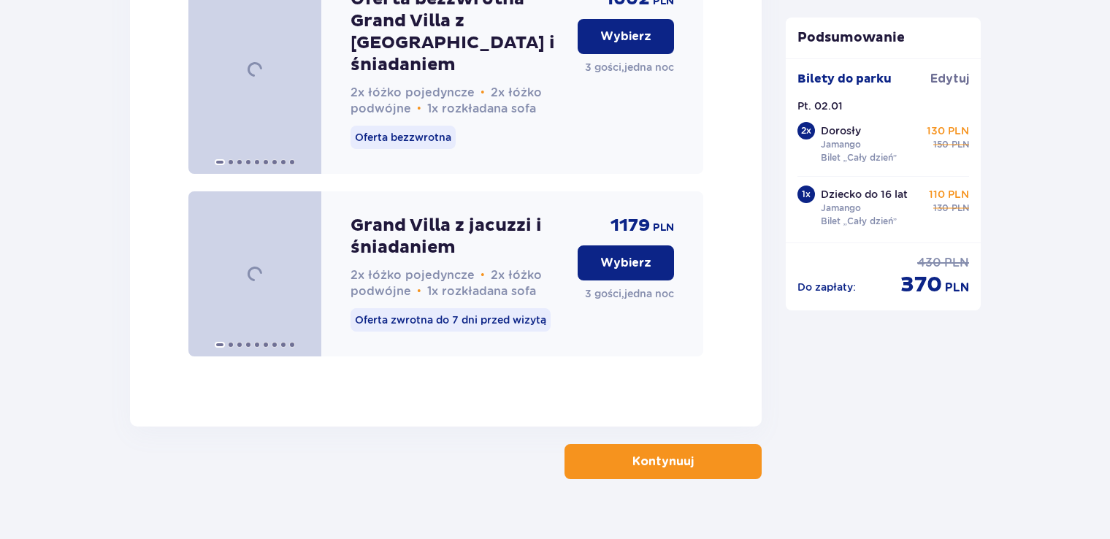
scroll to position [3223, 0]
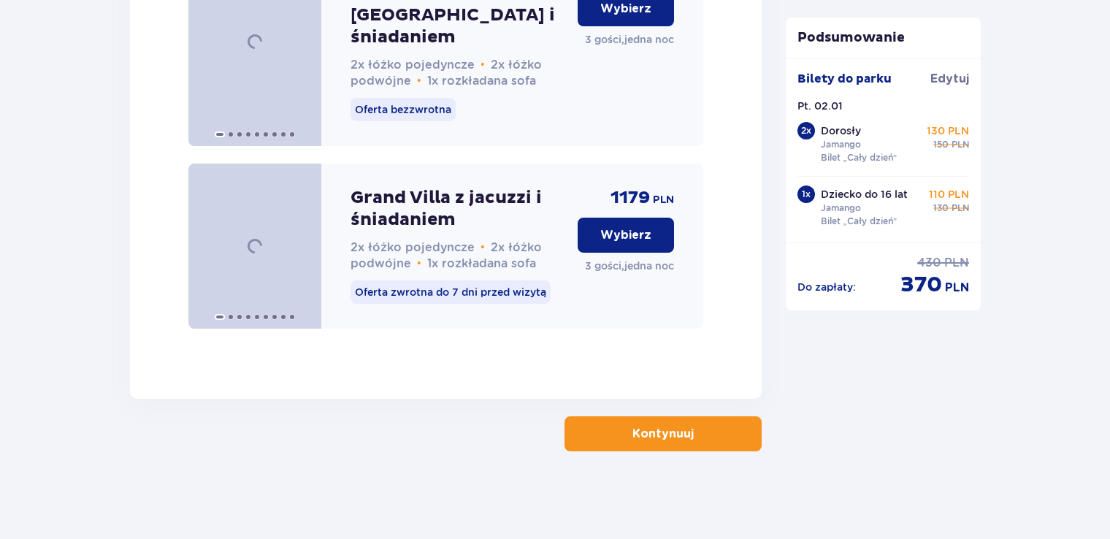
click at [668, 432] on p "Kontynuuj" at bounding box center [663, 434] width 61 height 16
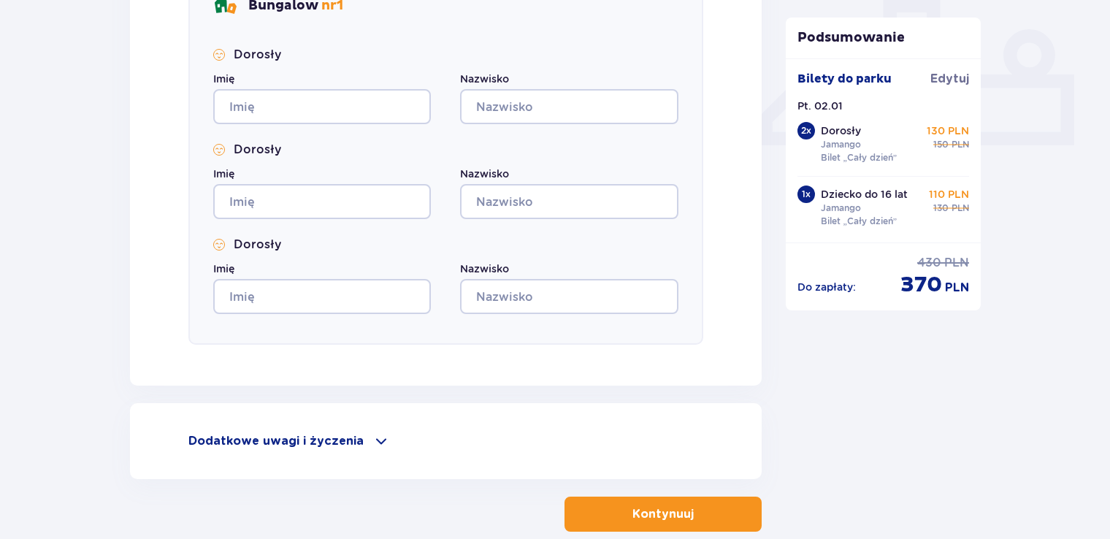
scroll to position [657, 0]
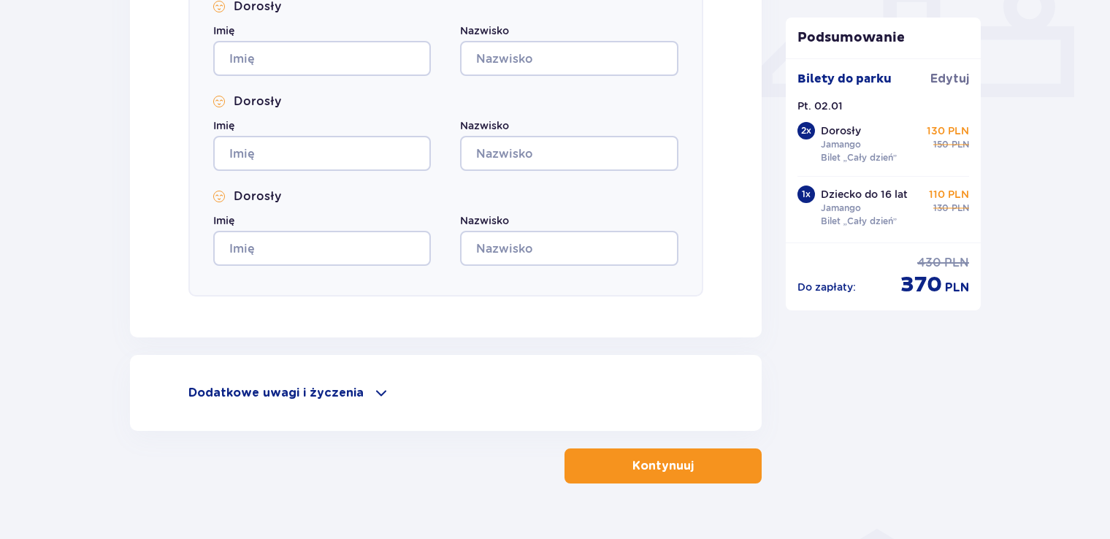
click at [380, 394] on span at bounding box center [382, 393] width 18 height 18
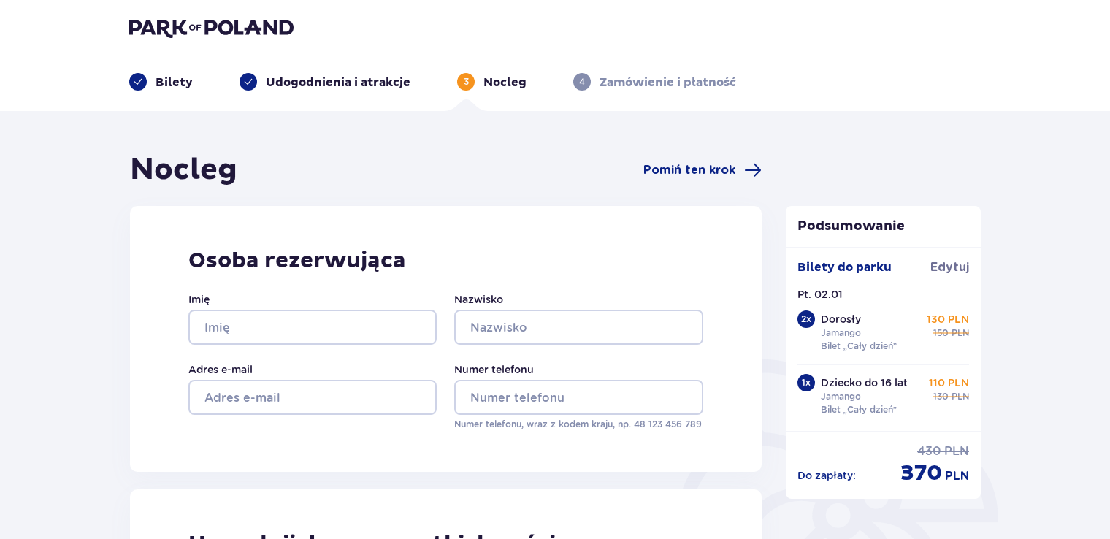
scroll to position [0, 0]
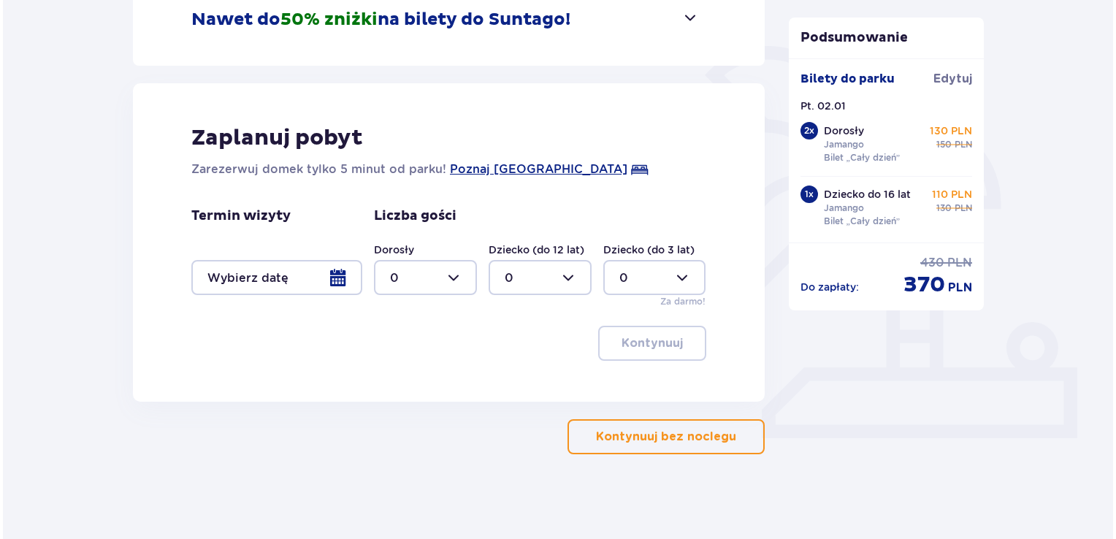
scroll to position [319, 0]
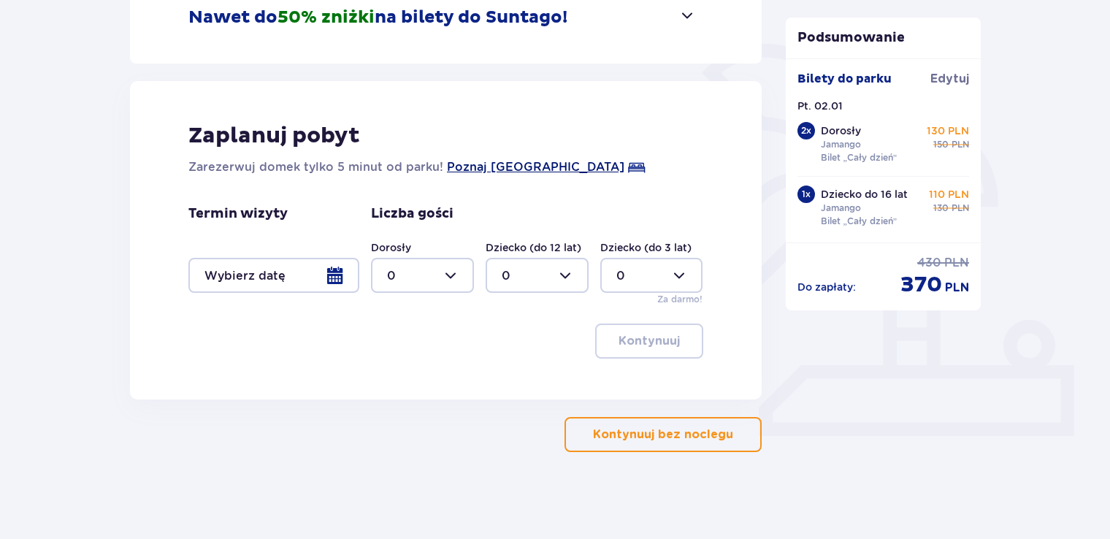
click at [482, 167] on span "Poznaj [GEOGRAPHIC_DATA]" at bounding box center [536, 168] width 178 height 18
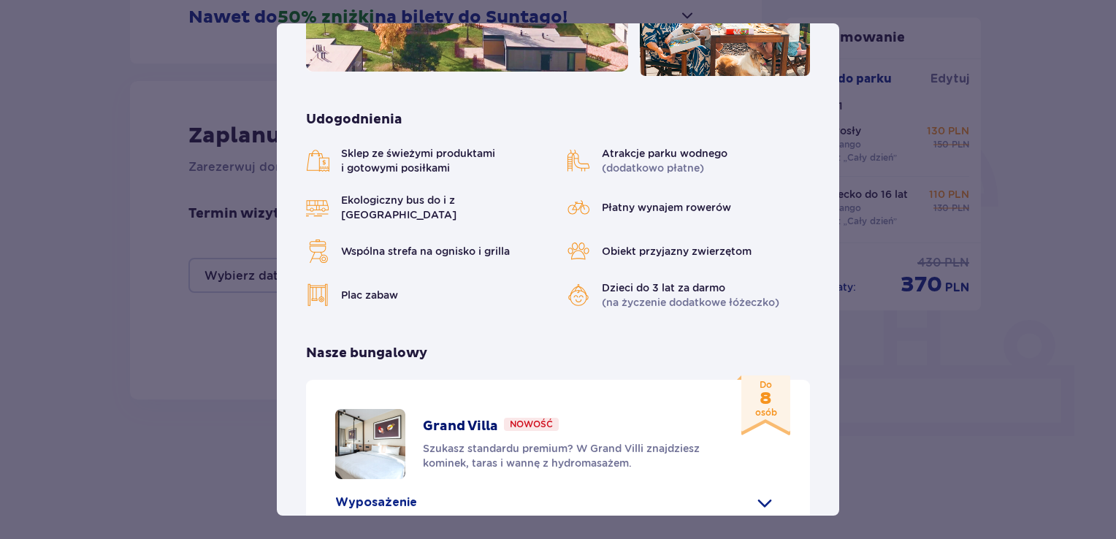
scroll to position [365, 0]
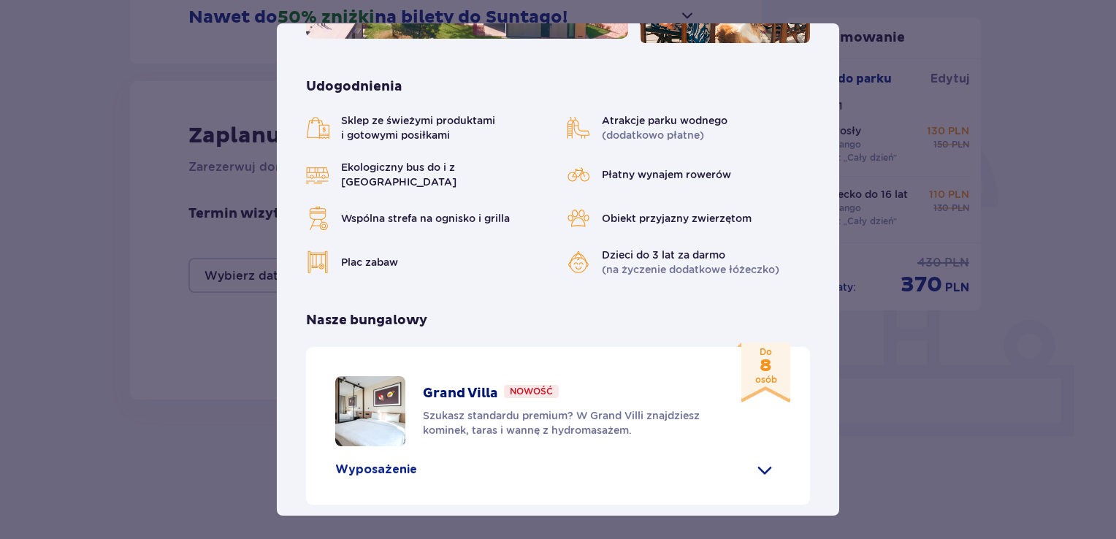
click at [370, 462] on p "Wyposażenie" at bounding box center [376, 470] width 82 height 16
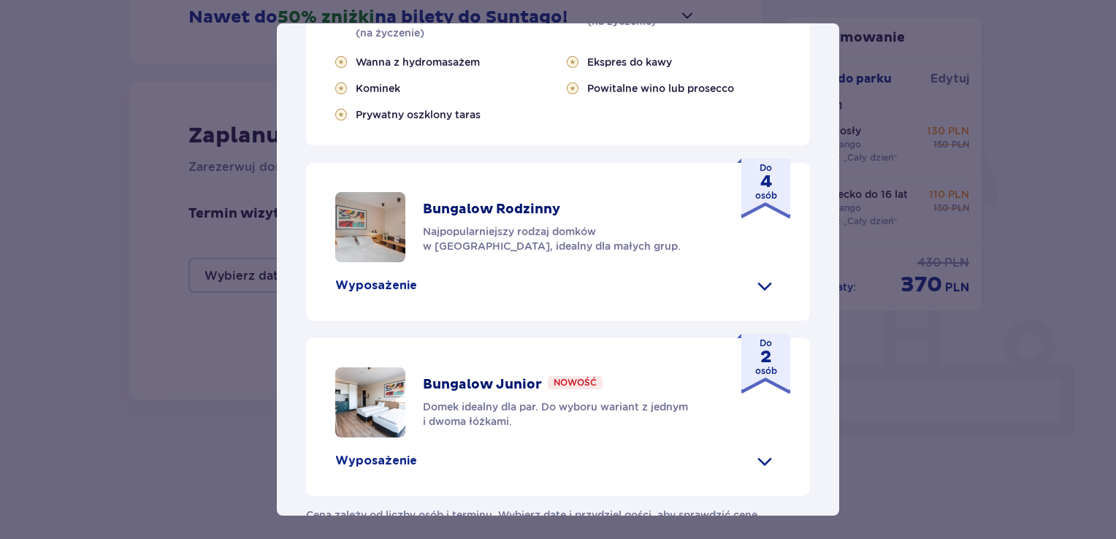
scroll to position [1011, 0]
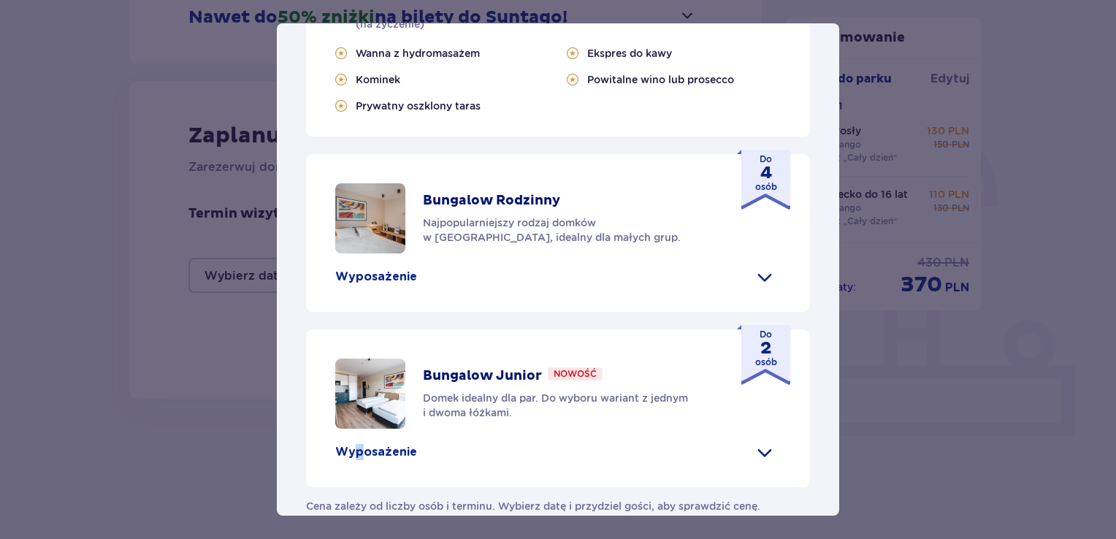
click at [359, 444] on p "Wyposażenie" at bounding box center [376, 452] width 82 height 16
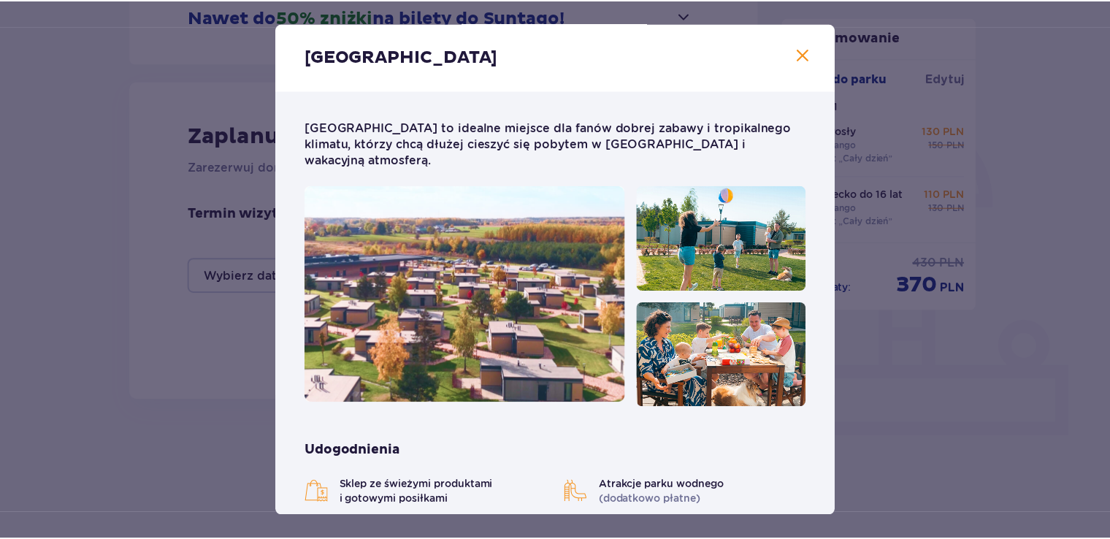
scroll to position [0, 0]
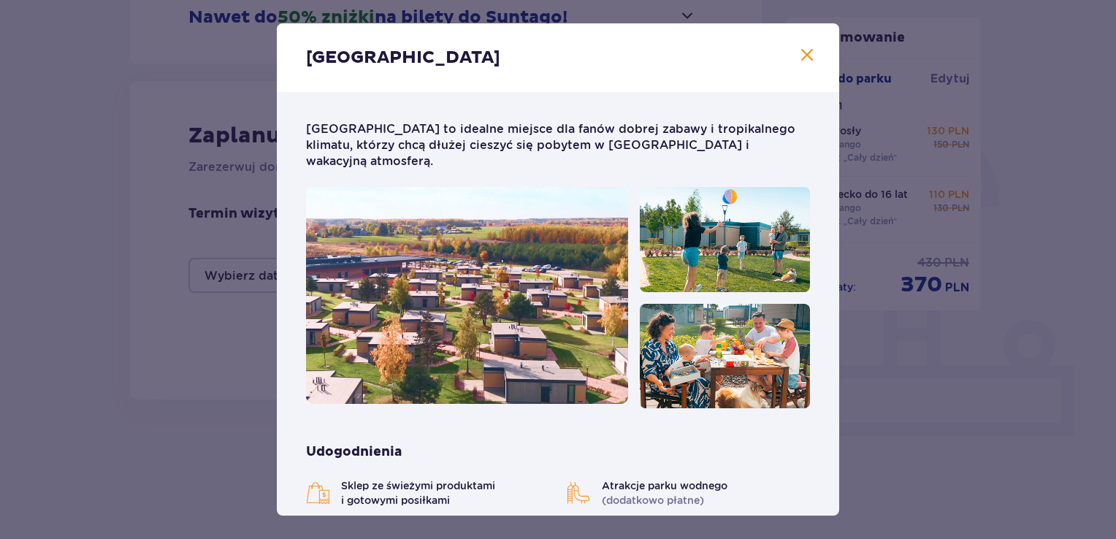
click at [805, 59] on span "Zamknij" at bounding box center [807, 56] width 18 height 18
